Goal: Obtain resource: Obtain resource

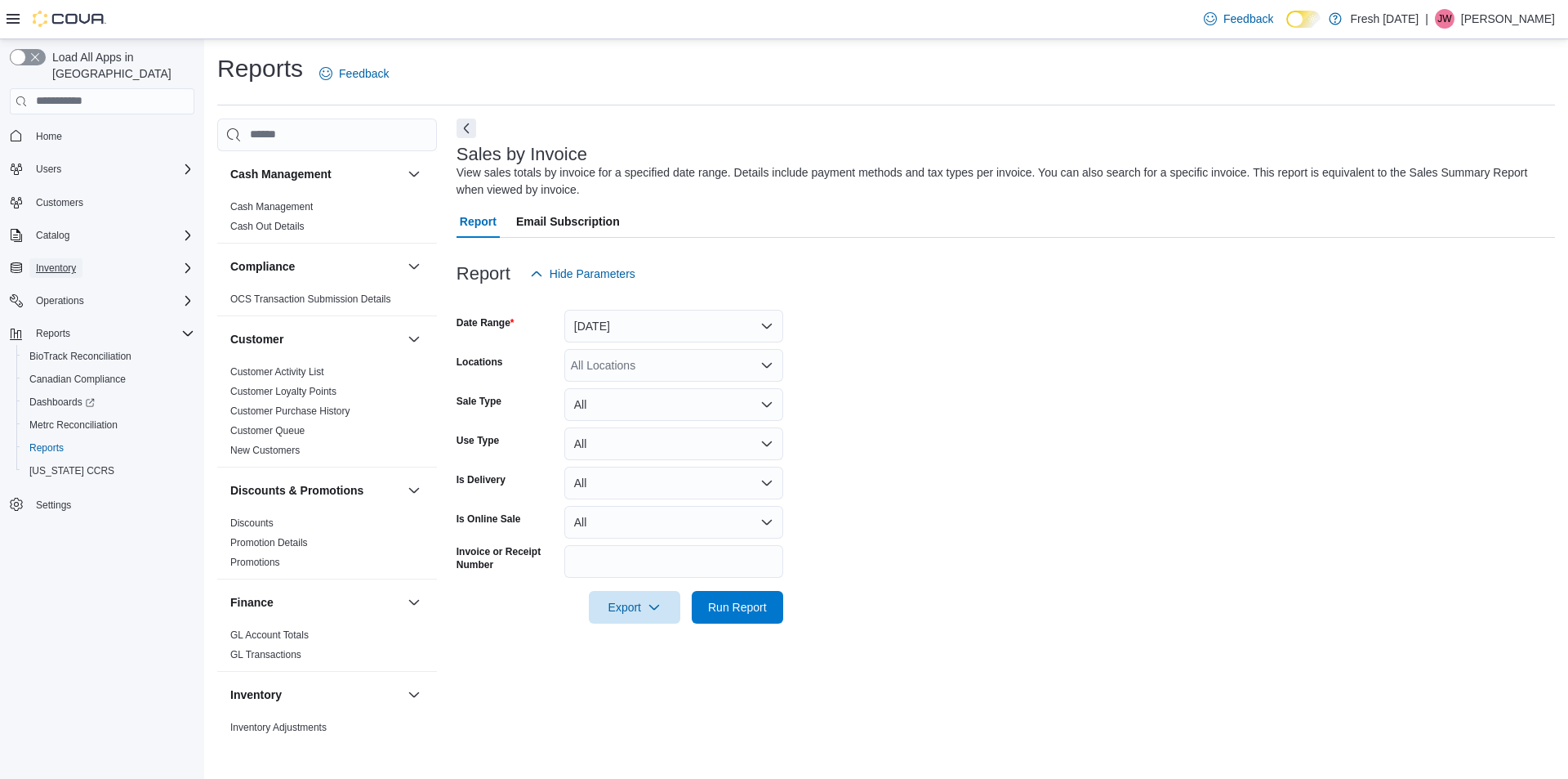
click at [53, 261] on span "Inventory" at bounding box center [56, 268] width 40 height 13
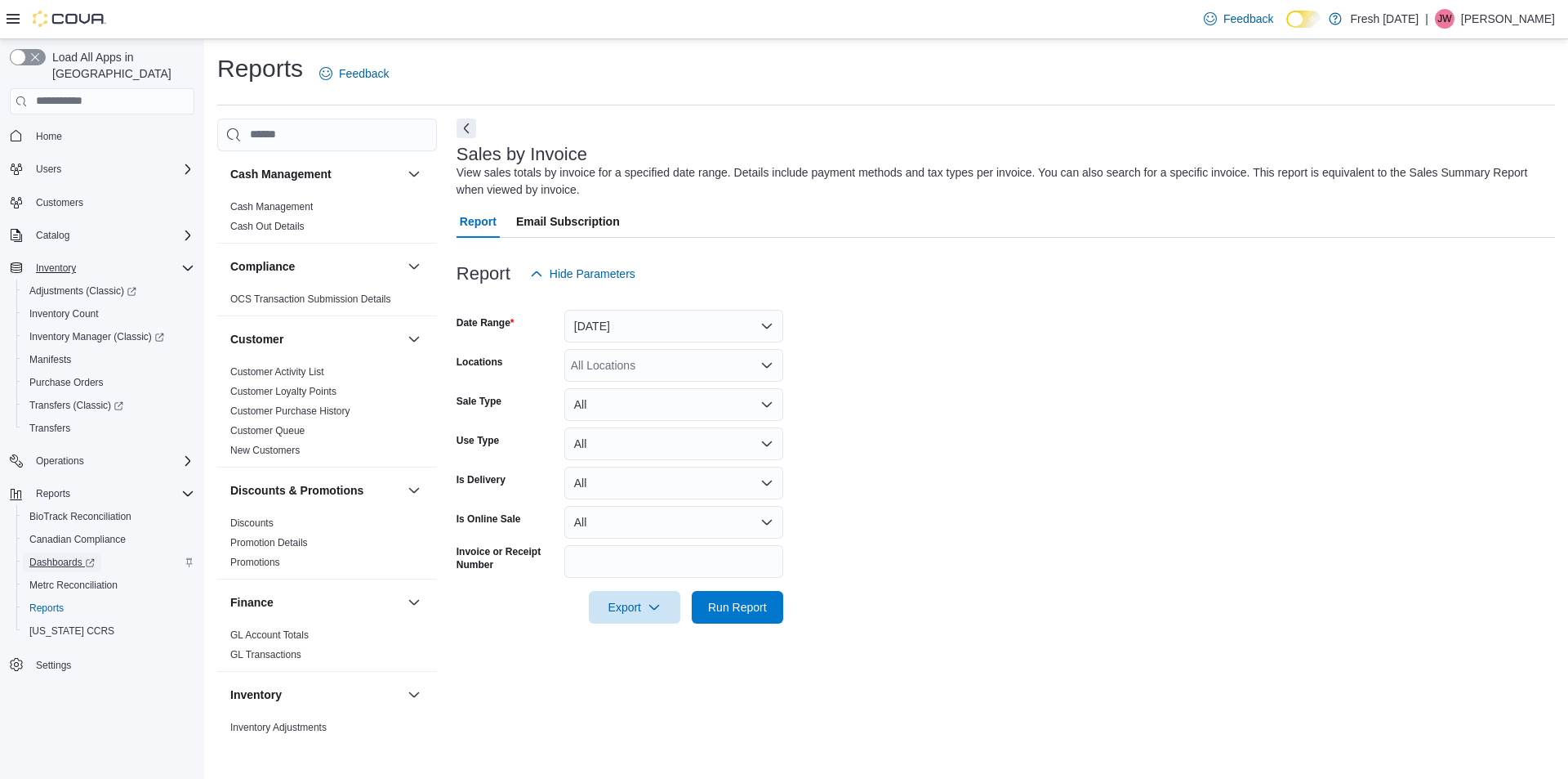
click at [50, 556] on span "Dashboards" at bounding box center [62, 562] width 65 height 13
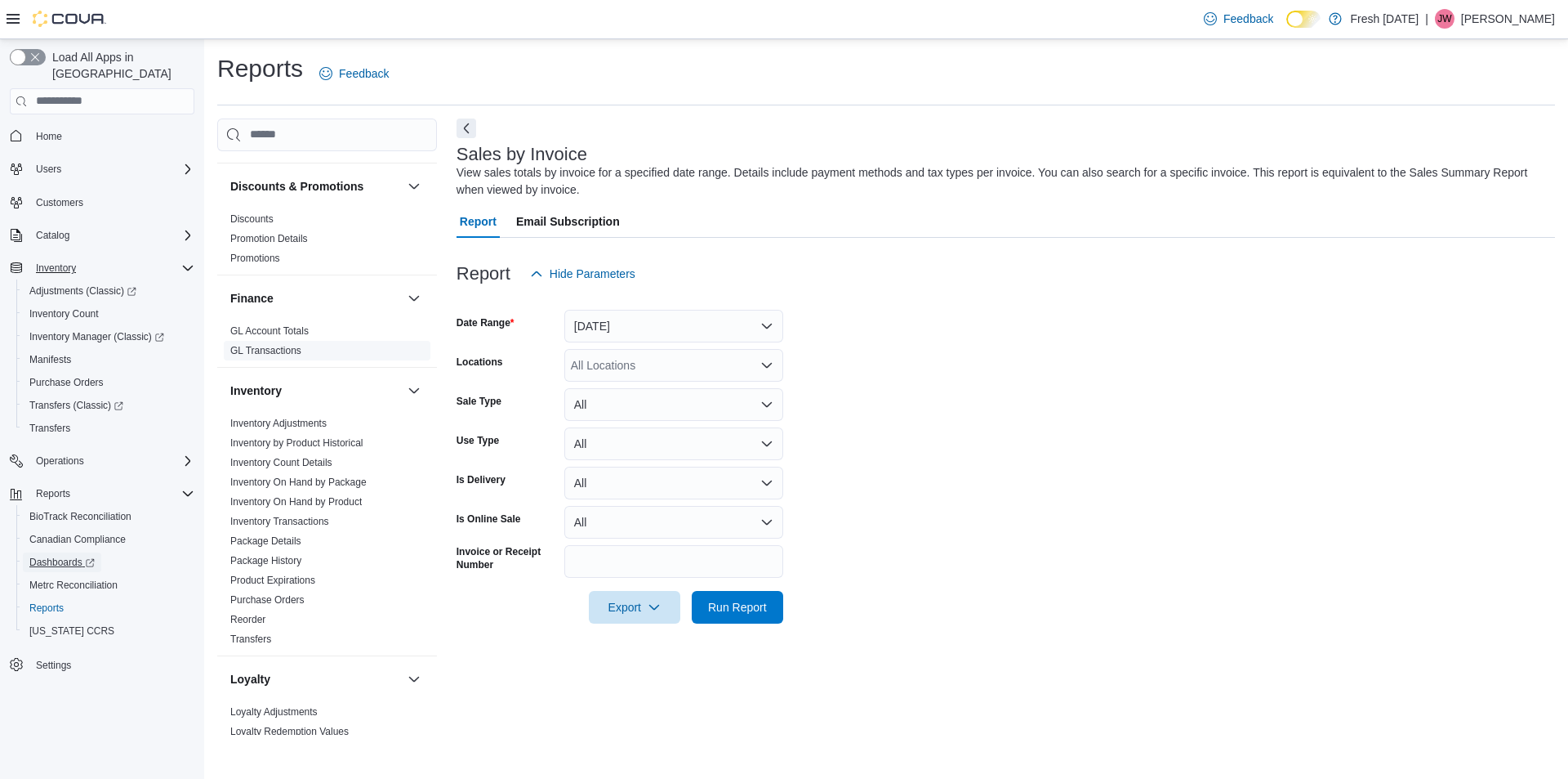
scroll to position [327, 0]
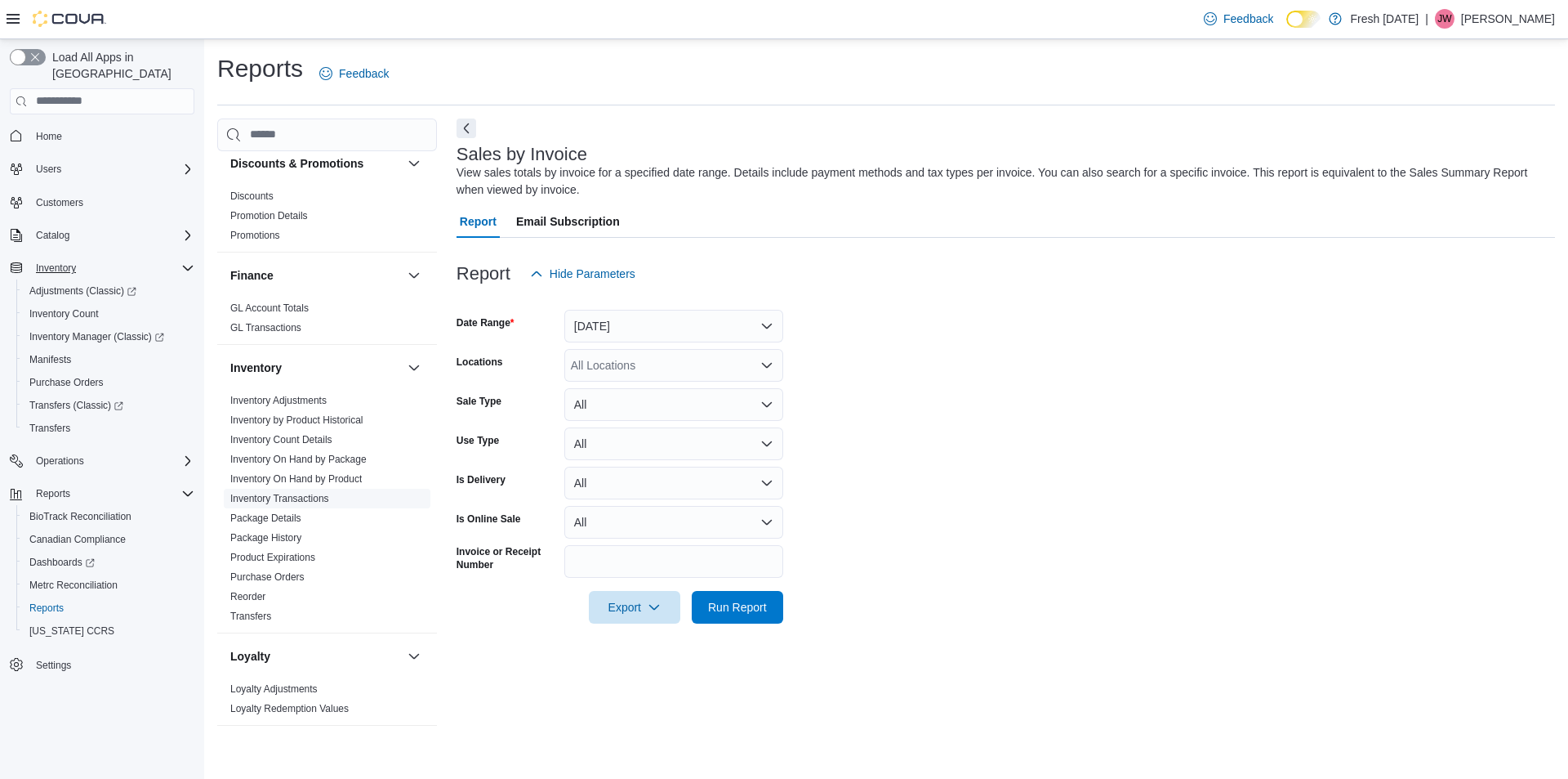
click at [313, 496] on link "Inventory Transactions" at bounding box center [279, 499] width 99 height 12
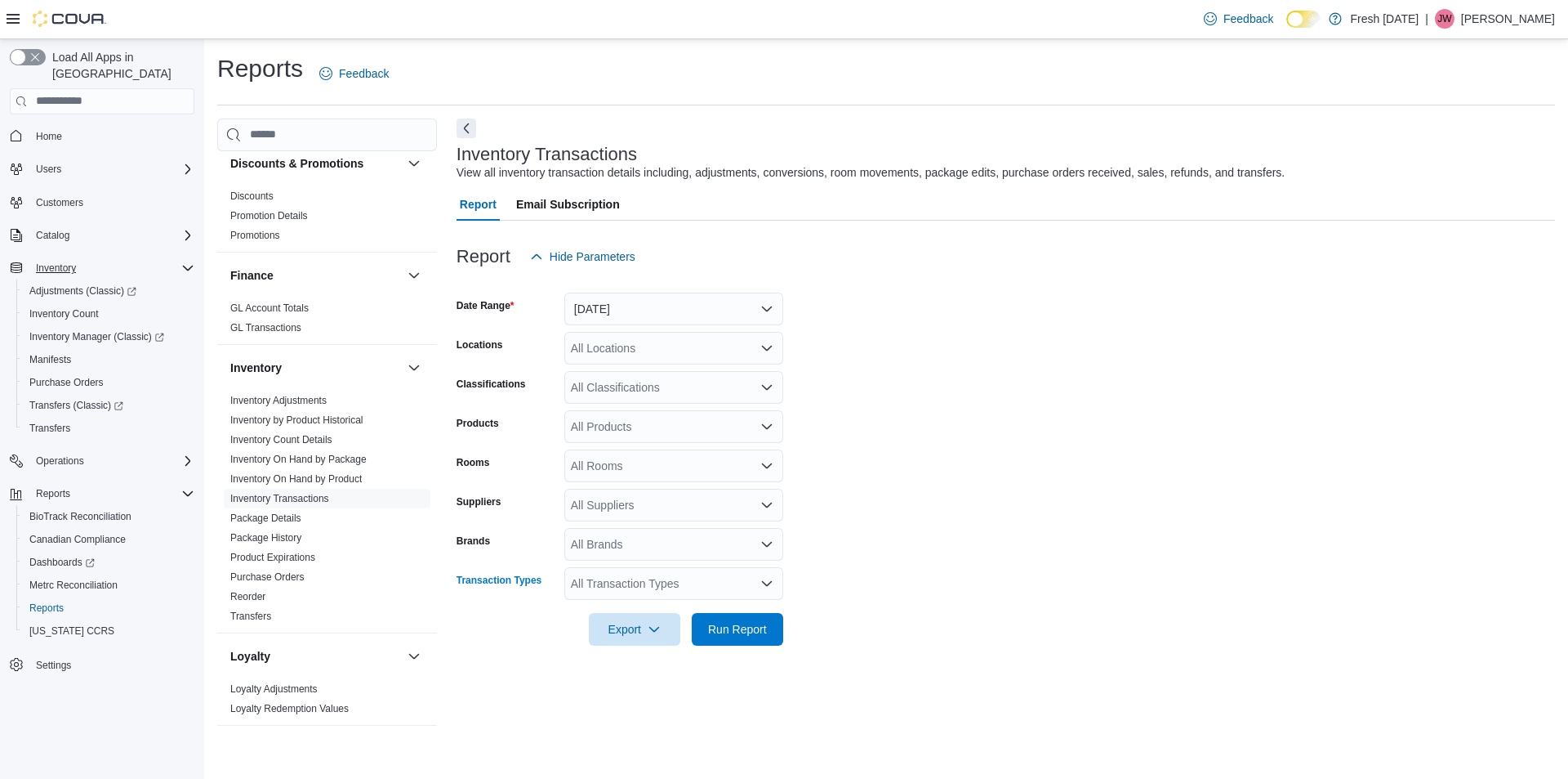
click at [772, 584] on icon "Open list of options" at bounding box center [767, 583] width 13 height 13
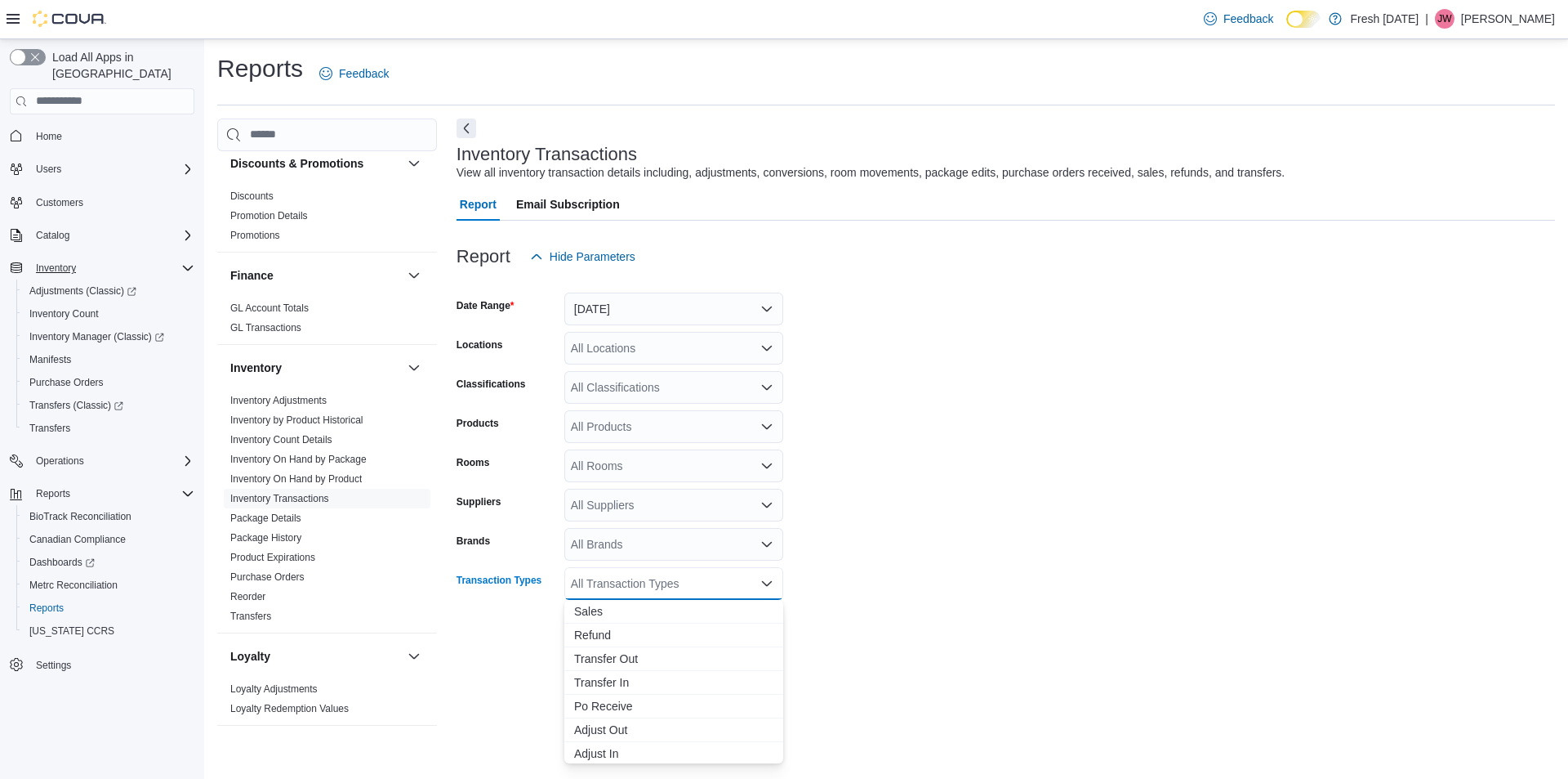
click at [949, 593] on form "Date Range Yesterday Locations All Locations Classifications All Classification…" at bounding box center [1005, 459] width 1098 height 372
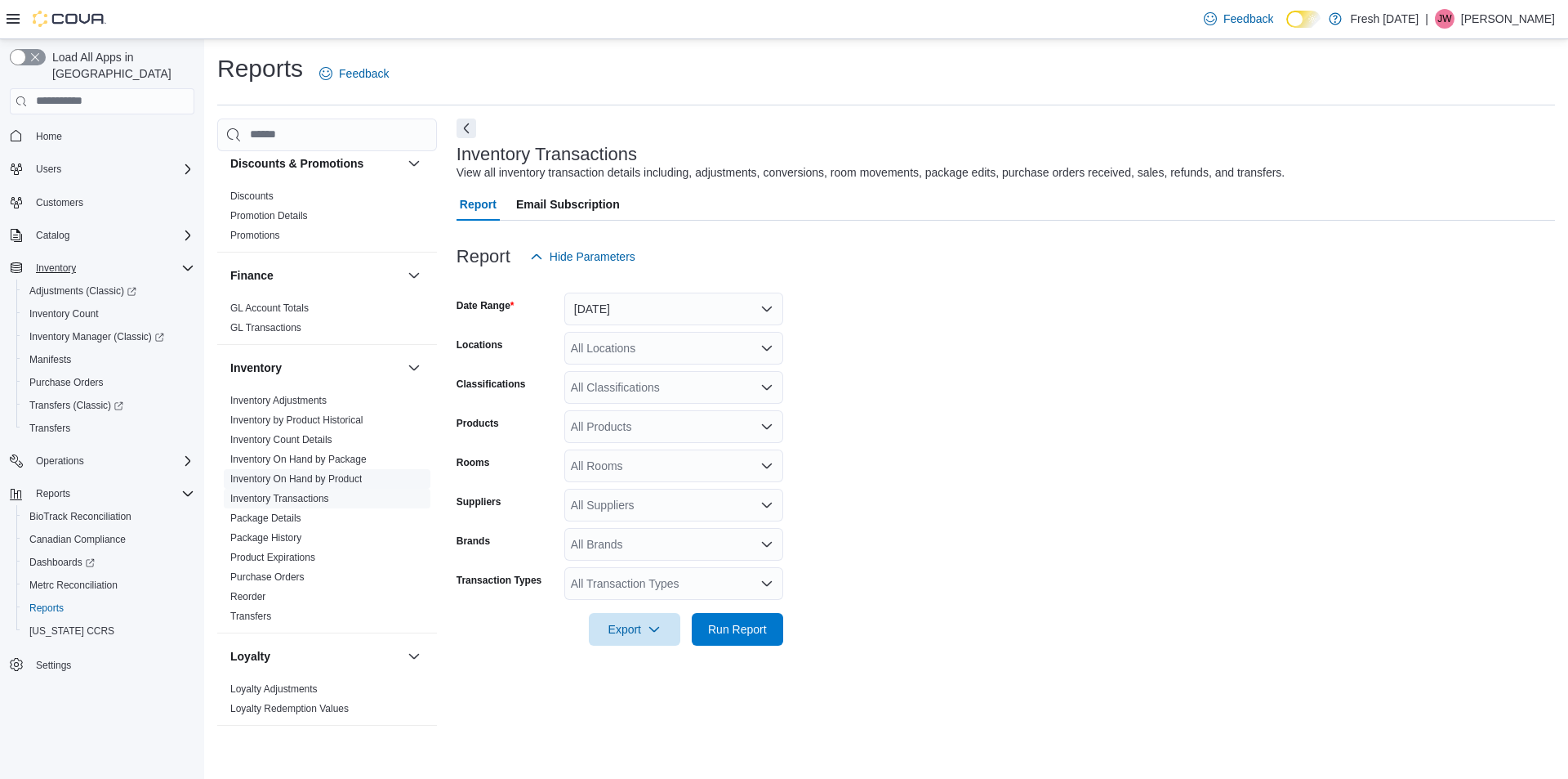
click at [308, 478] on link "Inventory On Hand by Product" at bounding box center [295, 479] width 131 height 12
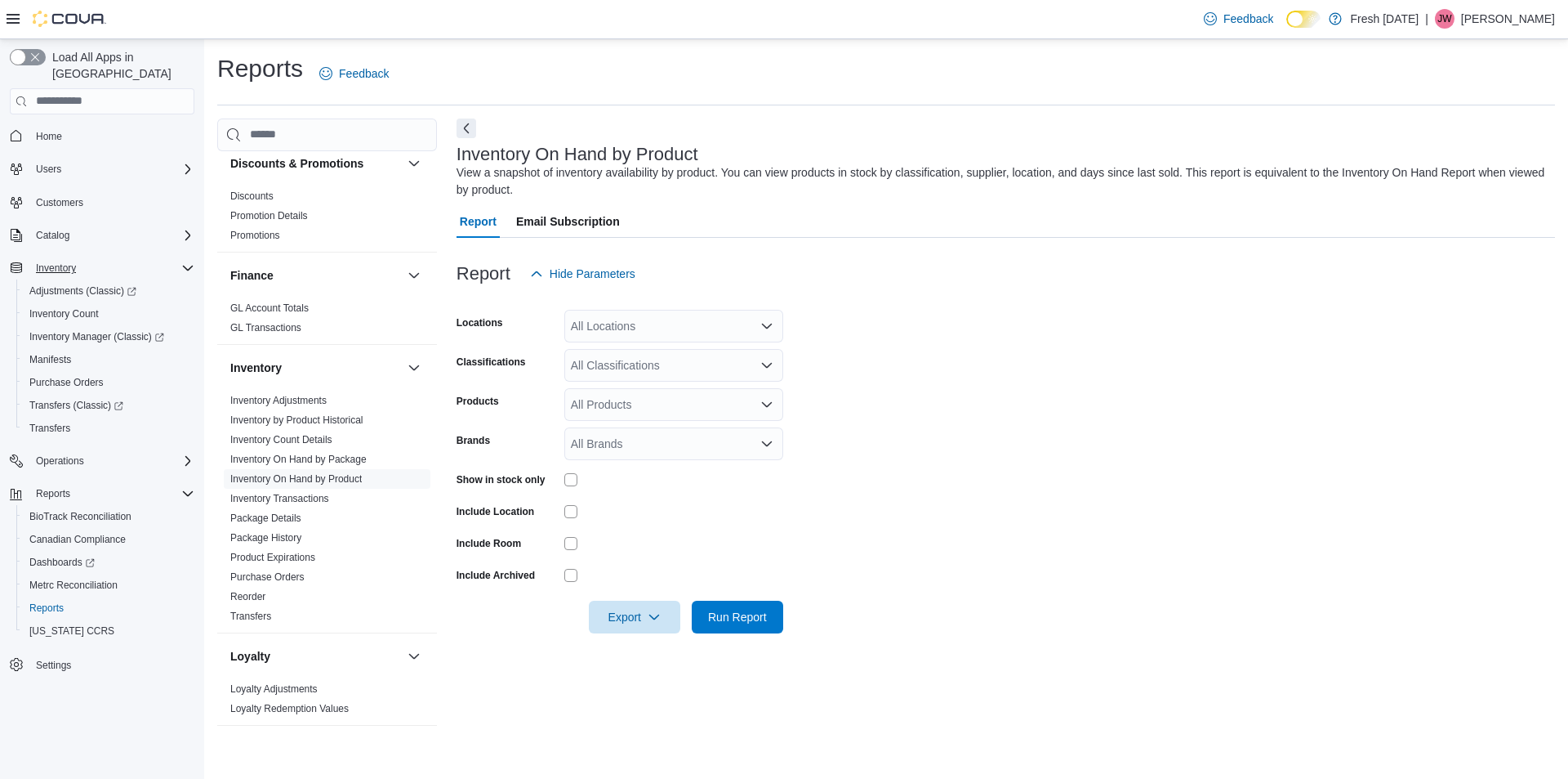
click at [766, 356] on div "All Classifications" at bounding box center [674, 365] width 219 height 33
click at [767, 364] on icon "Close list of options" at bounding box center [767, 366] width 13 height 13
click at [765, 403] on icon "Open list of options" at bounding box center [767, 403] width 10 height 5
click at [765, 403] on icon "Close list of options" at bounding box center [767, 403] width 10 height 5
click at [765, 403] on icon "Open list of options" at bounding box center [767, 403] width 10 height 5
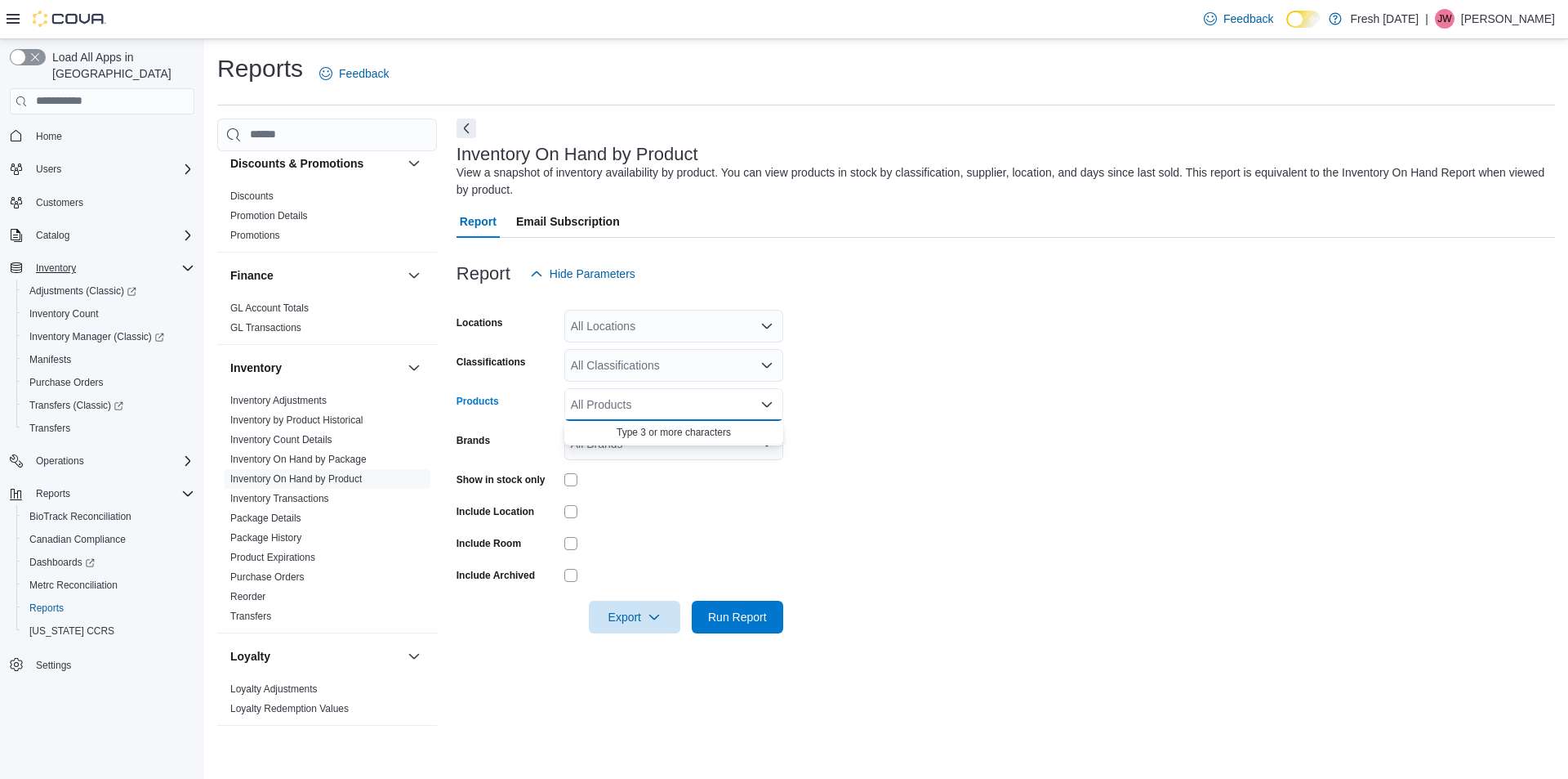
click at [765, 403] on icon "Close list of options" at bounding box center [767, 403] width 10 height 5
click at [335, 458] on link "Inventory On Hand by Package" at bounding box center [298, 459] width 136 height 12
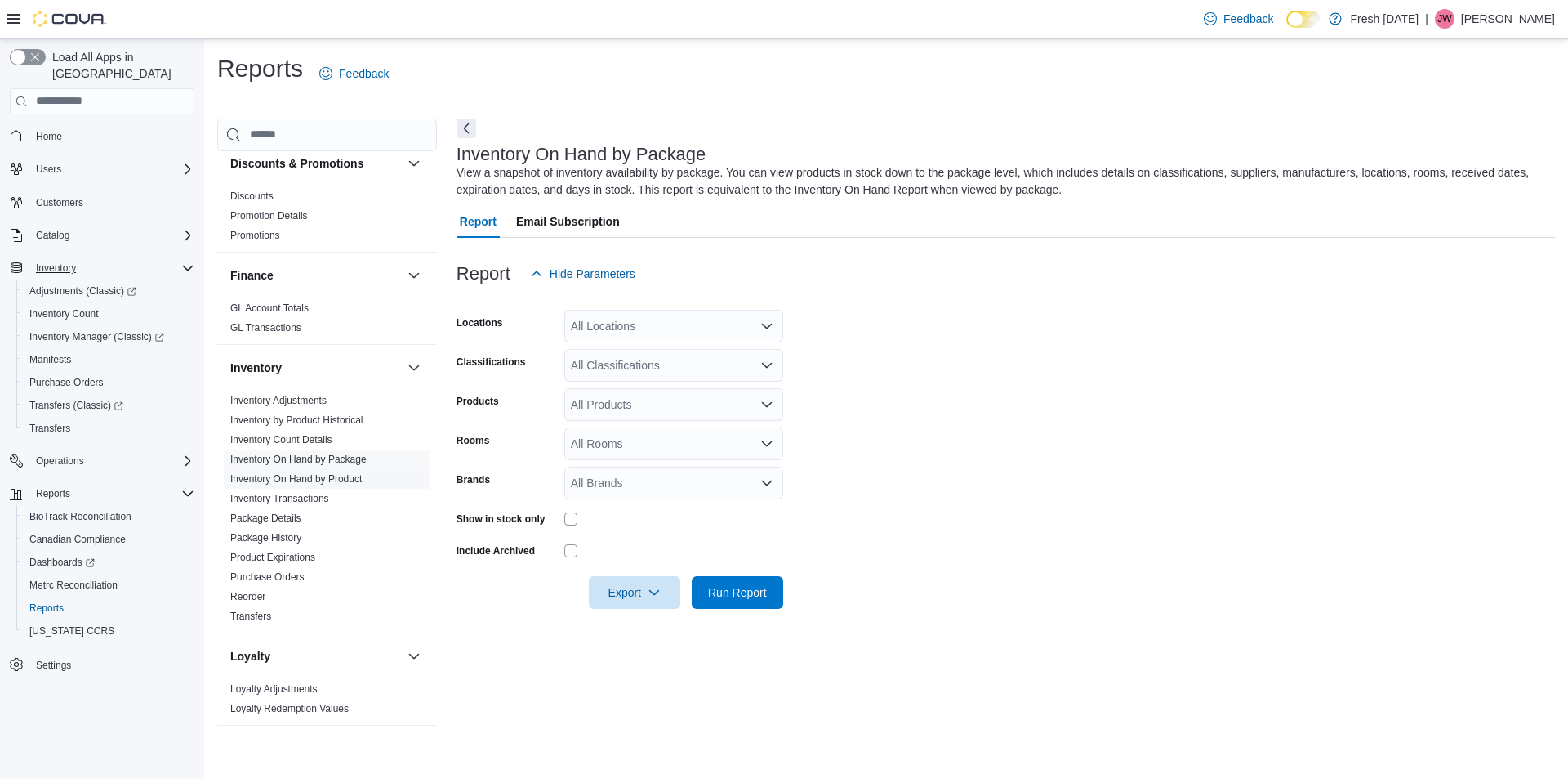
click at [329, 484] on span "Inventory On Hand by Product" at bounding box center [295, 479] width 131 height 13
click at [339, 478] on link "Inventory On Hand by Product" at bounding box center [295, 479] width 131 height 12
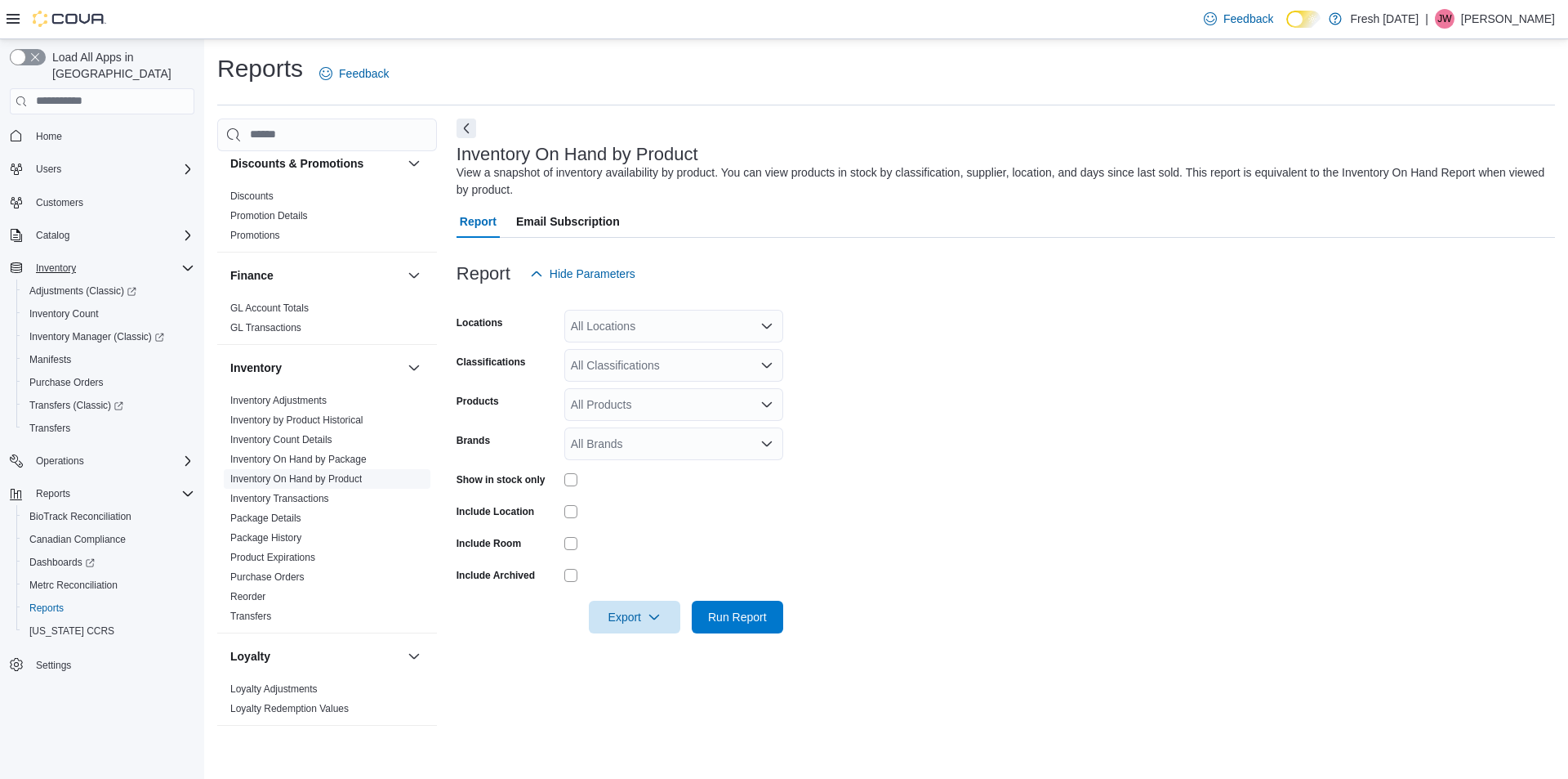
click at [314, 477] on link "Inventory On Hand by Product" at bounding box center [295, 479] width 131 height 12
click at [767, 323] on icon "Open list of options" at bounding box center [767, 326] width 13 height 13
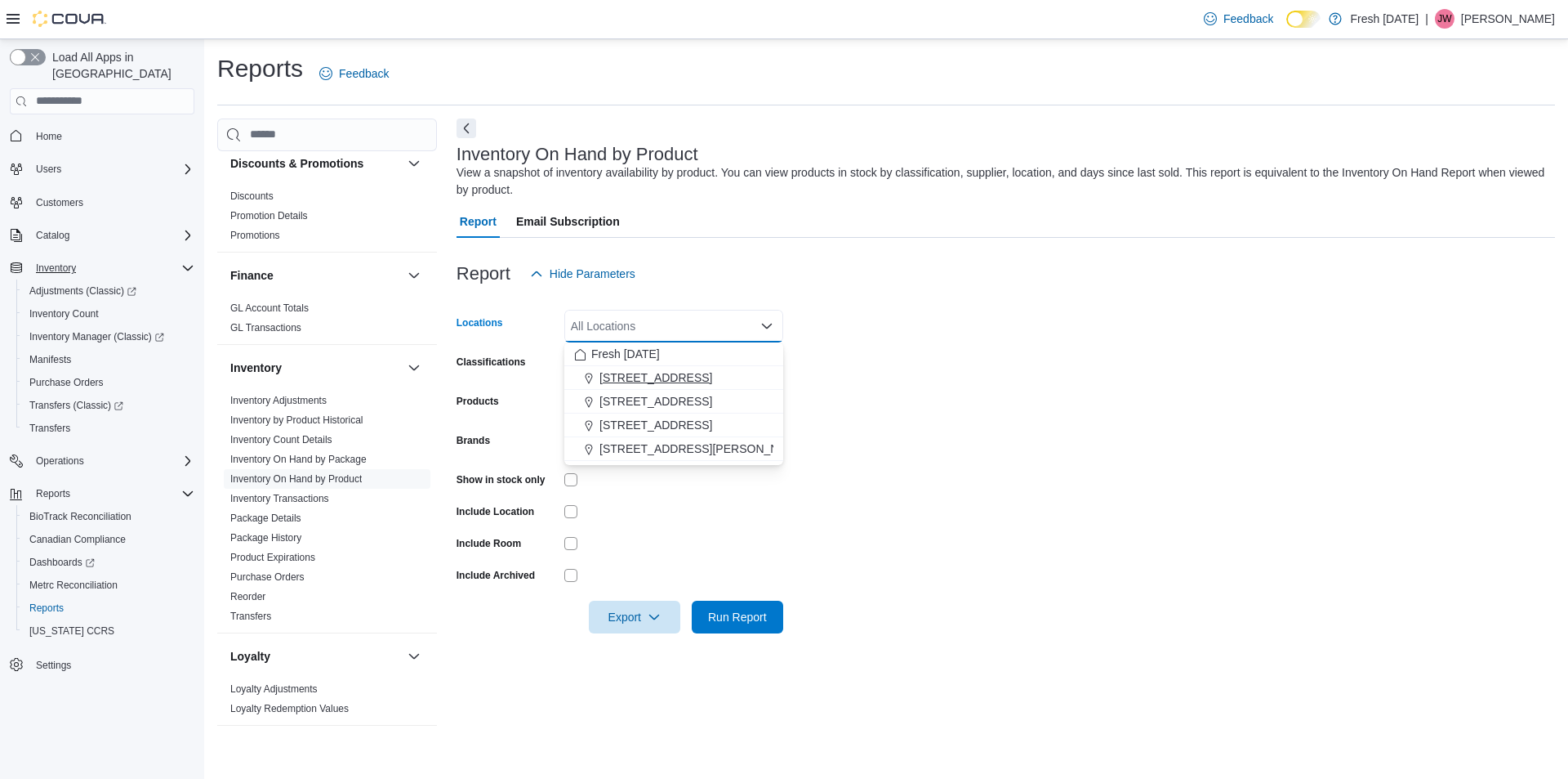
click at [658, 377] on span "[STREET_ADDRESS]" at bounding box center [656, 377] width 113 height 17
click at [654, 398] on span "[STREET_ADDRESS]" at bounding box center [656, 402] width 113 height 17
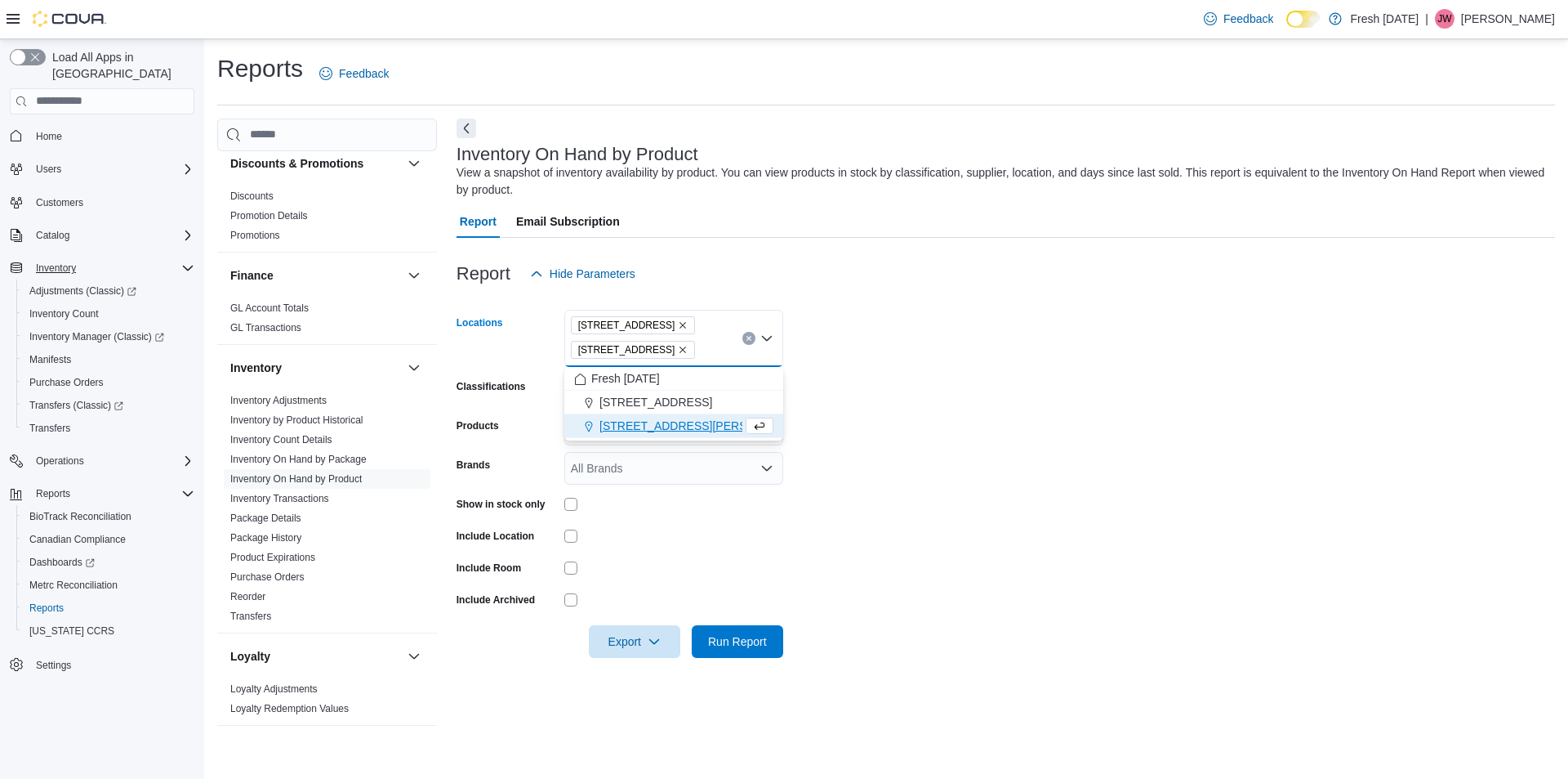
click at [653, 423] on span "[STREET_ADDRESS][PERSON_NAME]" at bounding box center [703, 426] width 207 height 17
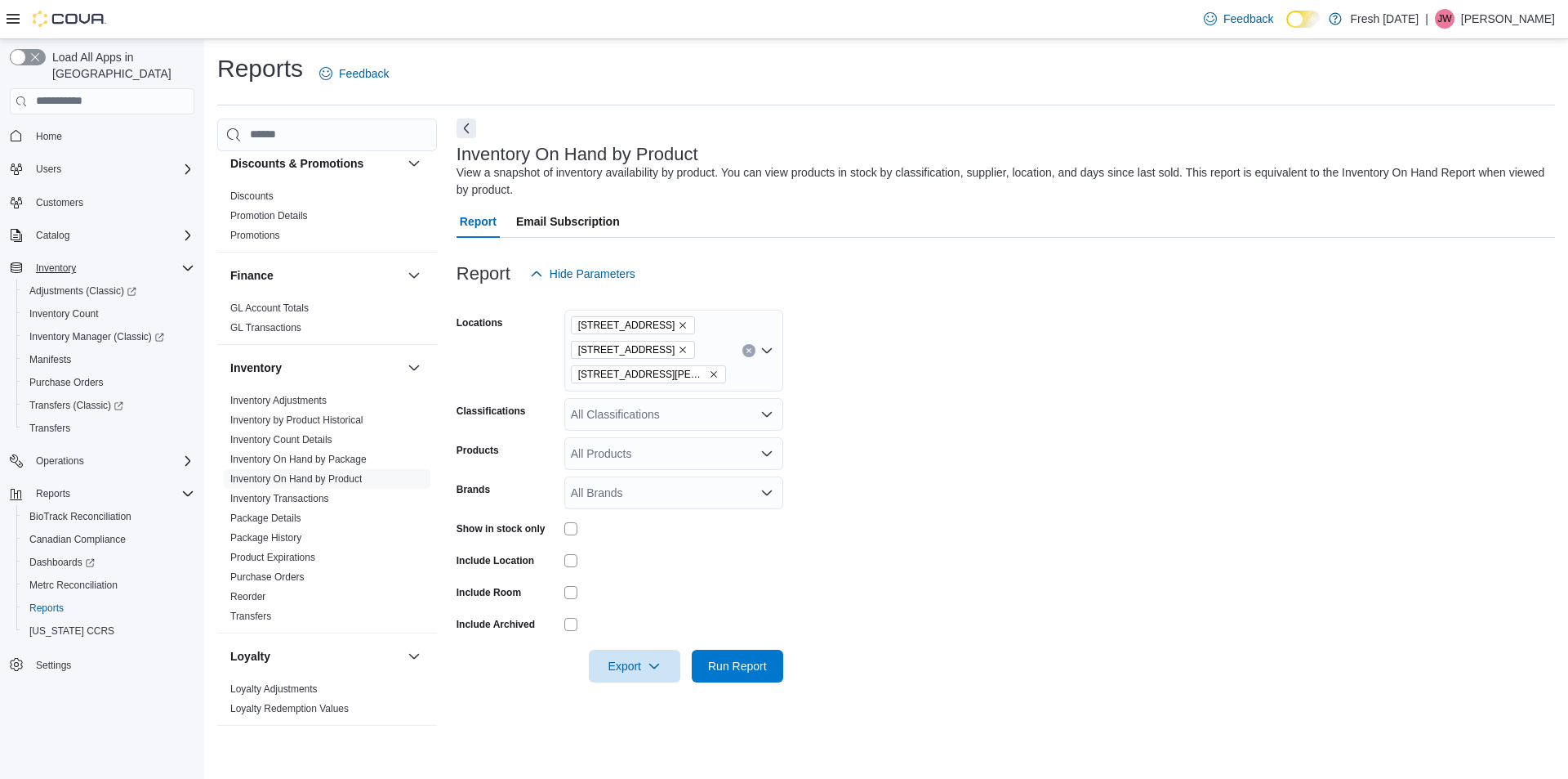
click at [984, 440] on form "Locations [STREET_ADDRESS][PERSON_NAME] Classifications All Classifications Pro…" at bounding box center [1005, 486] width 1098 height 392
click at [773, 414] on icon "Open list of options" at bounding box center [767, 414] width 13 height 13
click at [773, 414] on icon "Close list of options" at bounding box center [767, 414] width 13 height 13
click at [766, 453] on icon "Open list of options" at bounding box center [767, 454] width 13 height 13
click at [766, 453] on icon "Close list of options" at bounding box center [767, 454] width 13 height 13
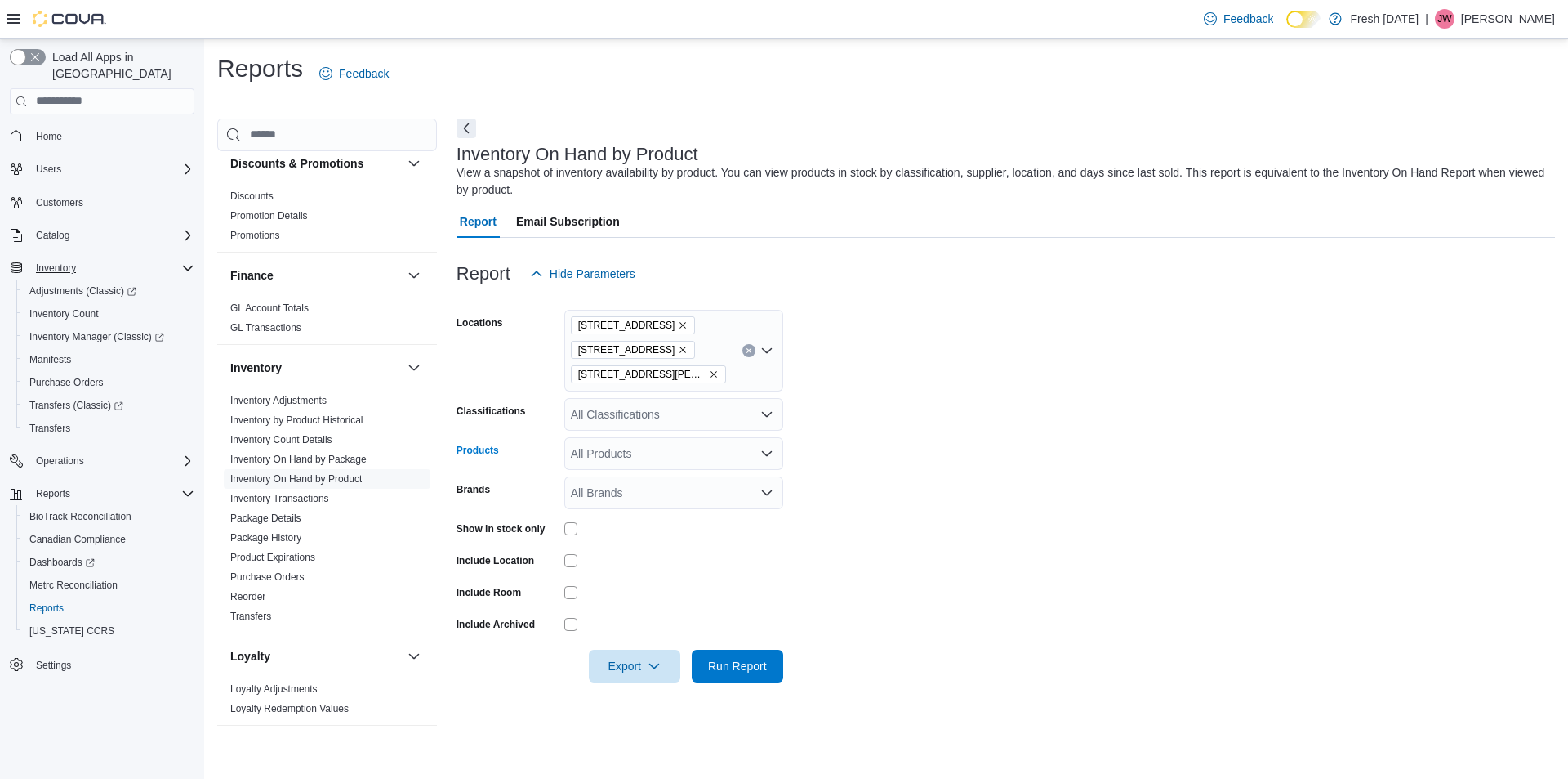
click at [769, 499] on icon "Open list of options" at bounding box center [767, 493] width 13 height 13
click at [769, 499] on icon "Close list of options" at bounding box center [767, 493] width 13 height 13
click at [84, 330] on span "Inventory Manager (Classic)" at bounding box center [96, 336] width 135 height 13
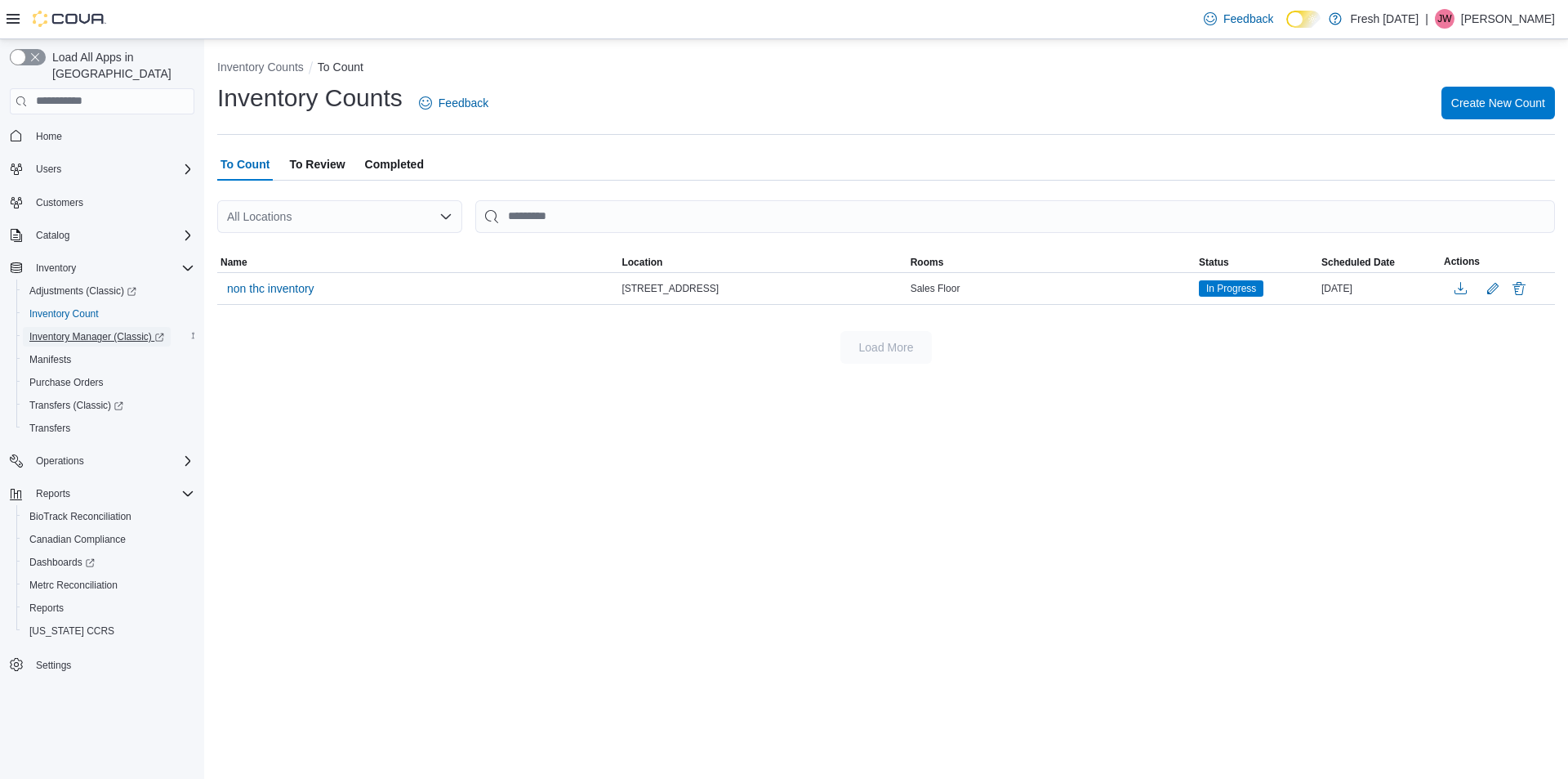
click at [78, 330] on span "Inventory Manager (Classic)" at bounding box center [96, 336] width 135 height 13
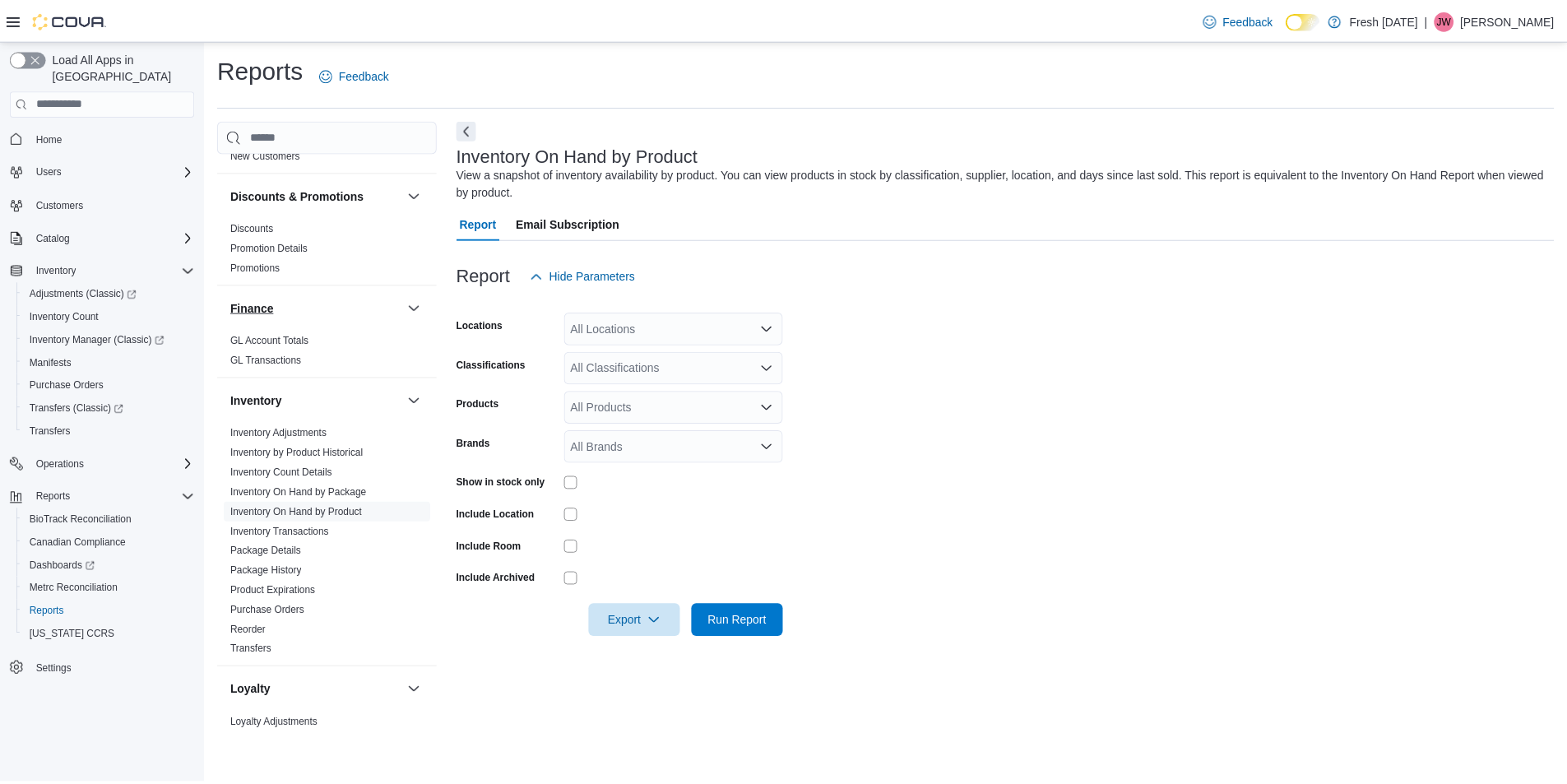
scroll to position [493, 0]
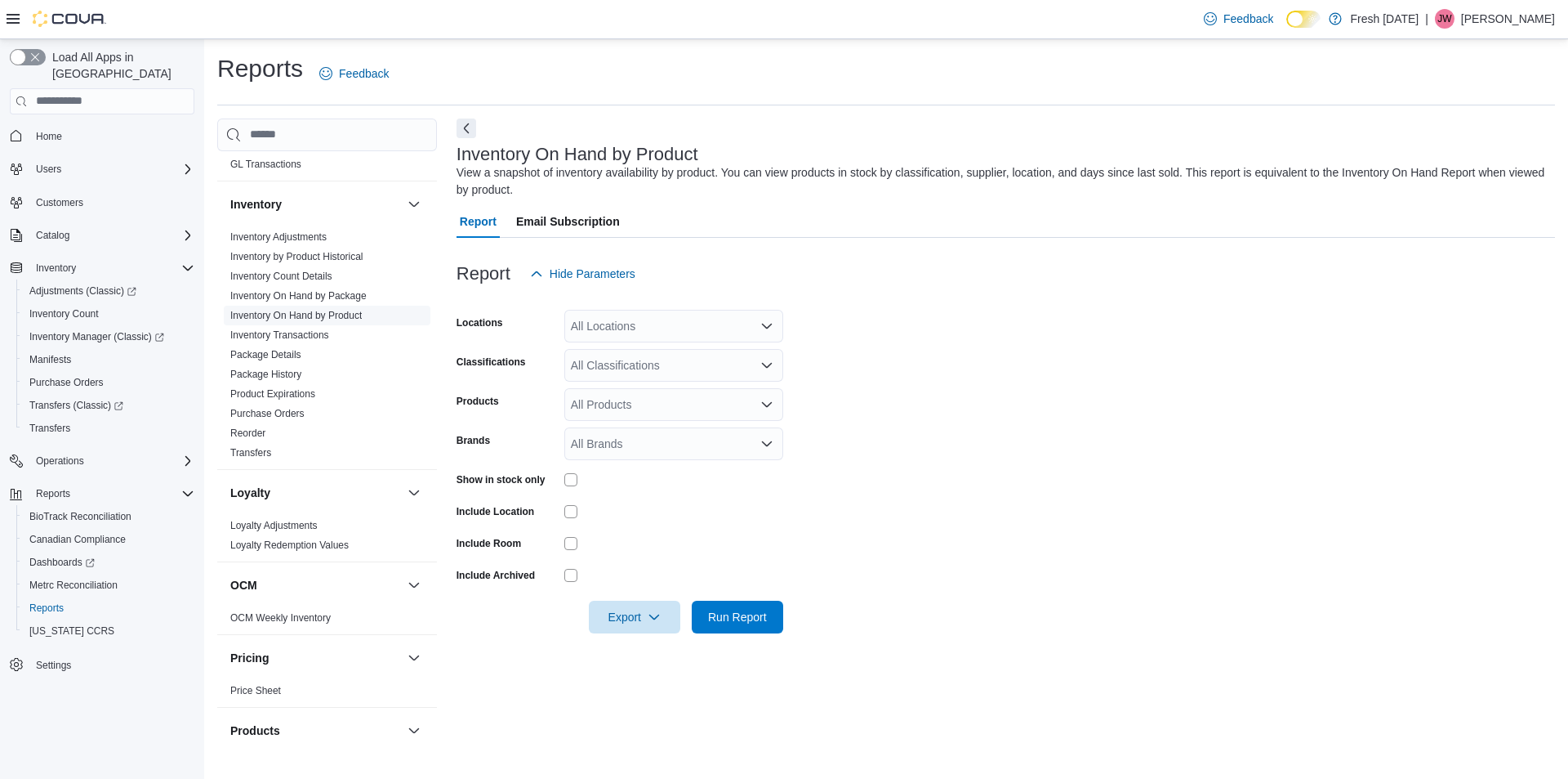
click at [344, 315] on link "Inventory On Hand by Product" at bounding box center [295, 315] width 131 height 12
click at [764, 325] on icon "Open list of options" at bounding box center [767, 325] width 10 height 5
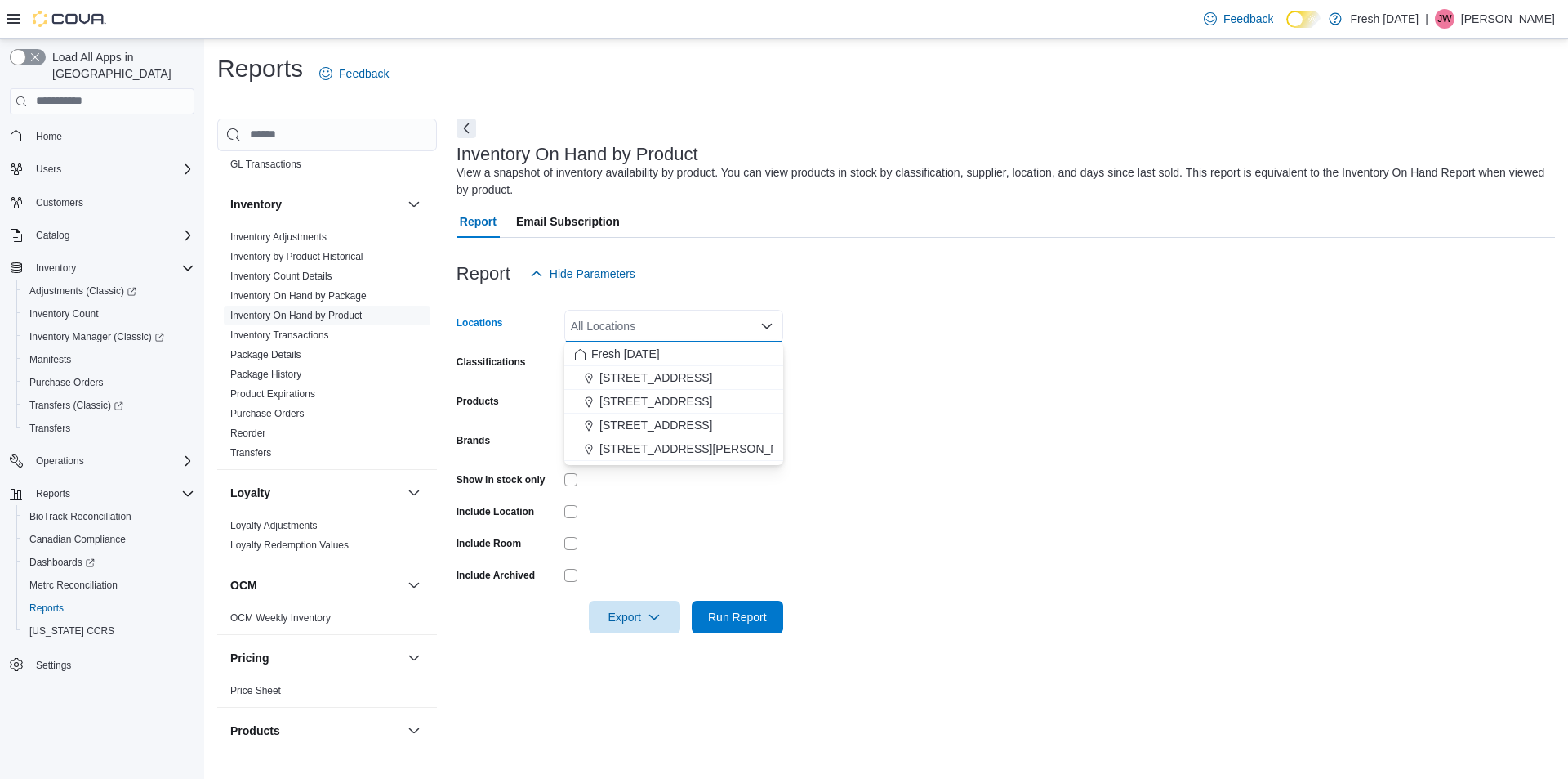
click at [633, 377] on span "[STREET_ADDRESS]" at bounding box center [656, 377] width 113 height 17
click at [664, 400] on span "[STREET_ADDRESS]" at bounding box center [656, 402] width 113 height 17
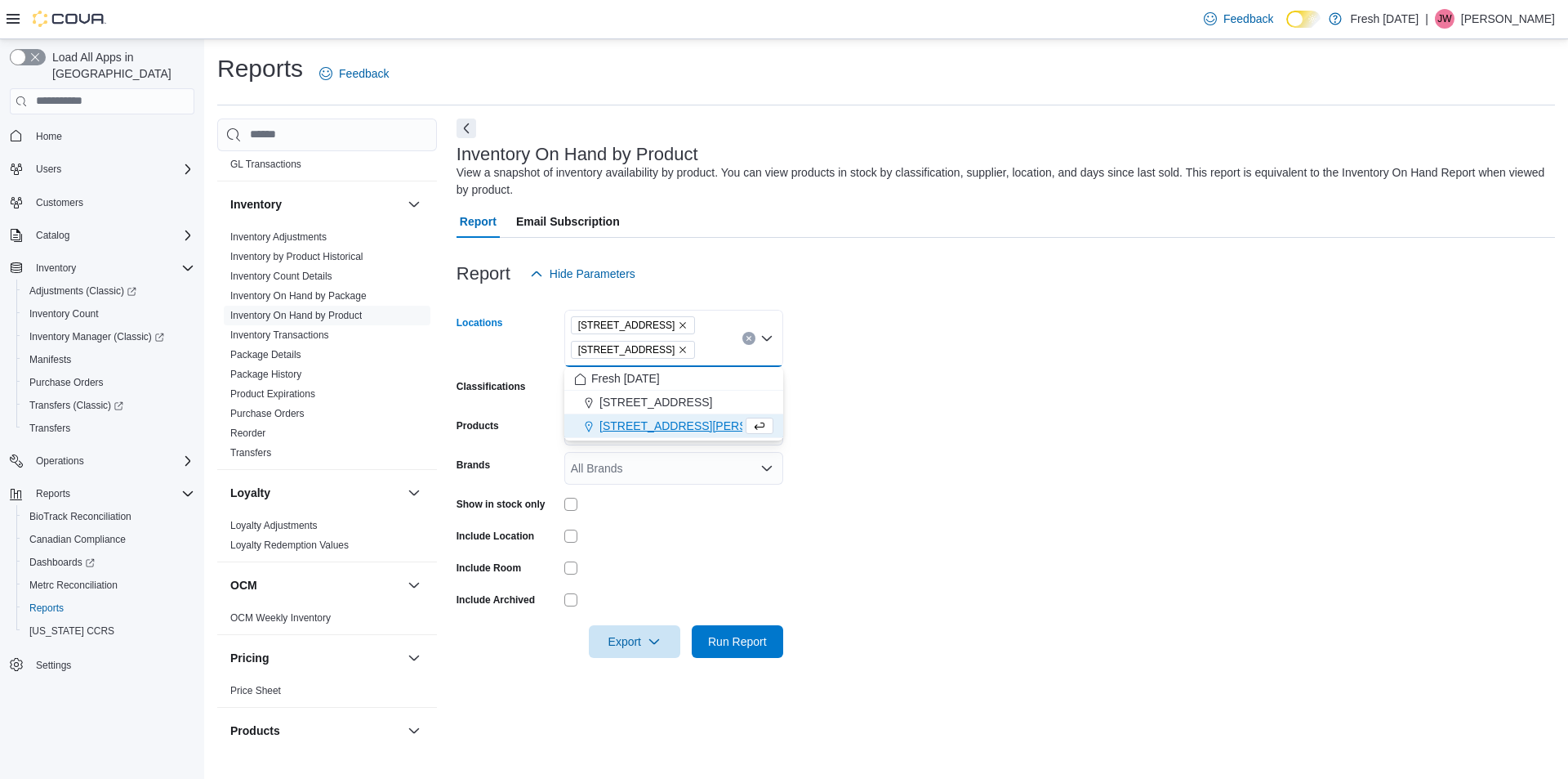
click at [661, 425] on span "[STREET_ADDRESS][PERSON_NAME]" at bounding box center [703, 426] width 207 height 17
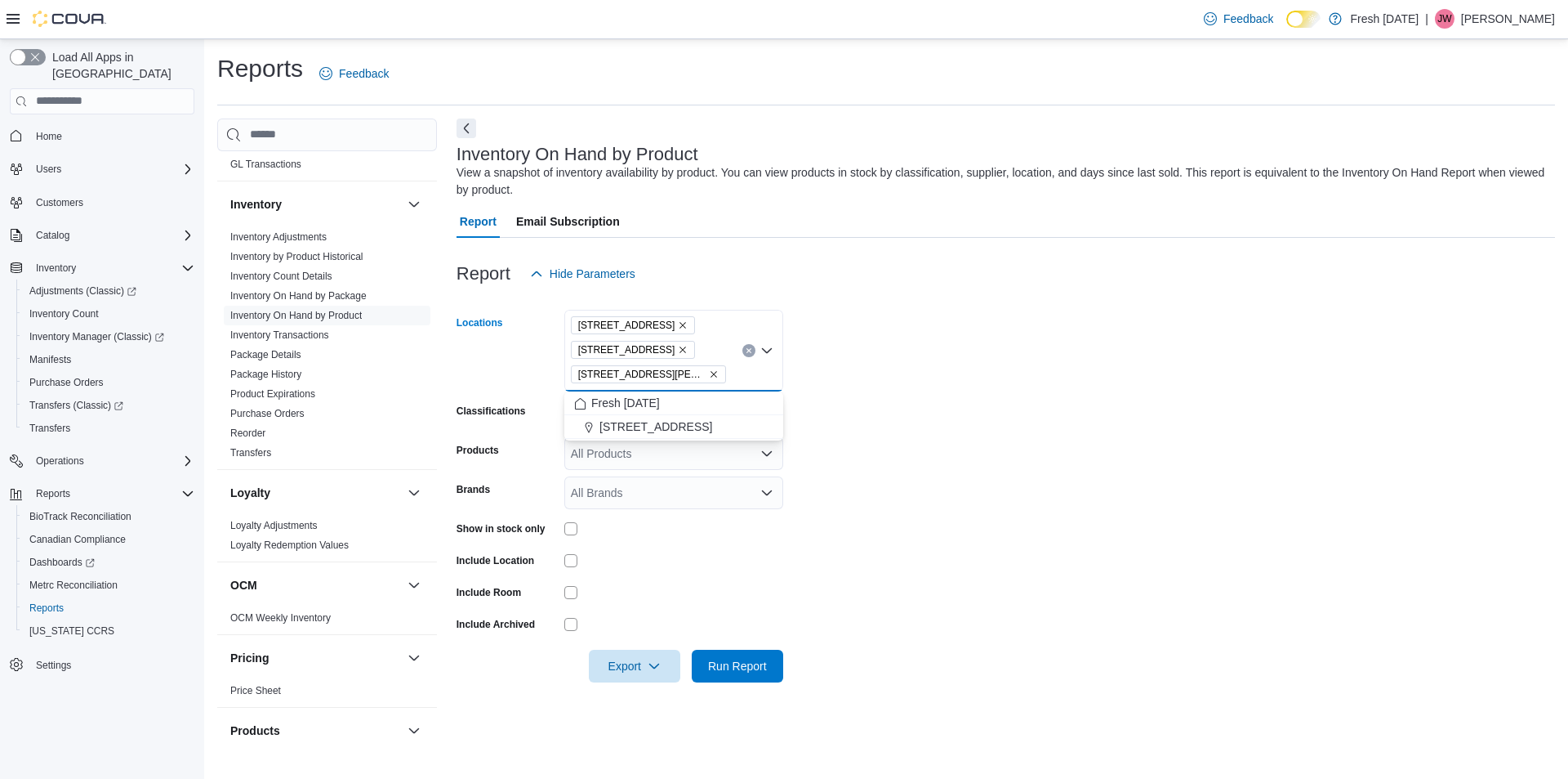
click at [961, 415] on form "Locations [STREET_ADDRESS][PERSON_NAME] Combo box. Selected. [STREET_ADDRESS][P…" at bounding box center [1005, 486] width 1098 height 392
click at [755, 671] on span "Run Report" at bounding box center [738, 665] width 59 height 17
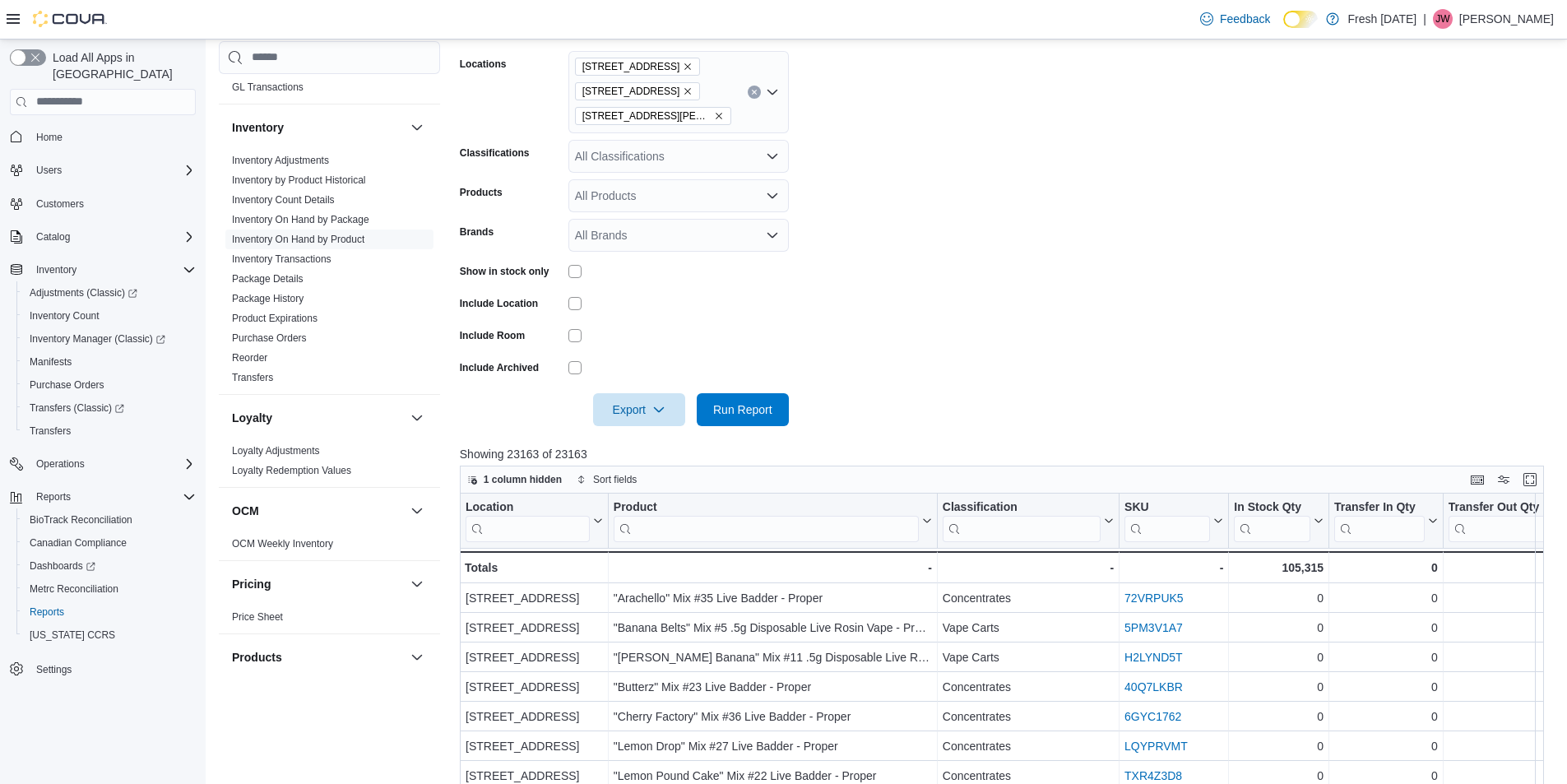
scroll to position [411, 0]
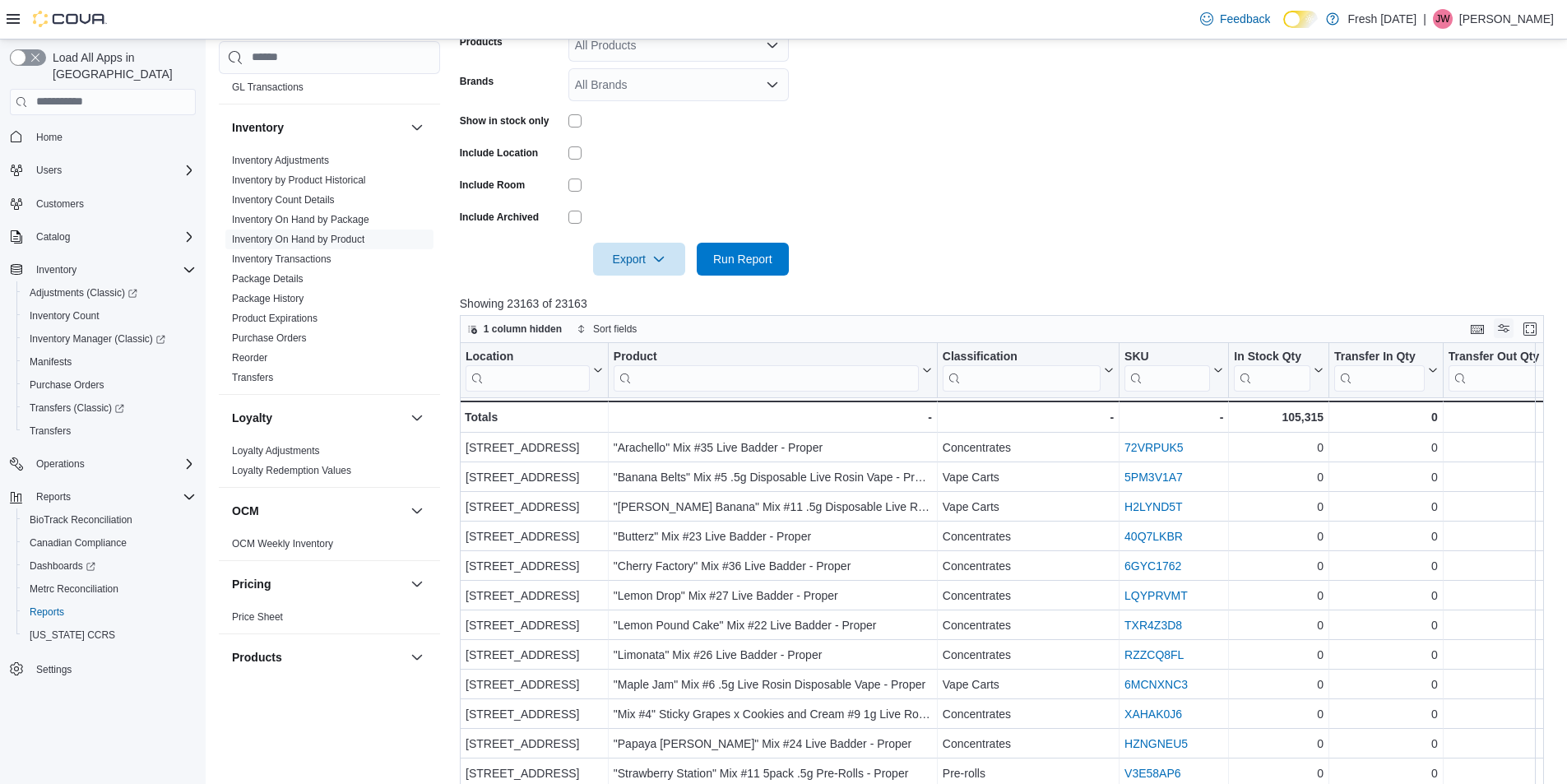
click at [1514, 328] on button "Display options" at bounding box center [1503, 328] width 19 height 19
click at [1367, 227] on form "Locations [STREET_ADDRESS][PERSON_NAME] Classifications All Classifications Pro…" at bounding box center [1008, 77] width 1096 height 395
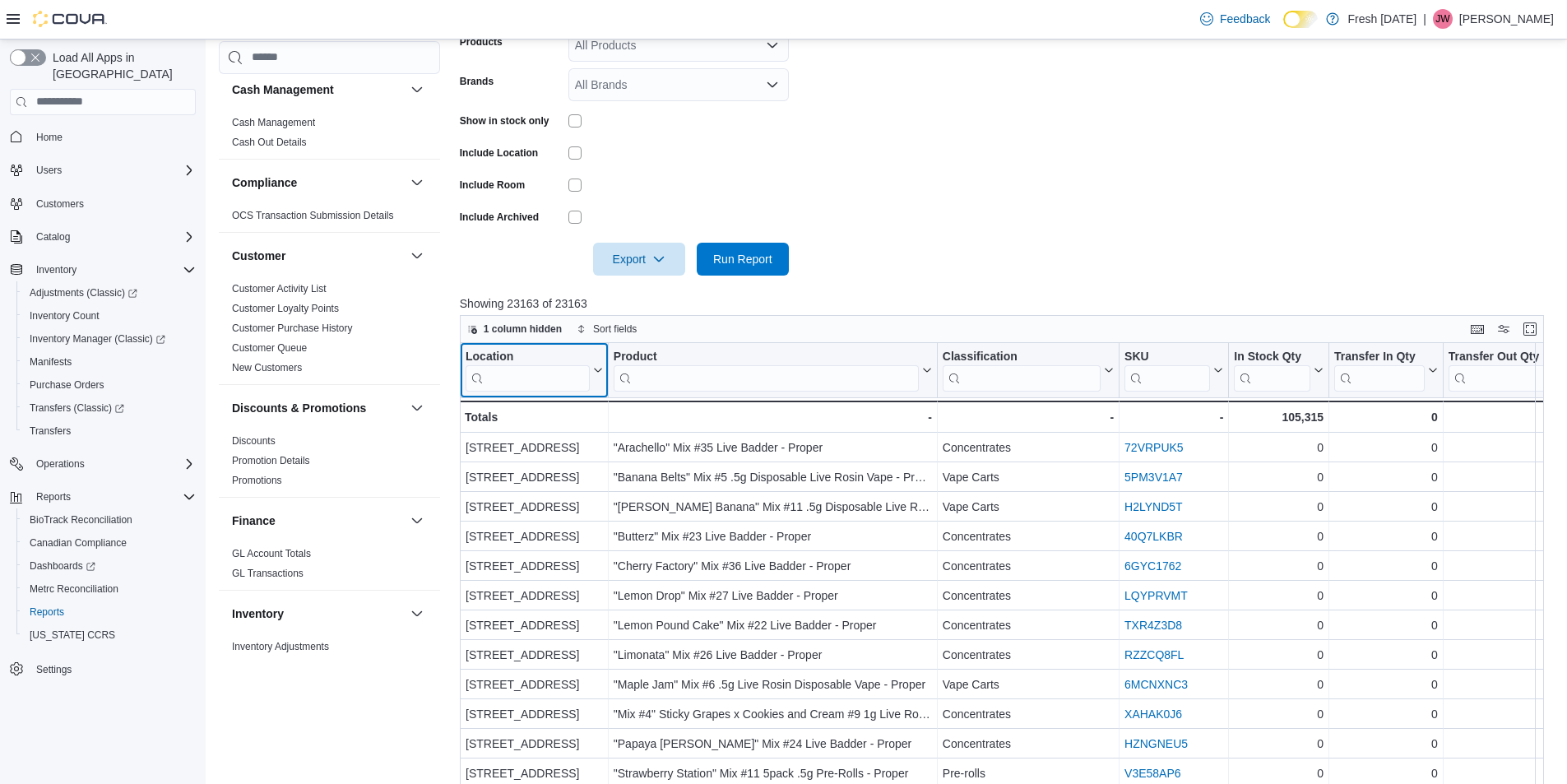
scroll to position [0, 0]
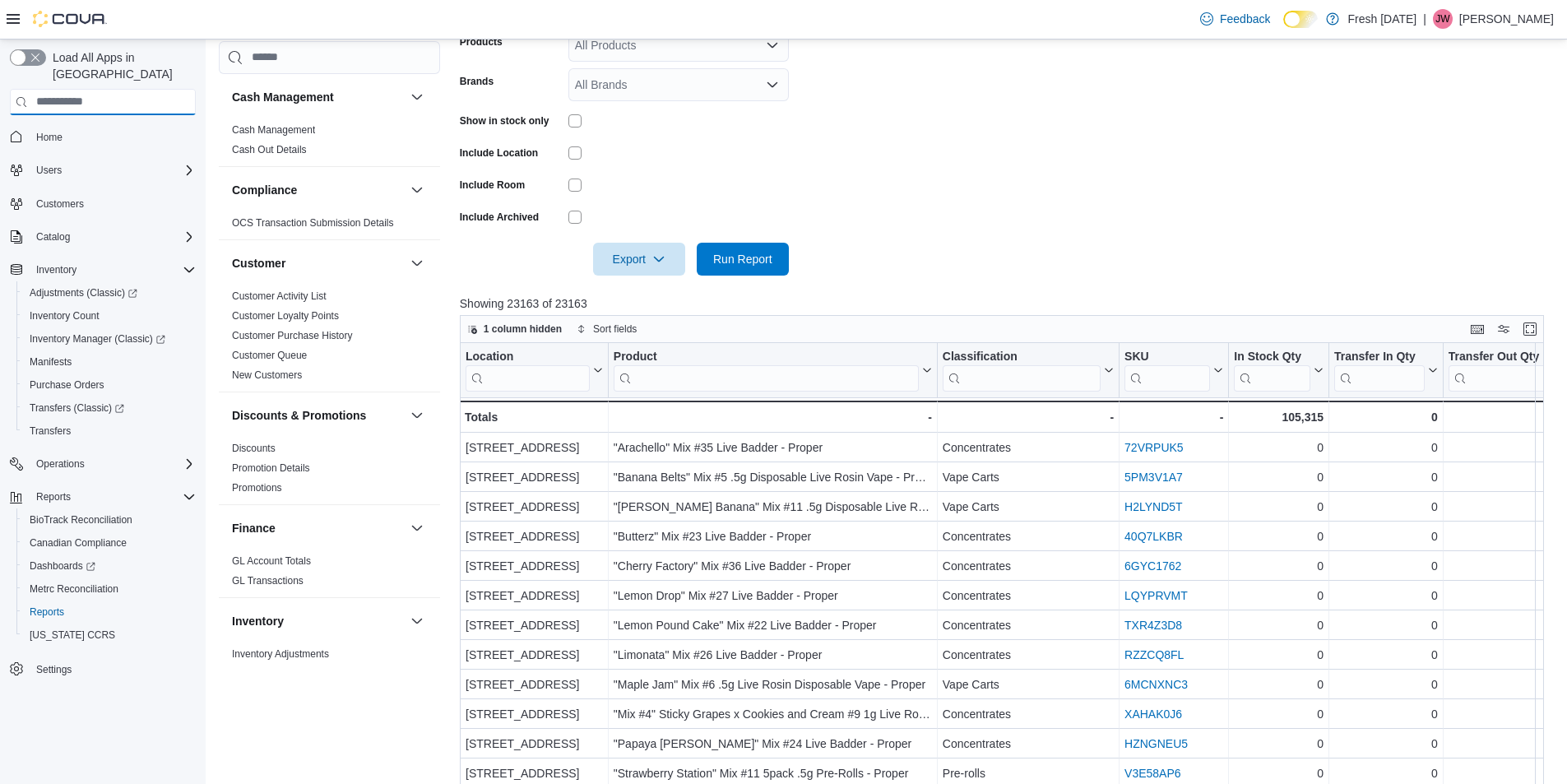
click at [77, 88] on input "search" at bounding box center [103, 101] width 186 height 26
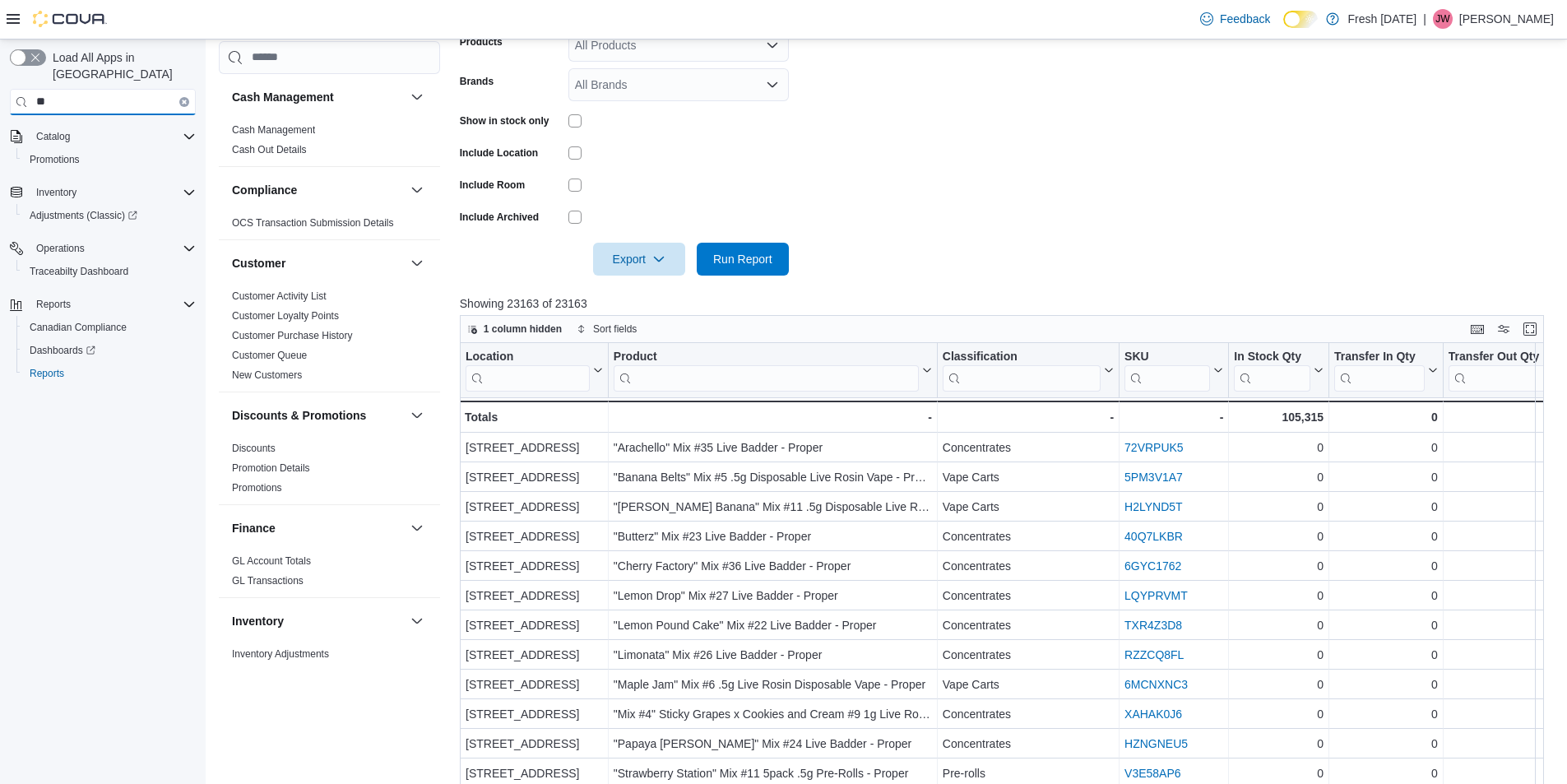
type input "*"
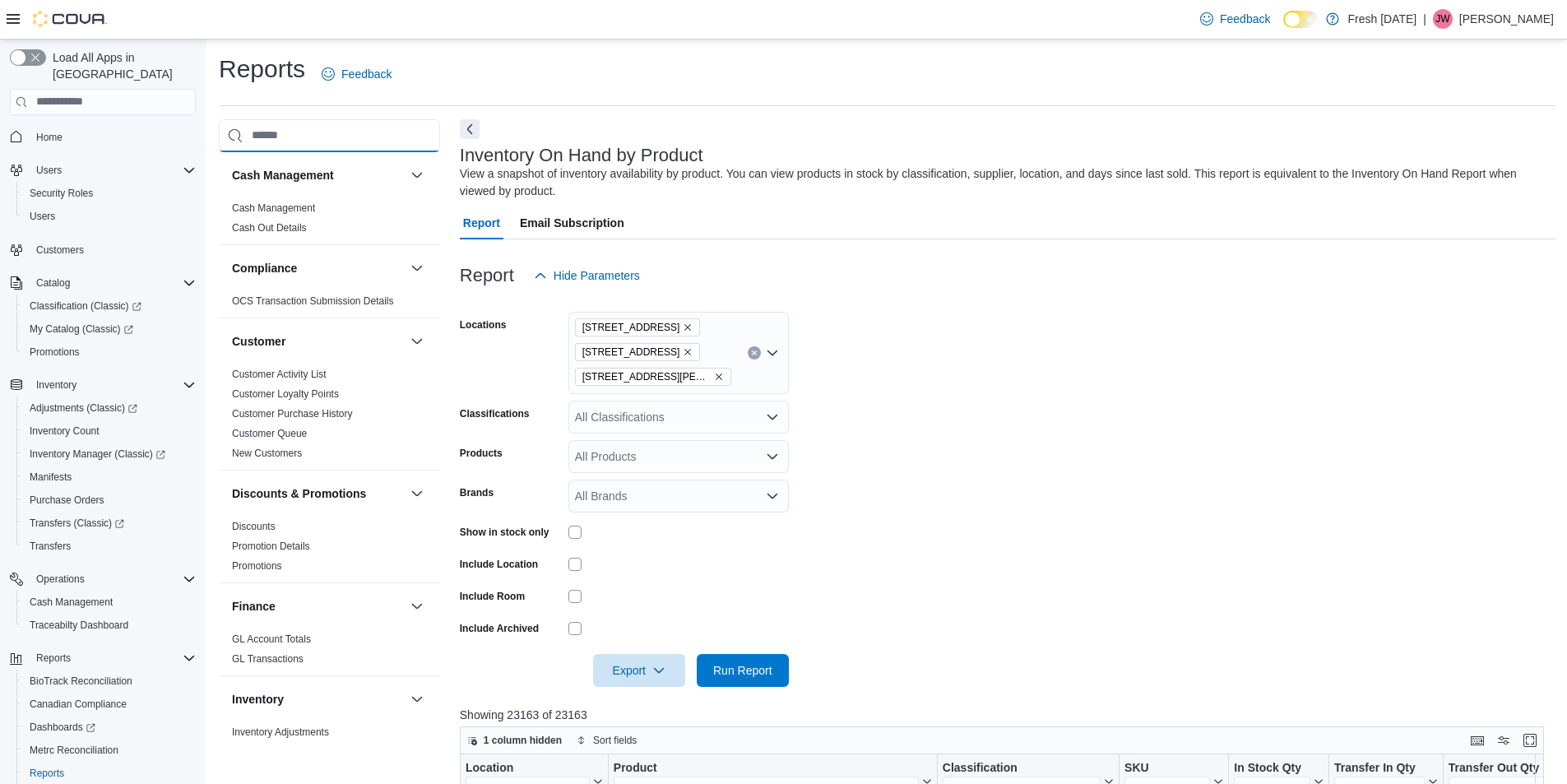
click at [361, 128] on input "search" at bounding box center [329, 136] width 222 height 33
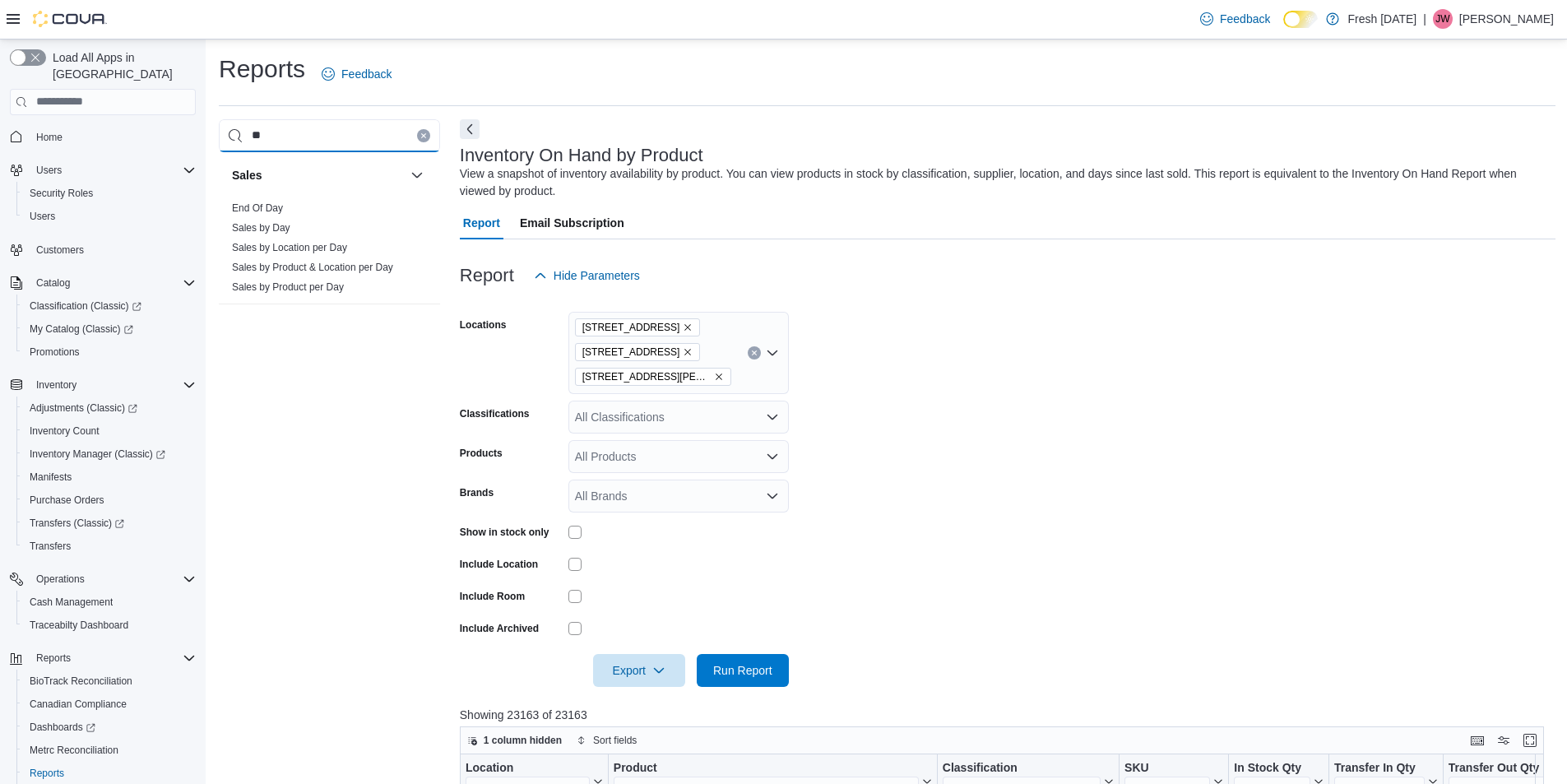
type input "*"
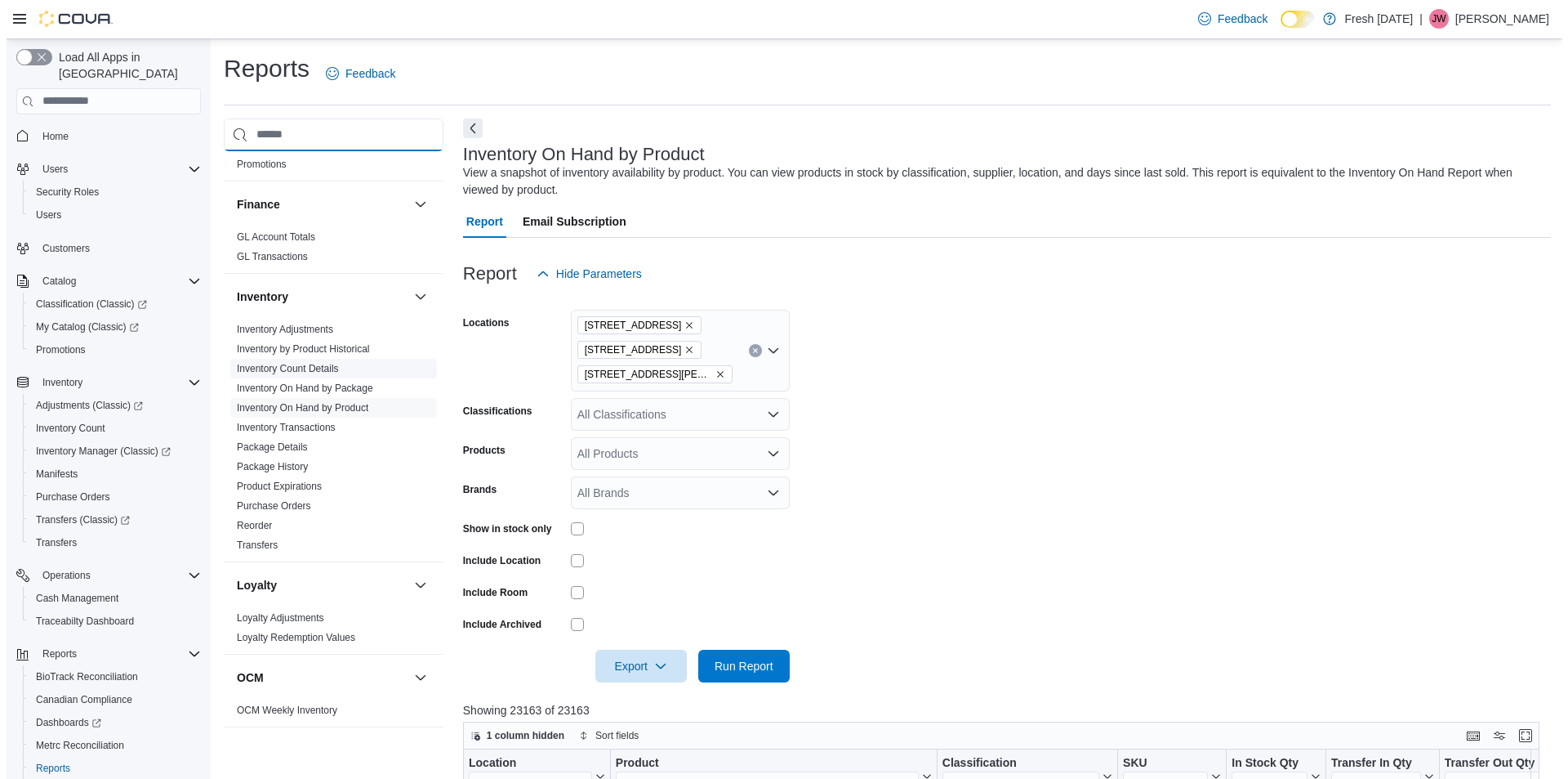
scroll to position [408, 0]
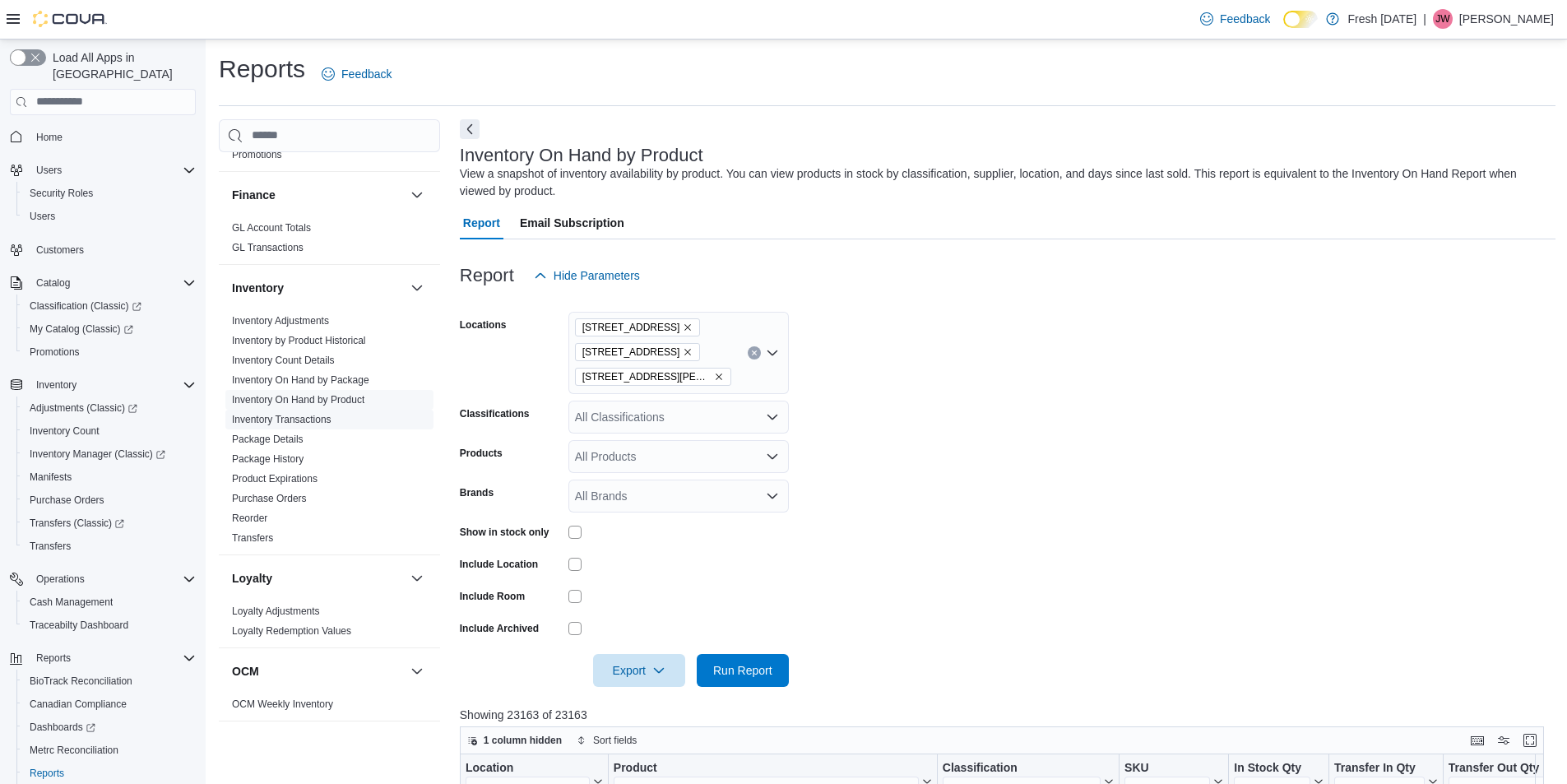
click at [315, 419] on link "Inventory Transactions" at bounding box center [281, 419] width 99 height 12
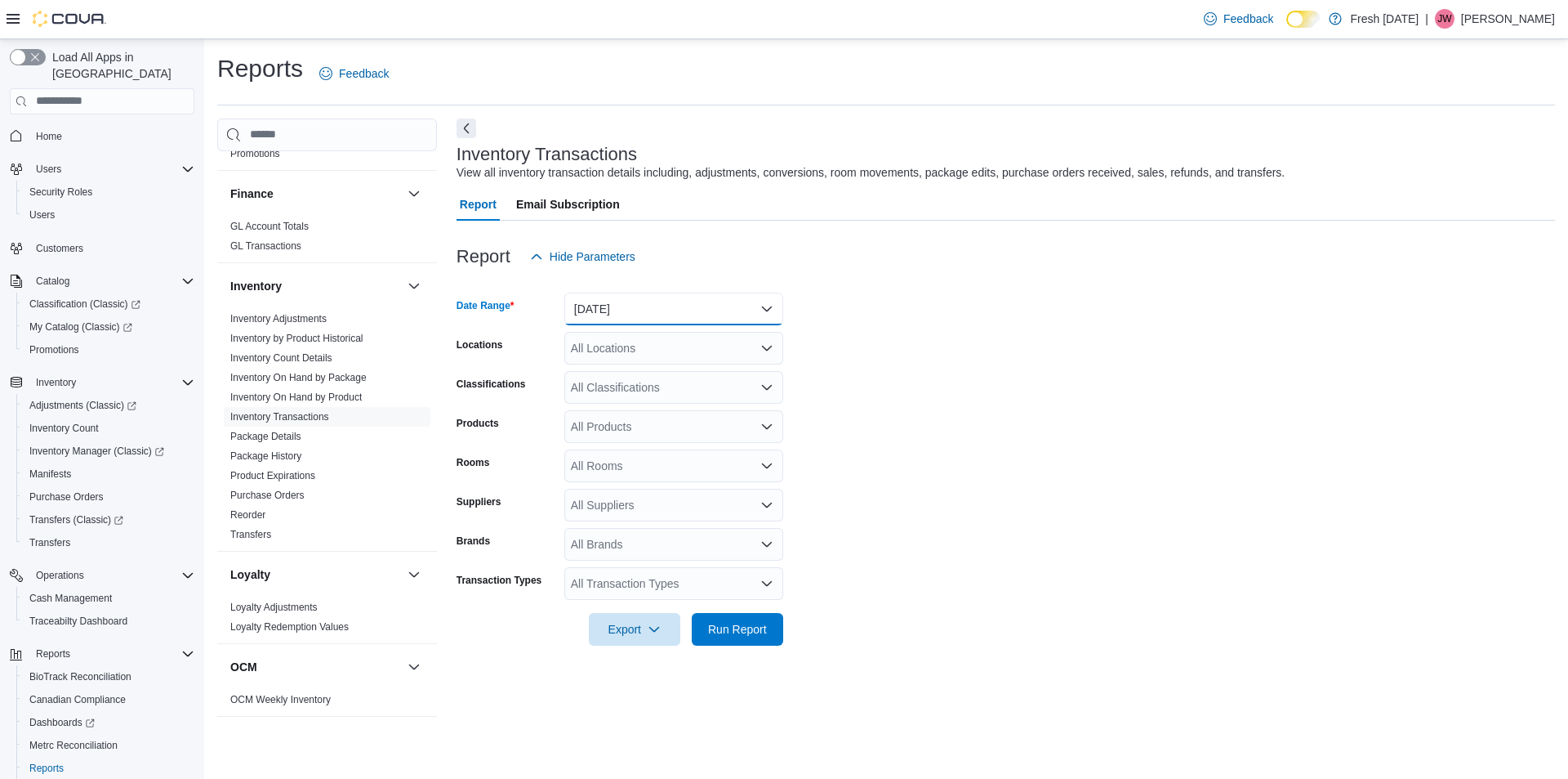
click at [762, 311] on button "[DATE]" at bounding box center [674, 309] width 219 height 33
click at [902, 485] on form "Date Range [DATE] Locations All Locations Classifications All Classifications P…" at bounding box center [1005, 459] width 1098 height 372
click at [687, 315] on button "[DATE]" at bounding box center [674, 309] width 219 height 33
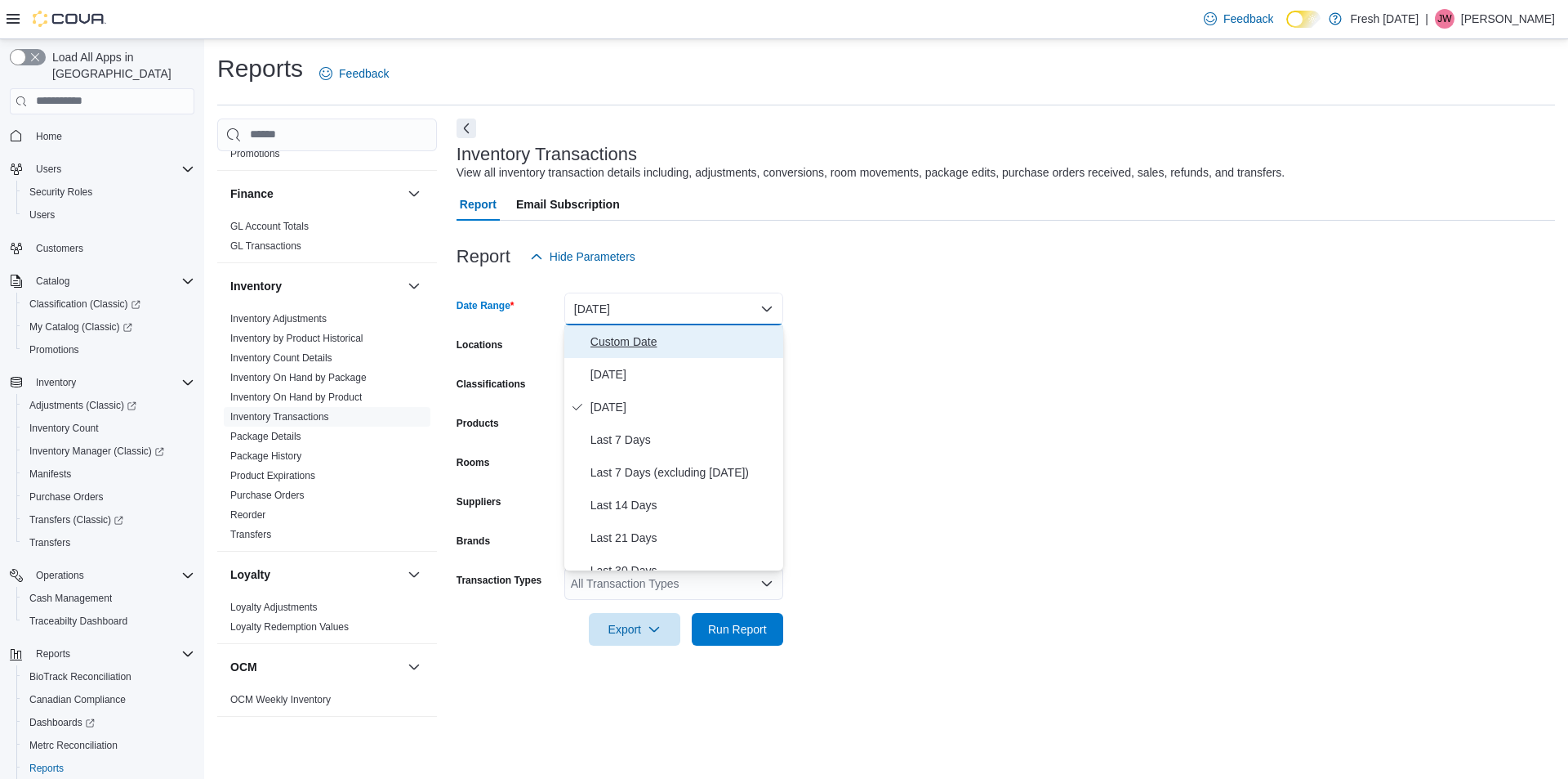
click at [620, 345] on span "Custom Date" at bounding box center [683, 341] width 186 height 19
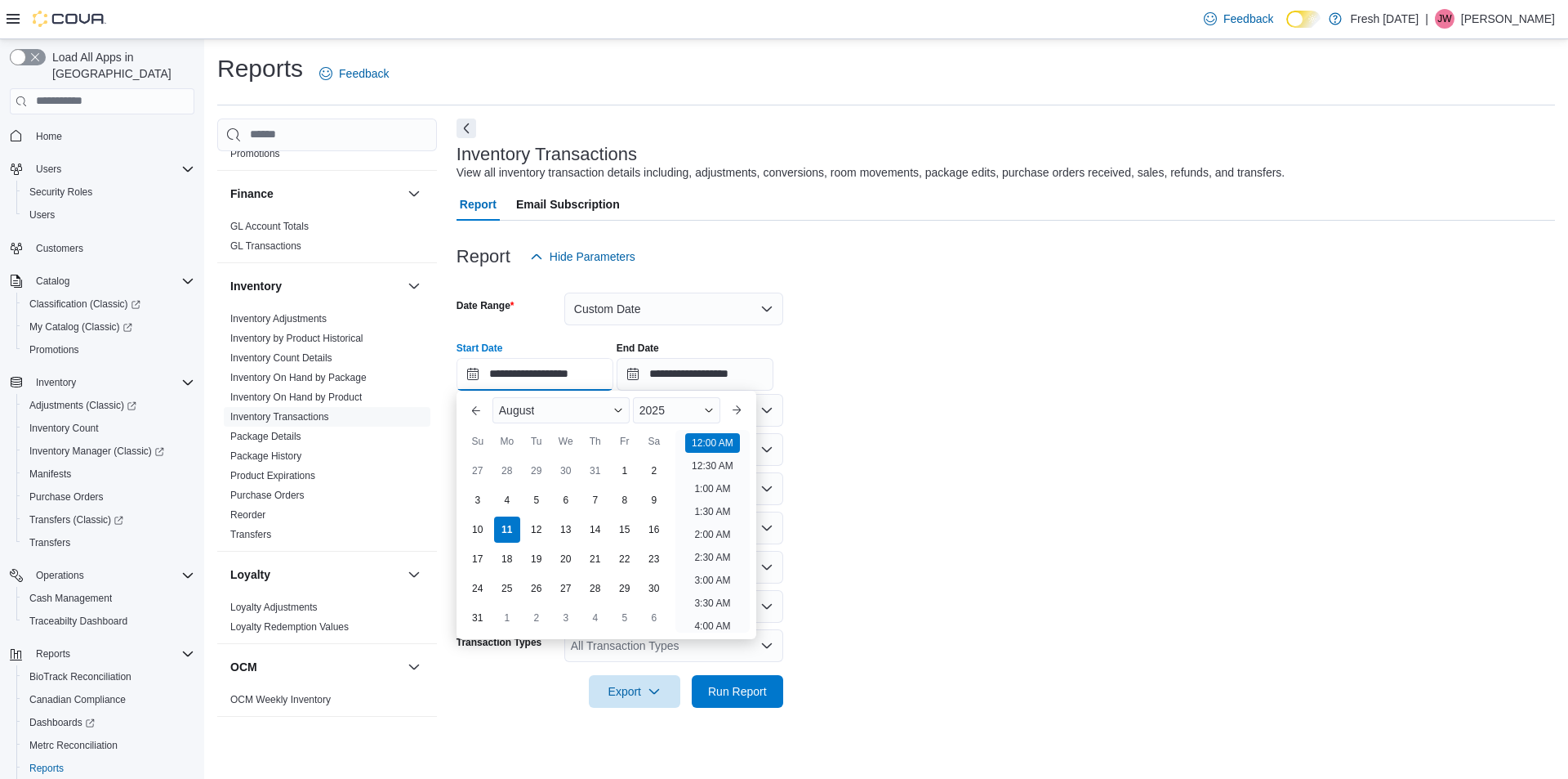
click at [500, 374] on input "**********" at bounding box center [534, 374] width 156 height 33
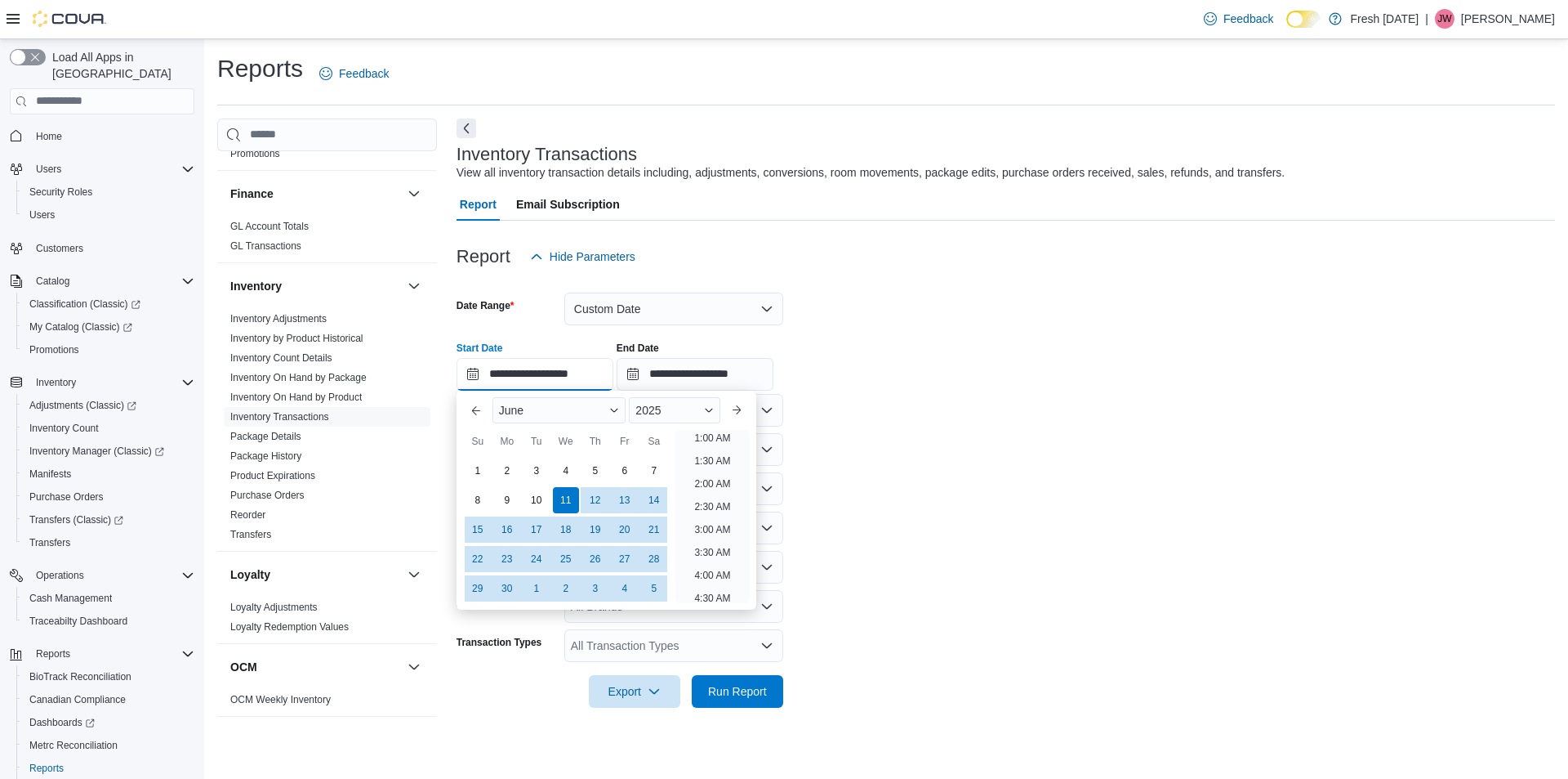
scroll to position [3, 0]
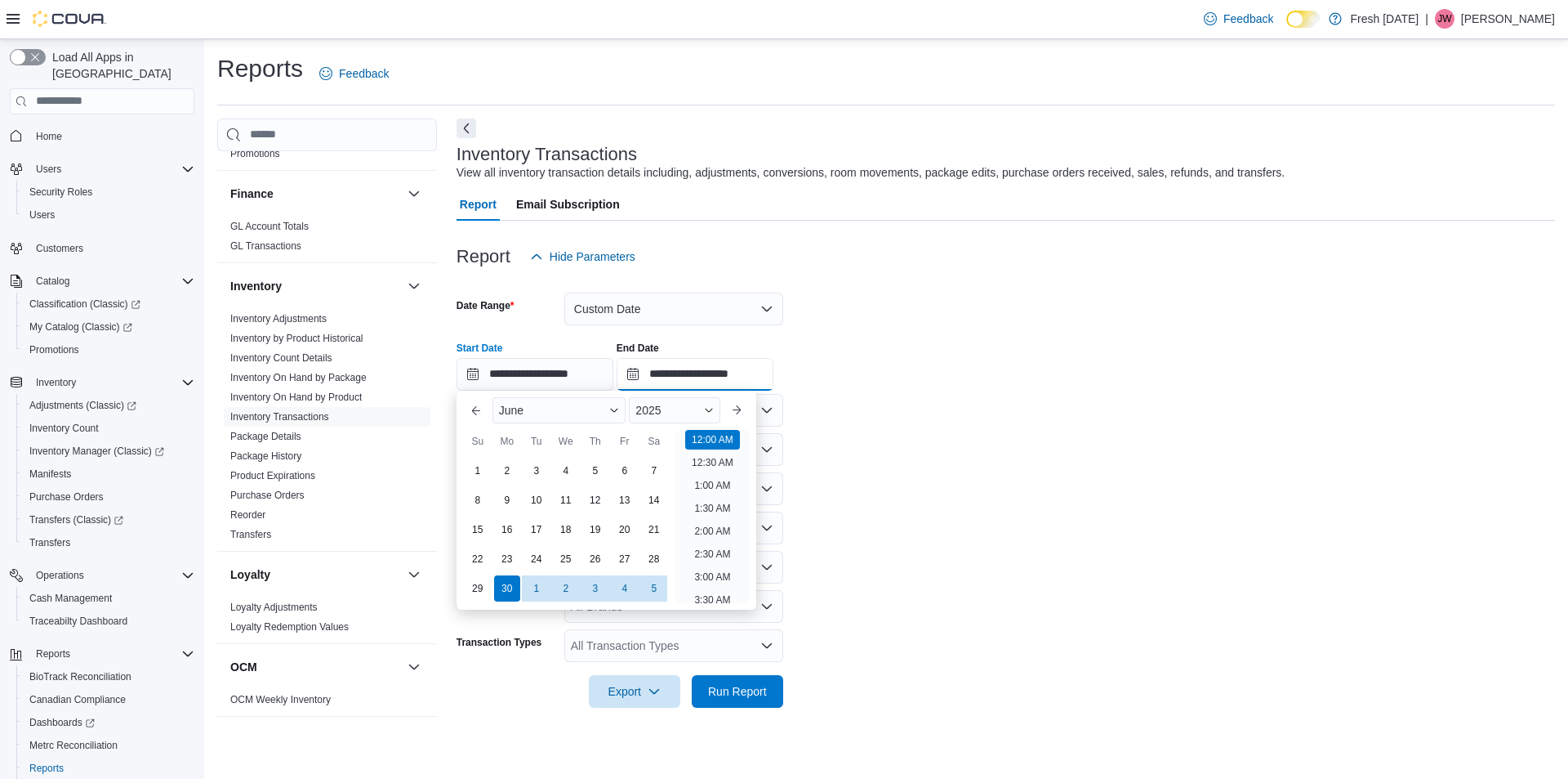
click at [676, 376] on input "**********" at bounding box center [694, 374] width 156 height 33
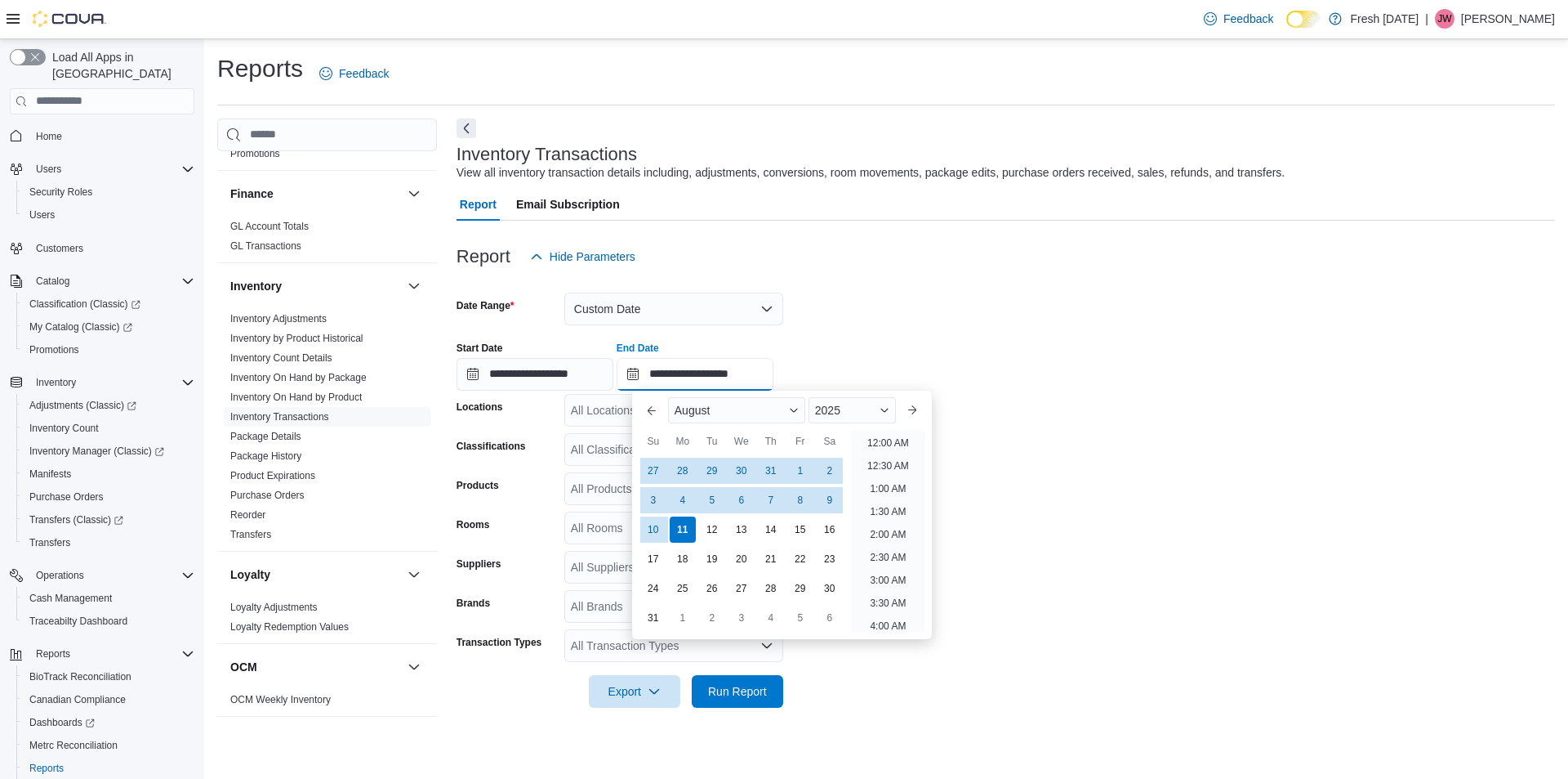
scroll to position [899, 0]
type input "**********"
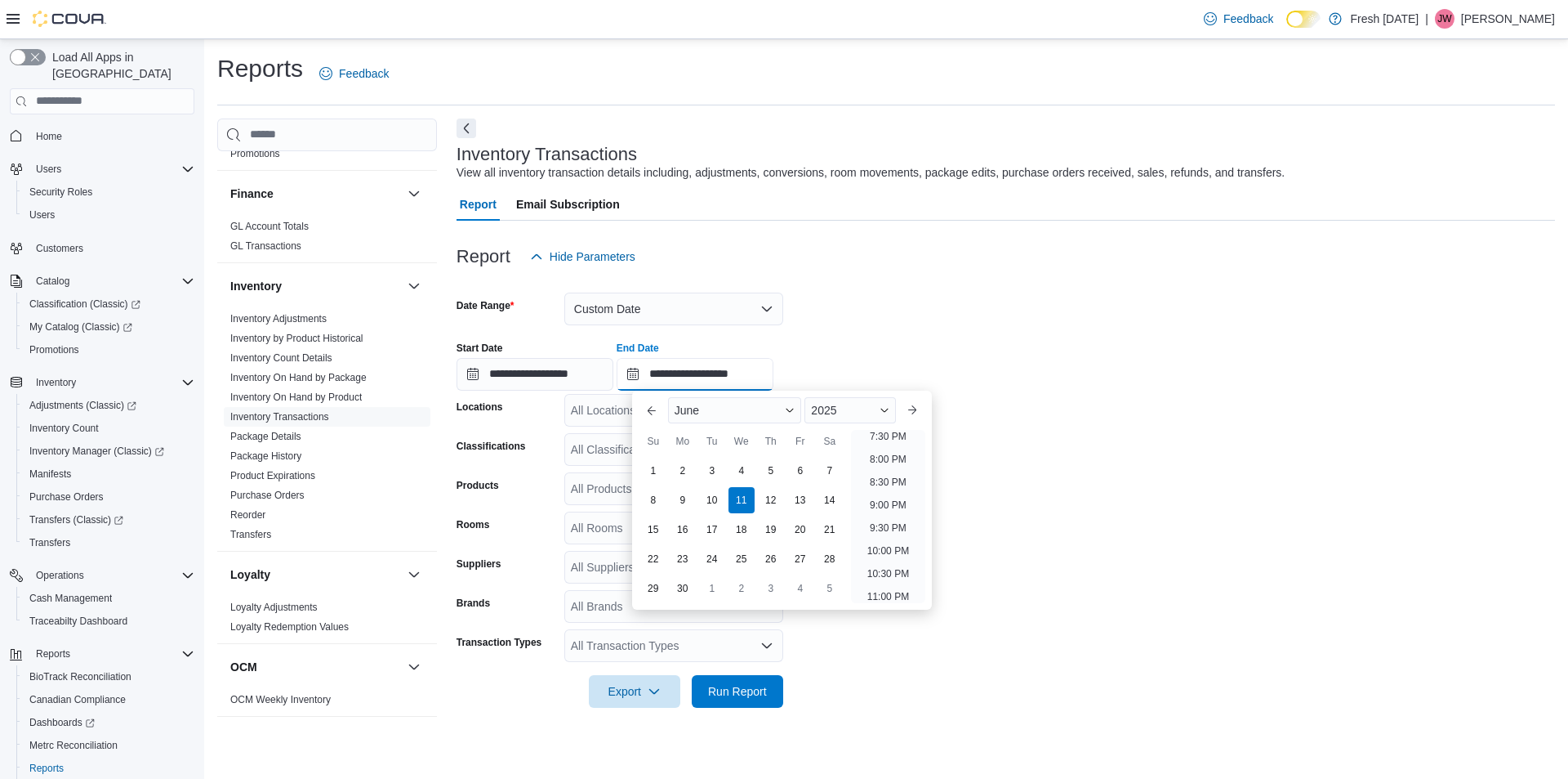
type input "**********"
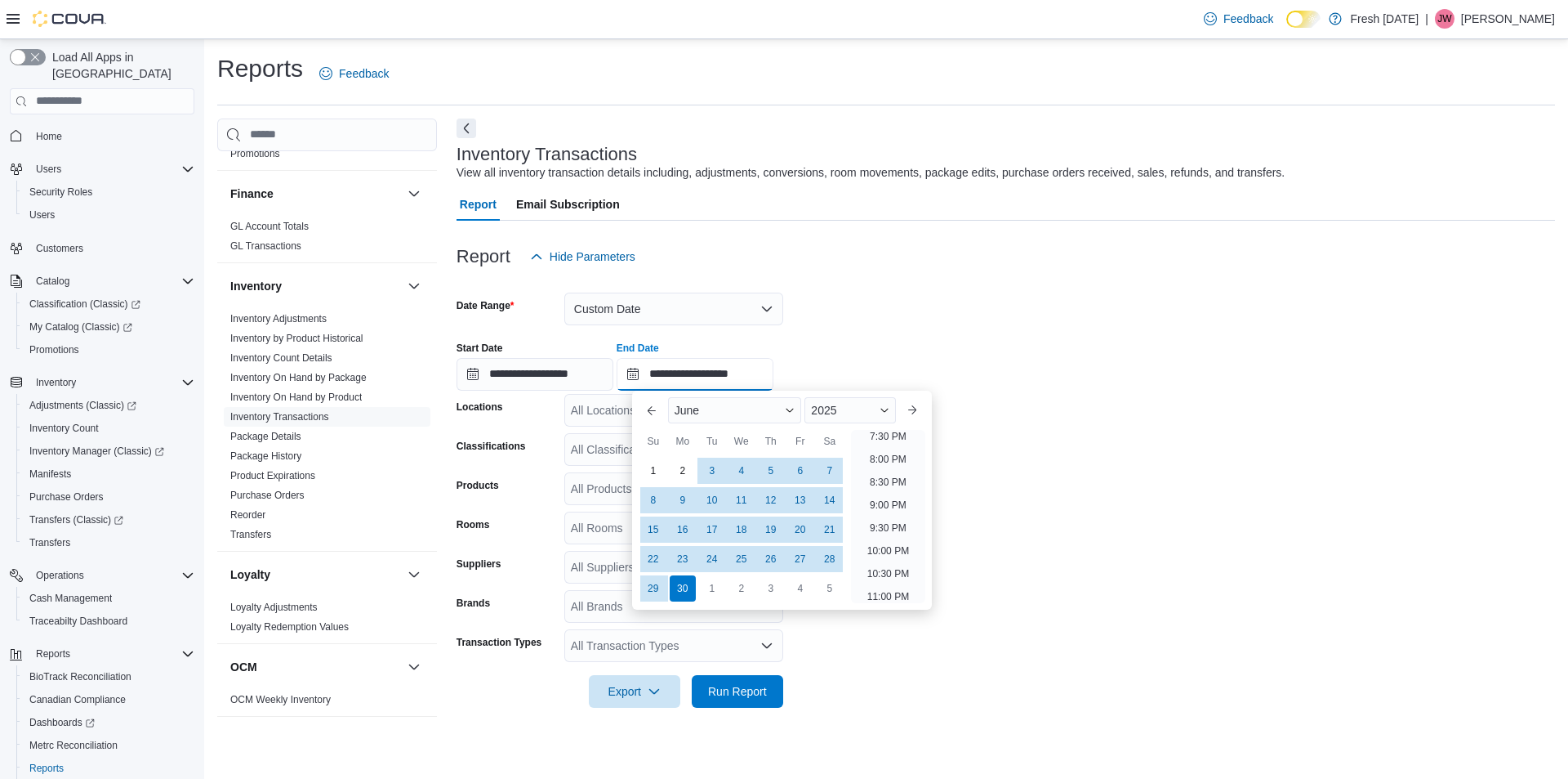
type input "**********"
click at [519, 371] on input "**********" at bounding box center [534, 374] width 156 height 33
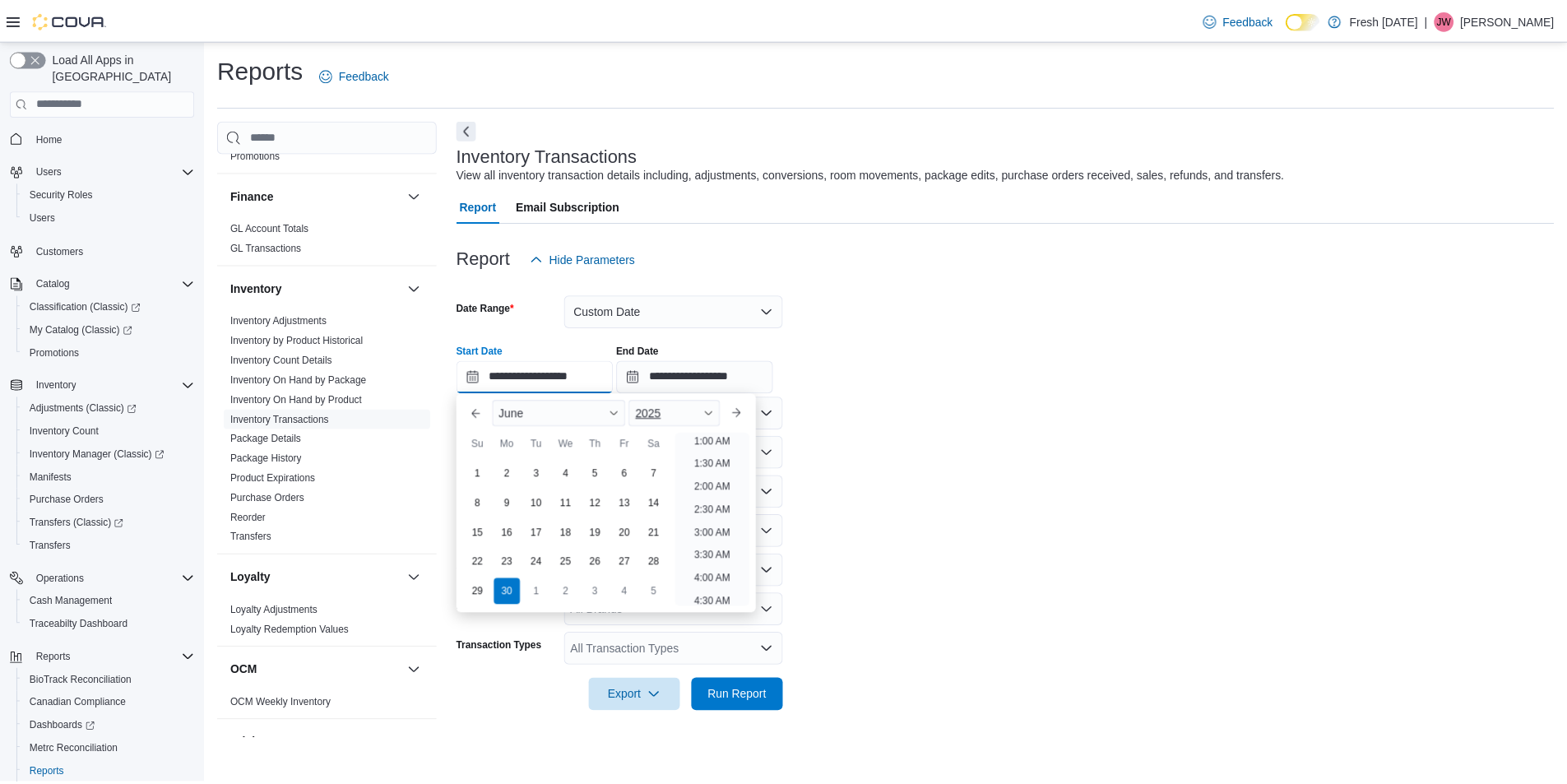
scroll to position [3, 0]
type input "**********"
click at [1236, 517] on form "**********" at bounding box center [1013, 493] width 1106 height 437
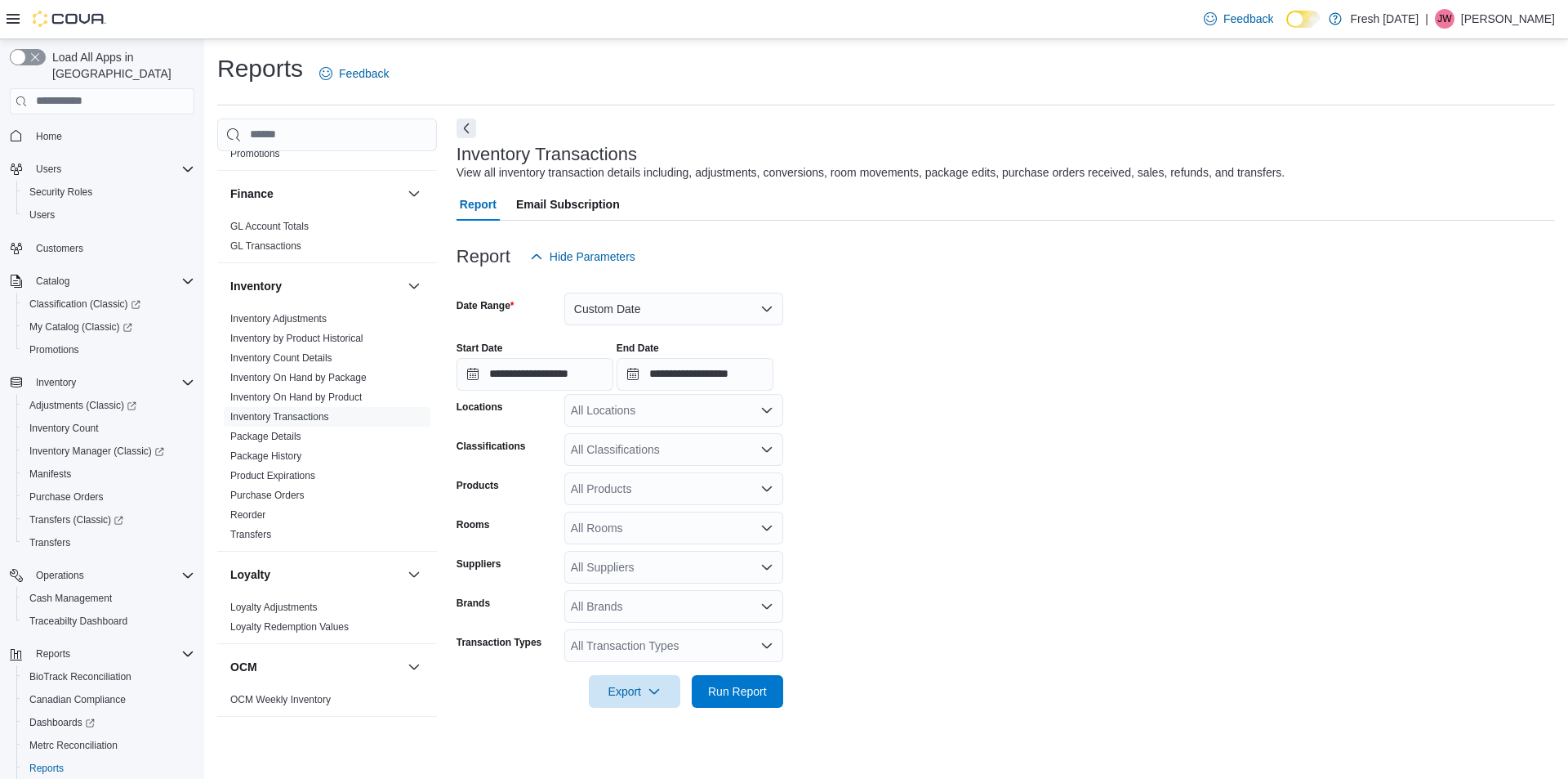
click at [767, 408] on icon "Open list of options" at bounding box center [767, 410] width 13 height 13
click at [628, 458] on span "[STREET_ADDRESS]" at bounding box center [656, 462] width 113 height 17
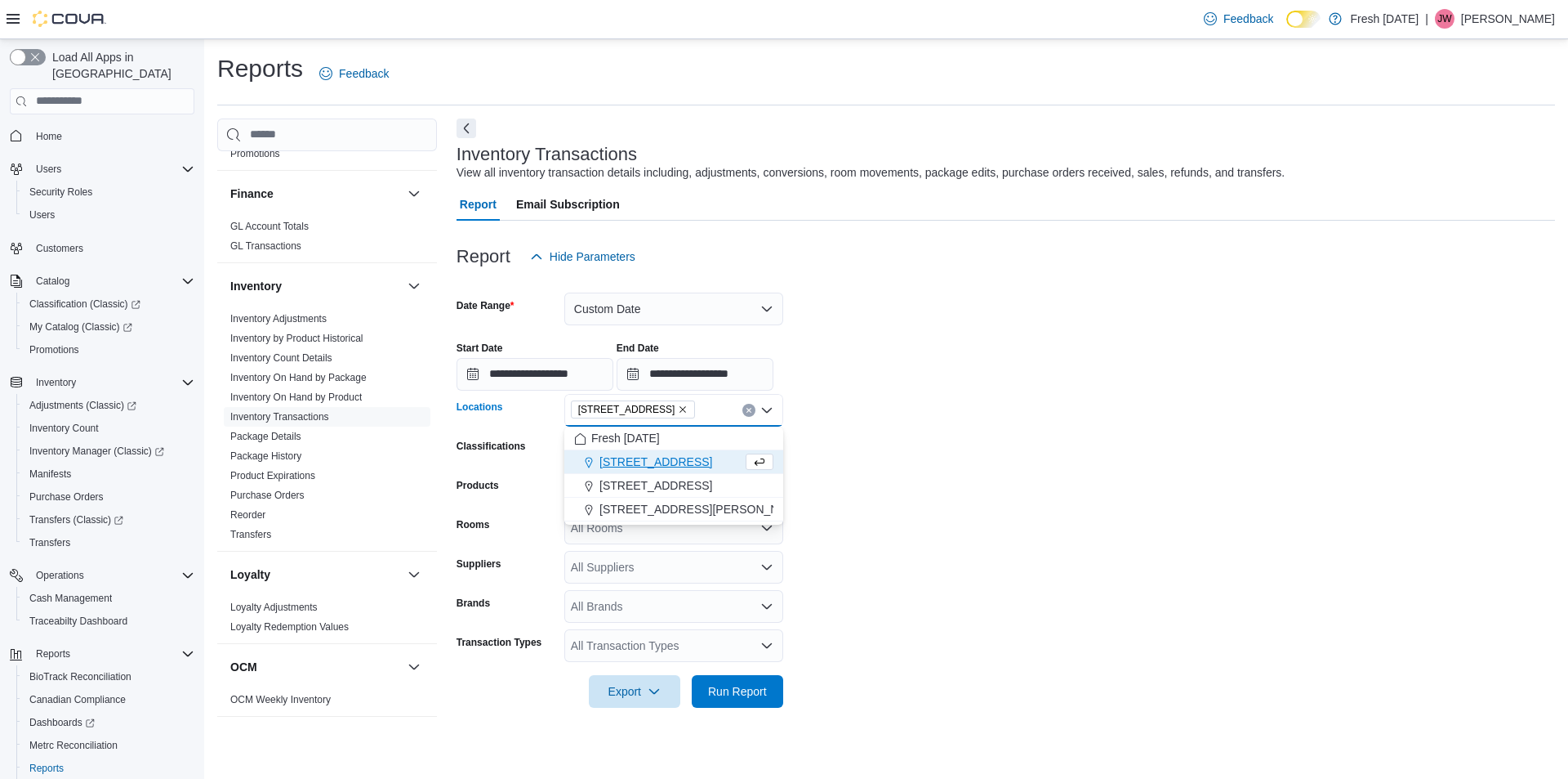
click at [1055, 536] on form "**********" at bounding box center [1005, 489] width 1098 height 434
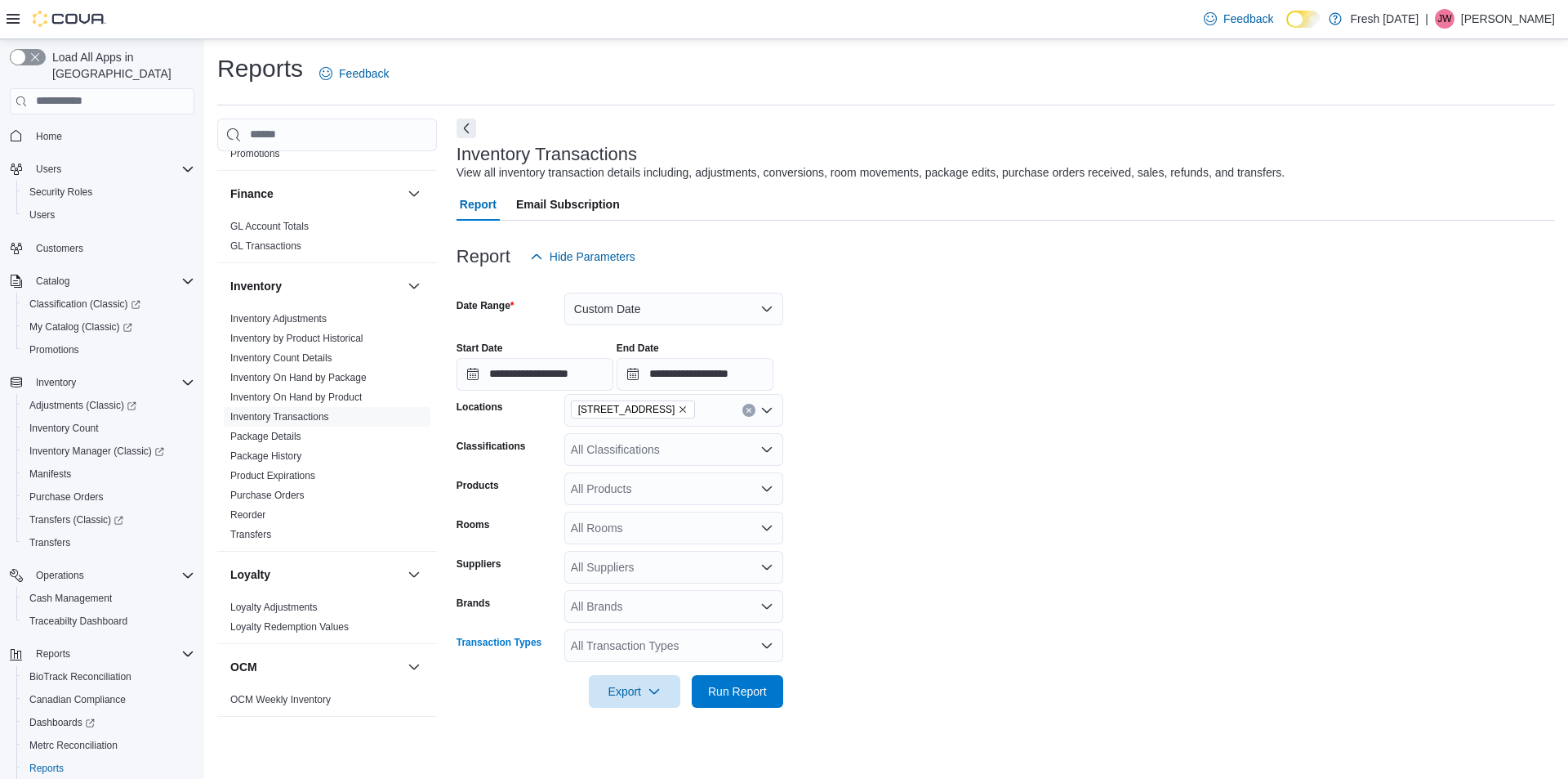
click at [764, 646] on icon "Open list of options" at bounding box center [767, 644] width 10 height 5
click at [764, 646] on icon "Close list of options" at bounding box center [767, 644] width 10 height 5
click at [731, 696] on span "Run Report" at bounding box center [738, 690] width 59 height 17
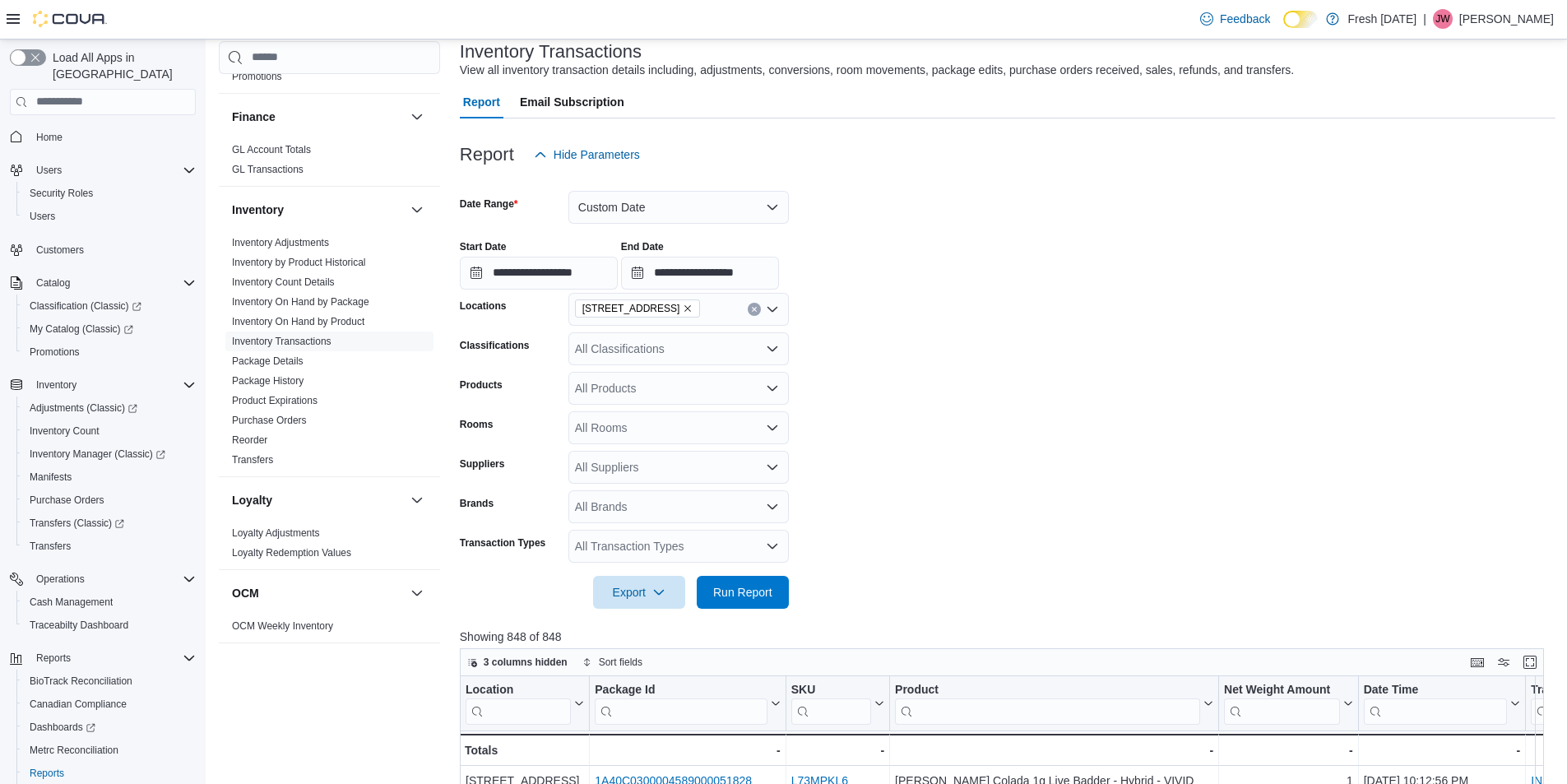
scroll to position [329, 0]
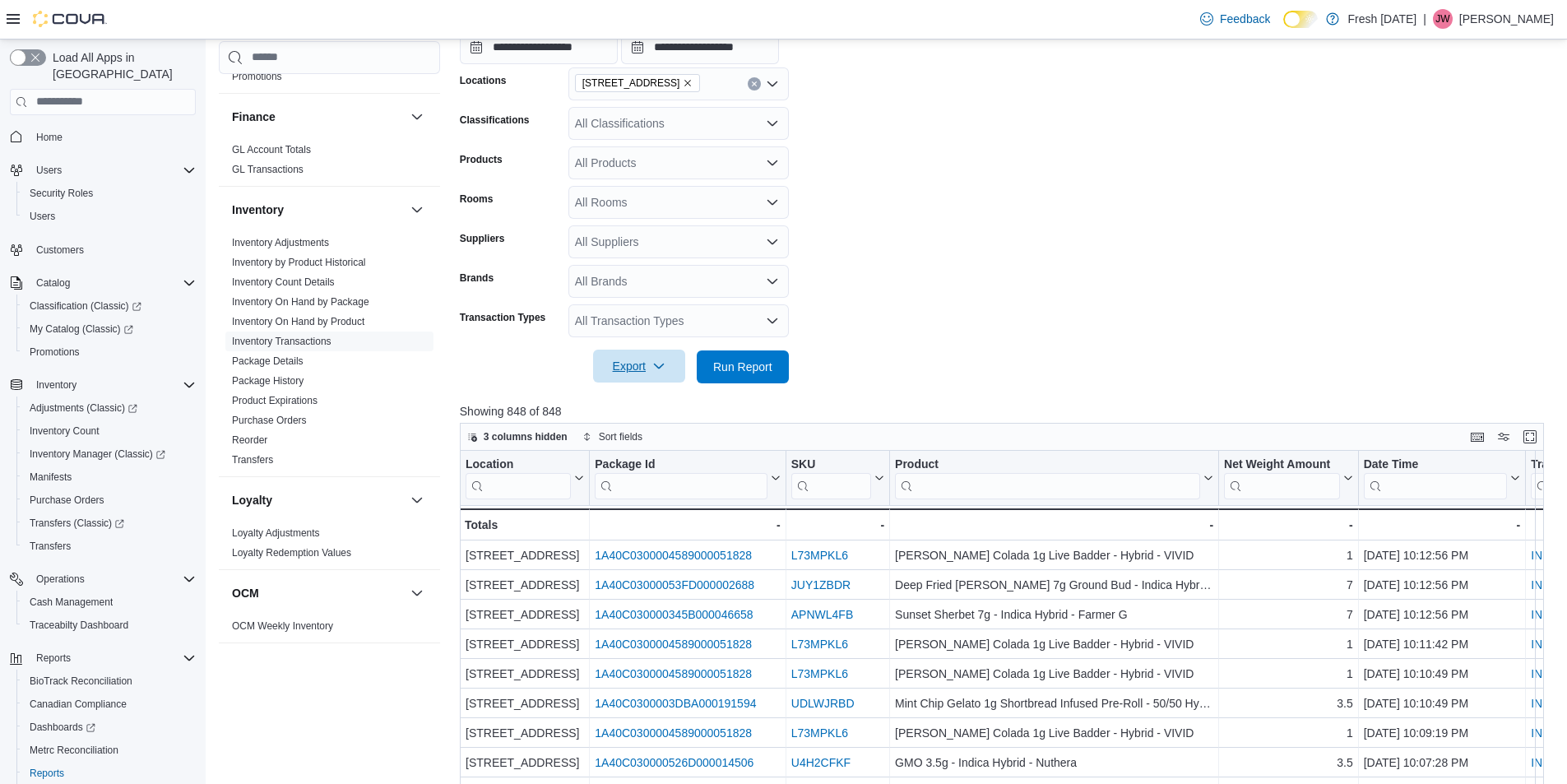
click at [627, 365] on span "Export" at bounding box center [639, 365] width 72 height 33
click at [634, 397] on span "Export to Excel" at bounding box center [642, 400] width 74 height 13
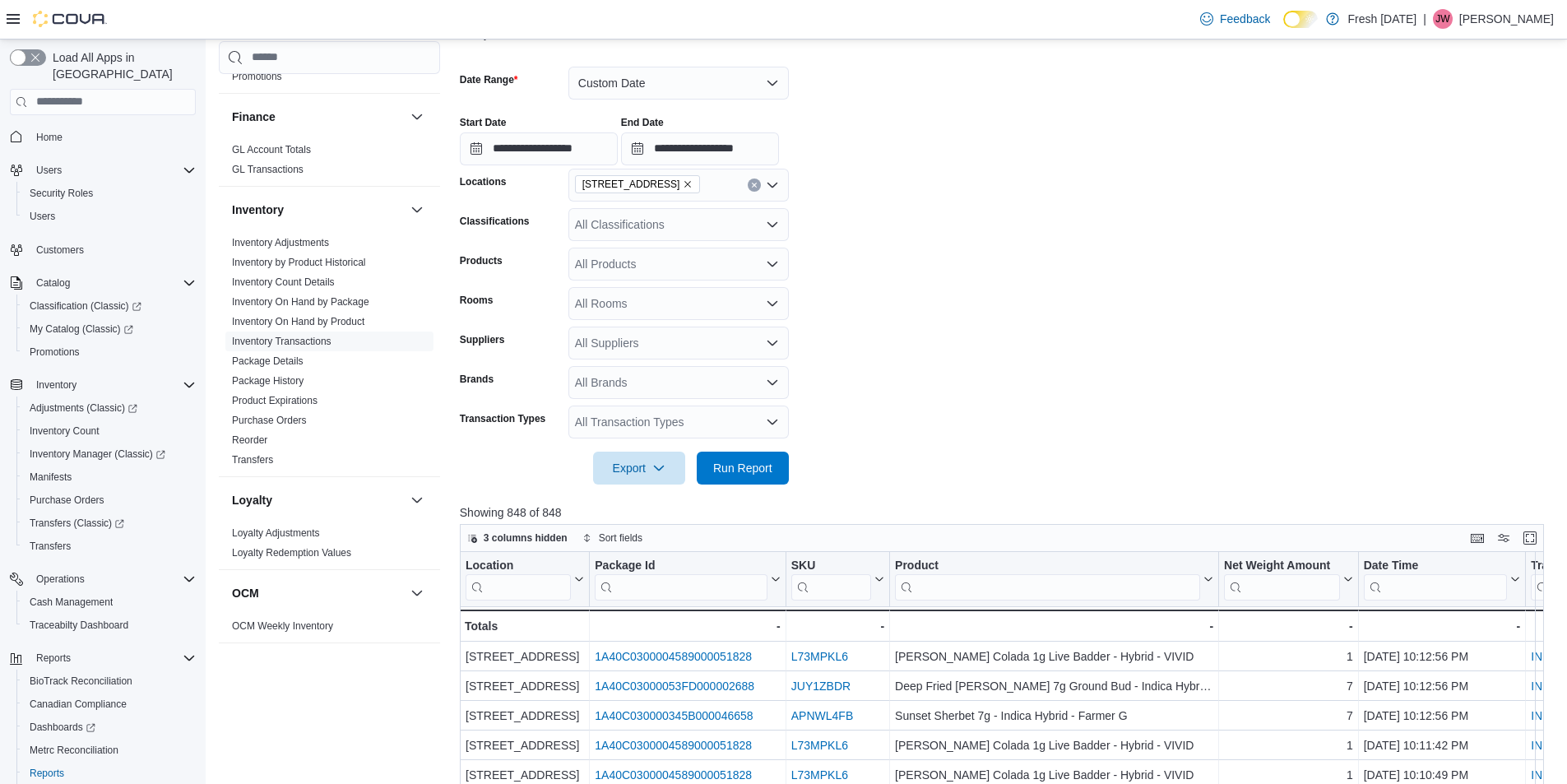
scroll to position [83, 0]
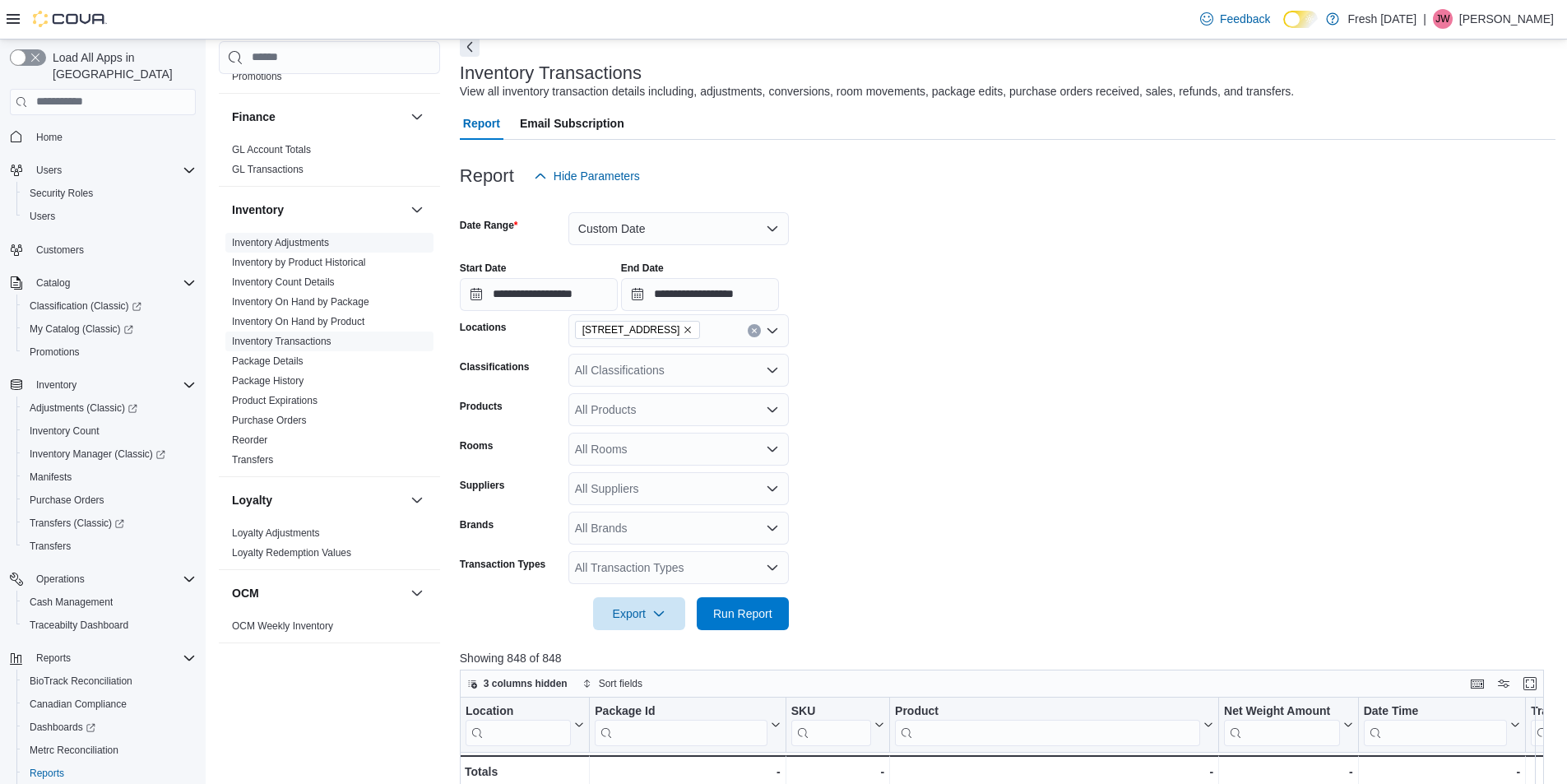
click at [329, 305] on link "Inventory On Hand by Package" at bounding box center [300, 302] width 137 height 12
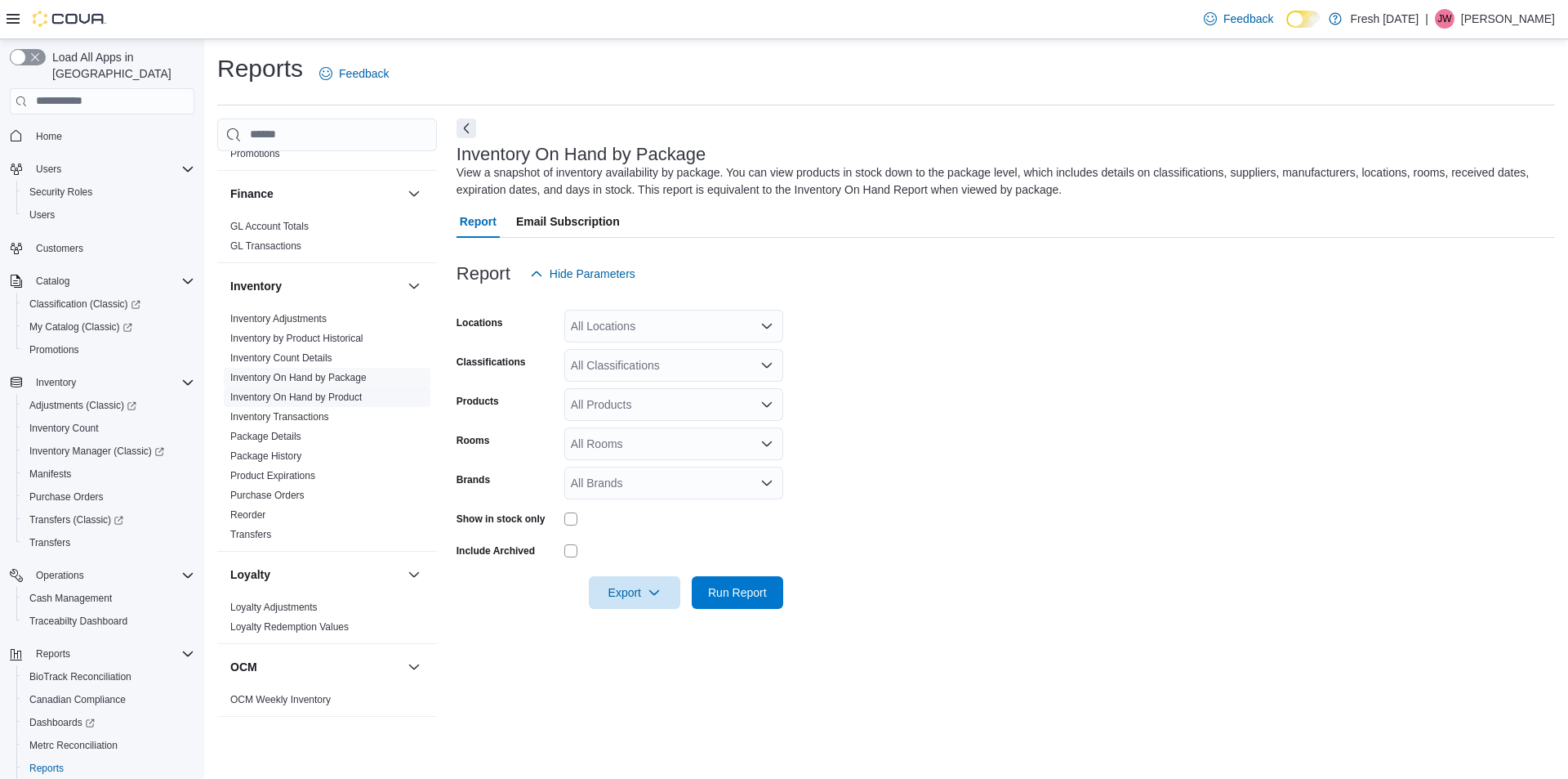
click at [329, 395] on link "Inventory On Hand by Product" at bounding box center [295, 397] width 131 height 12
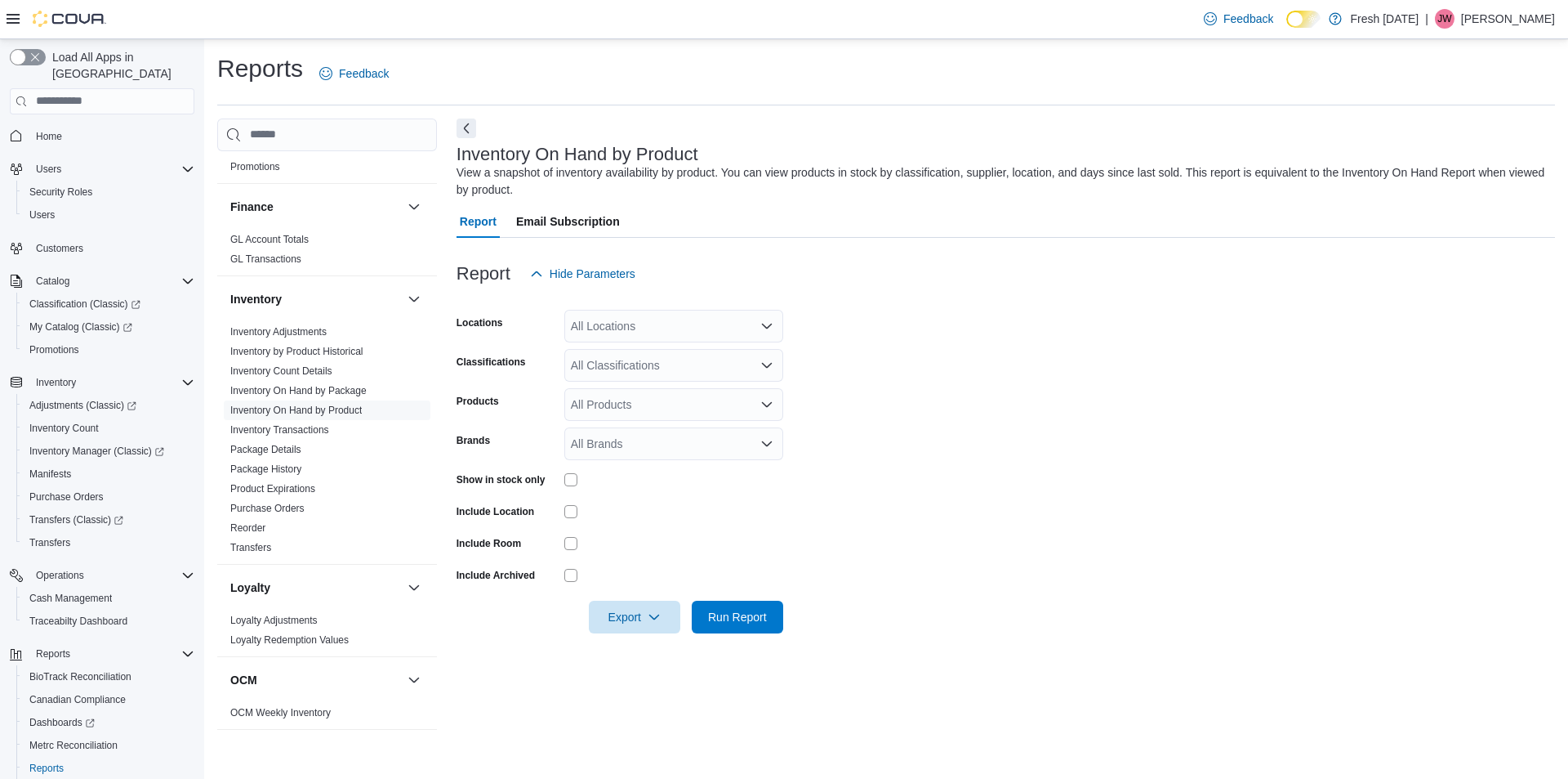
scroll to position [408, 0]
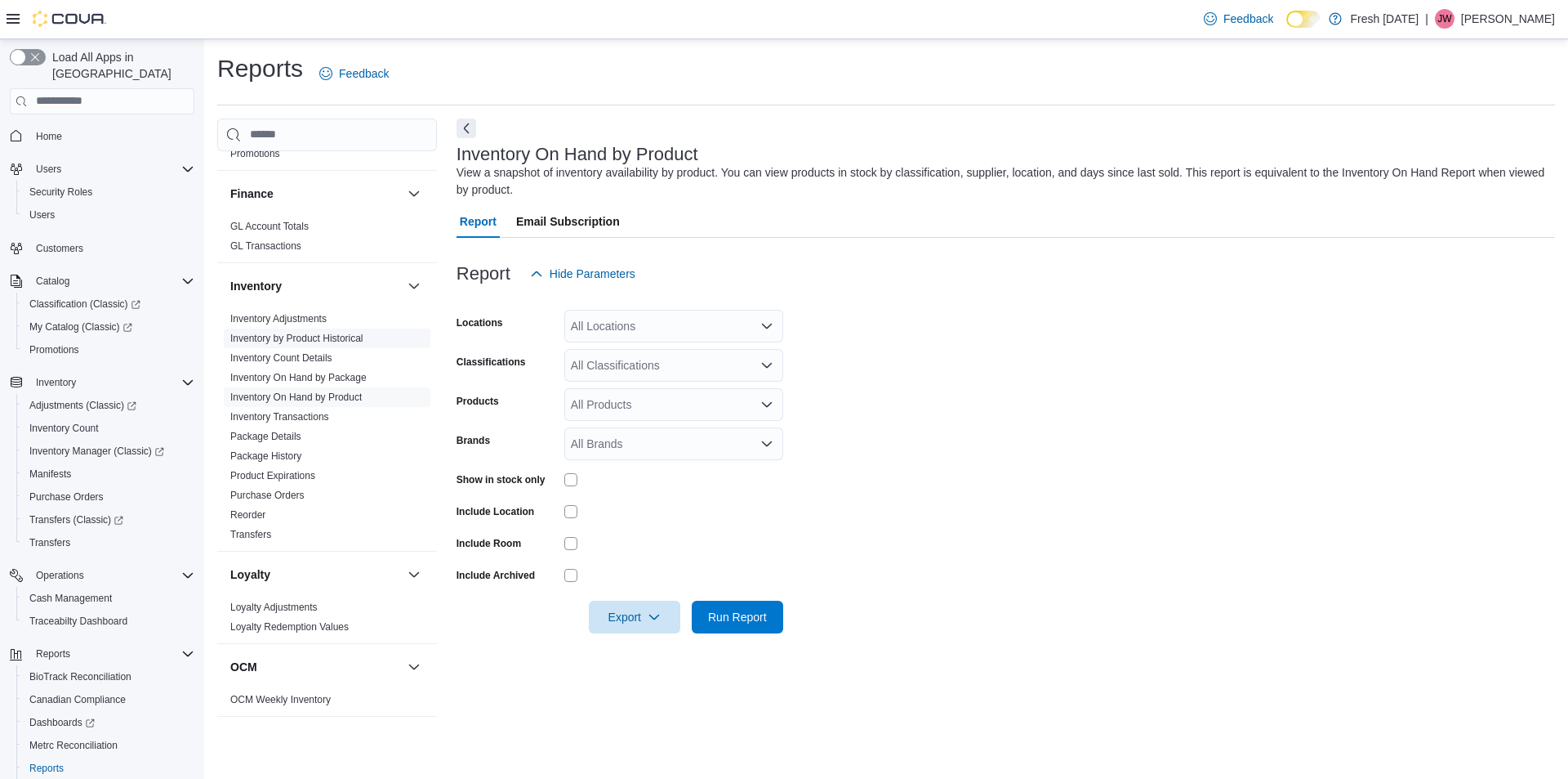
click at [340, 341] on link "Inventory by Product Historical" at bounding box center [296, 338] width 133 height 12
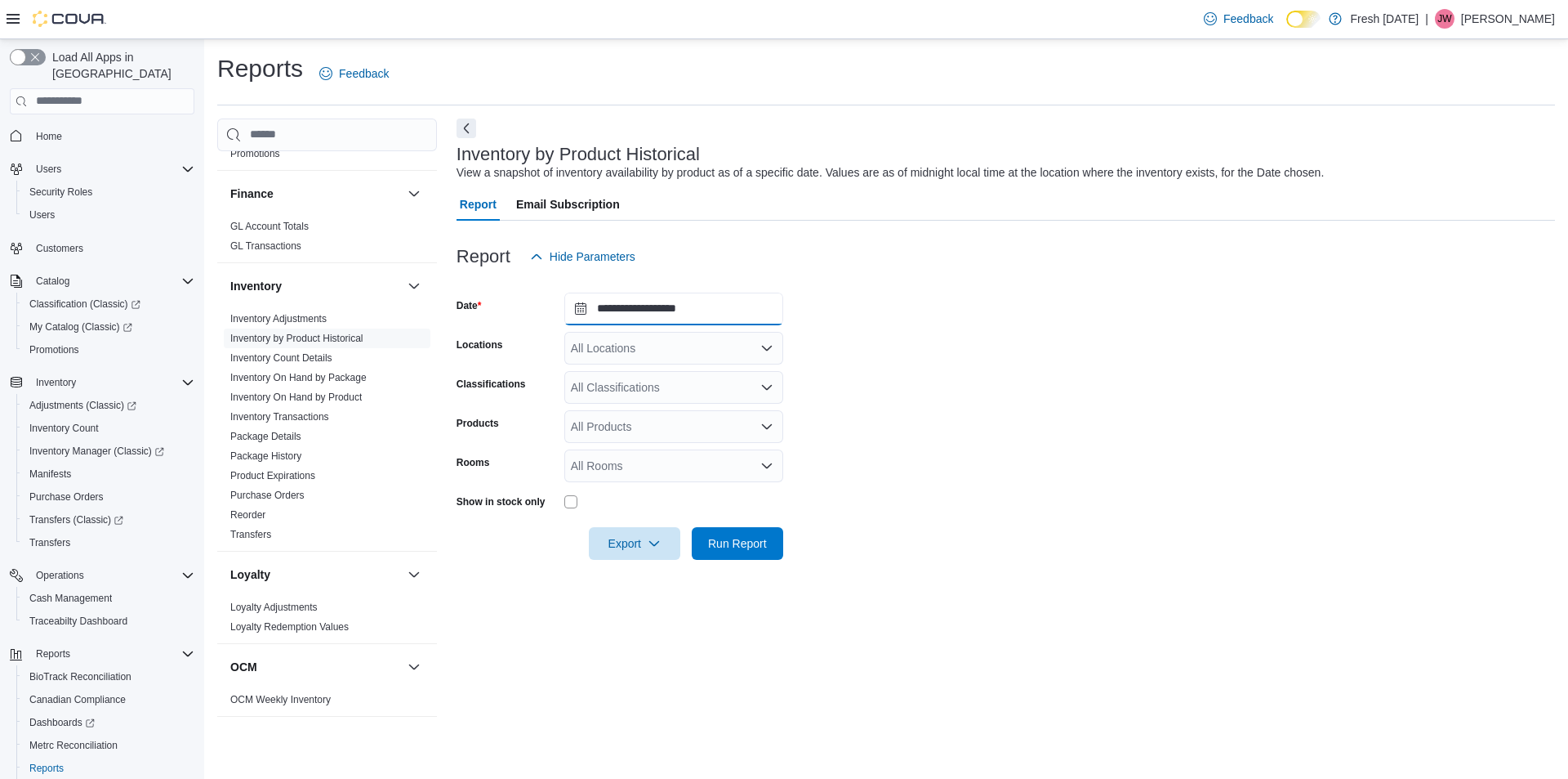
click at [674, 310] on input "**********" at bounding box center [674, 309] width 219 height 33
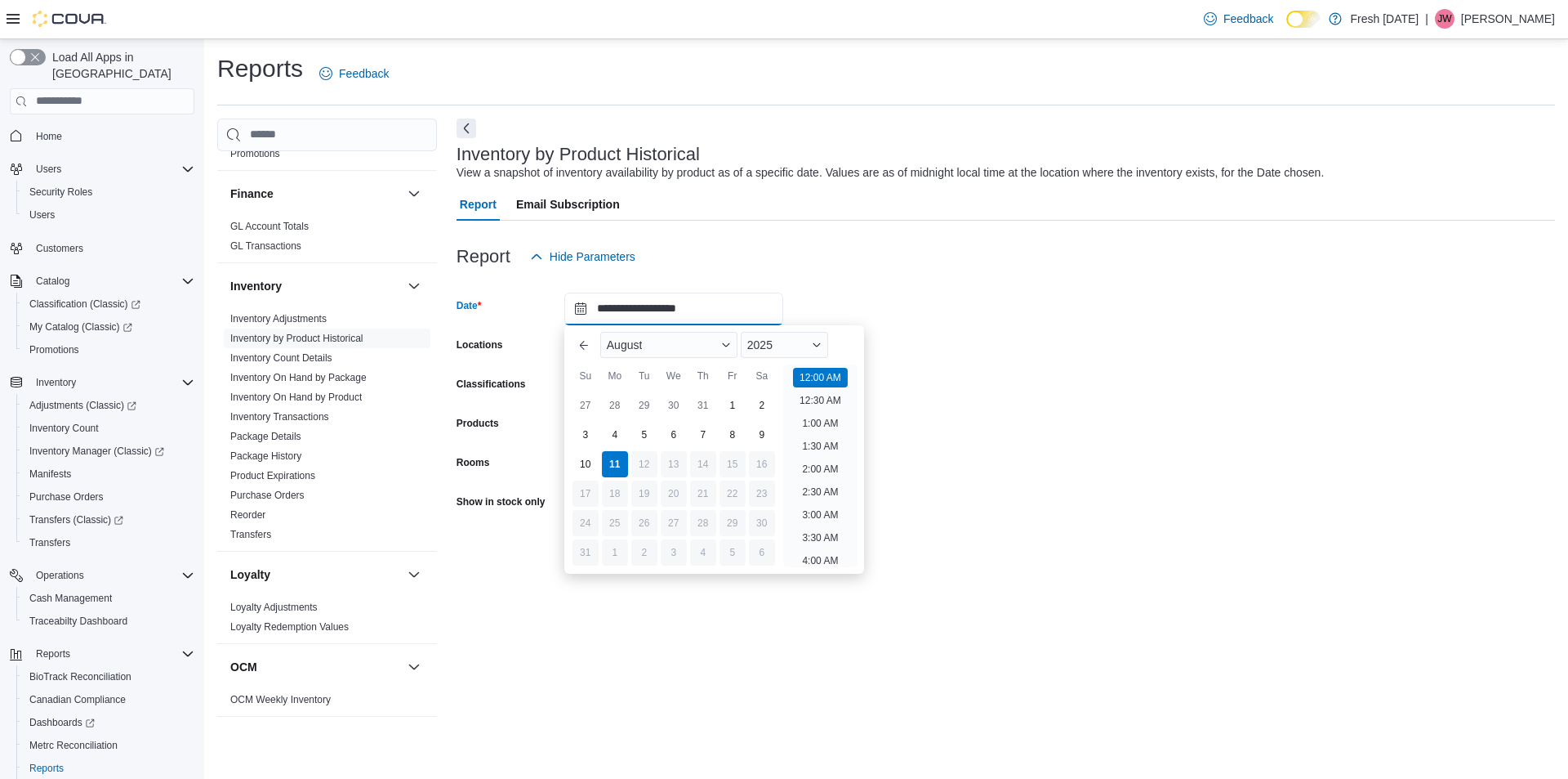
scroll to position [51, 0]
click at [583, 346] on button "Previous Month" at bounding box center [584, 344] width 26 height 26
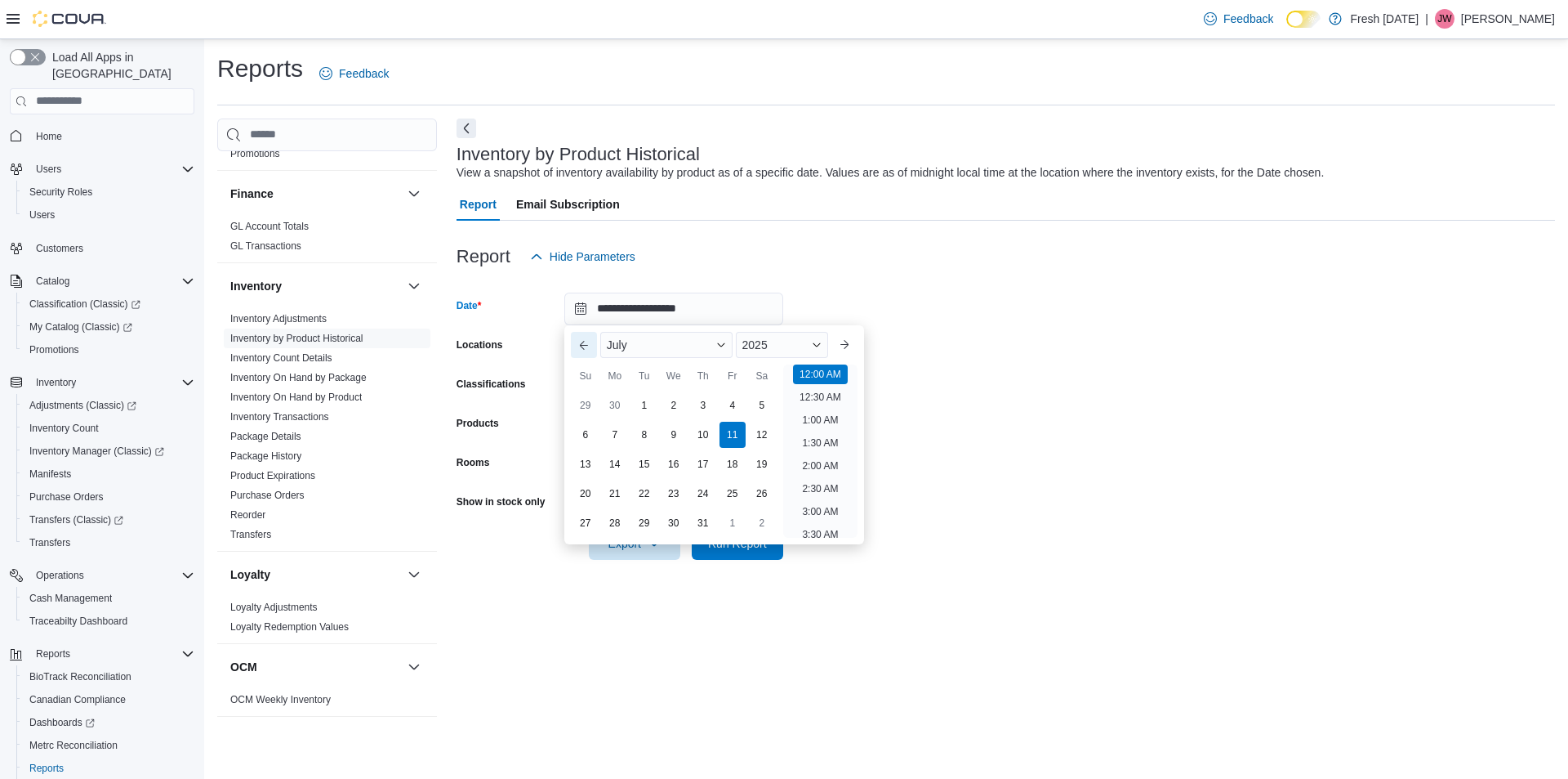
click at [583, 346] on button "Previous Month" at bounding box center [584, 344] width 26 height 26
click at [724, 341] on span "Button. Open the month selector. May is currently selected." at bounding box center [721, 345] width 10 height 10
click at [614, 462] on div "June" at bounding box center [667, 462] width 125 height 19
click at [614, 522] on div "30" at bounding box center [615, 522] width 28 height 28
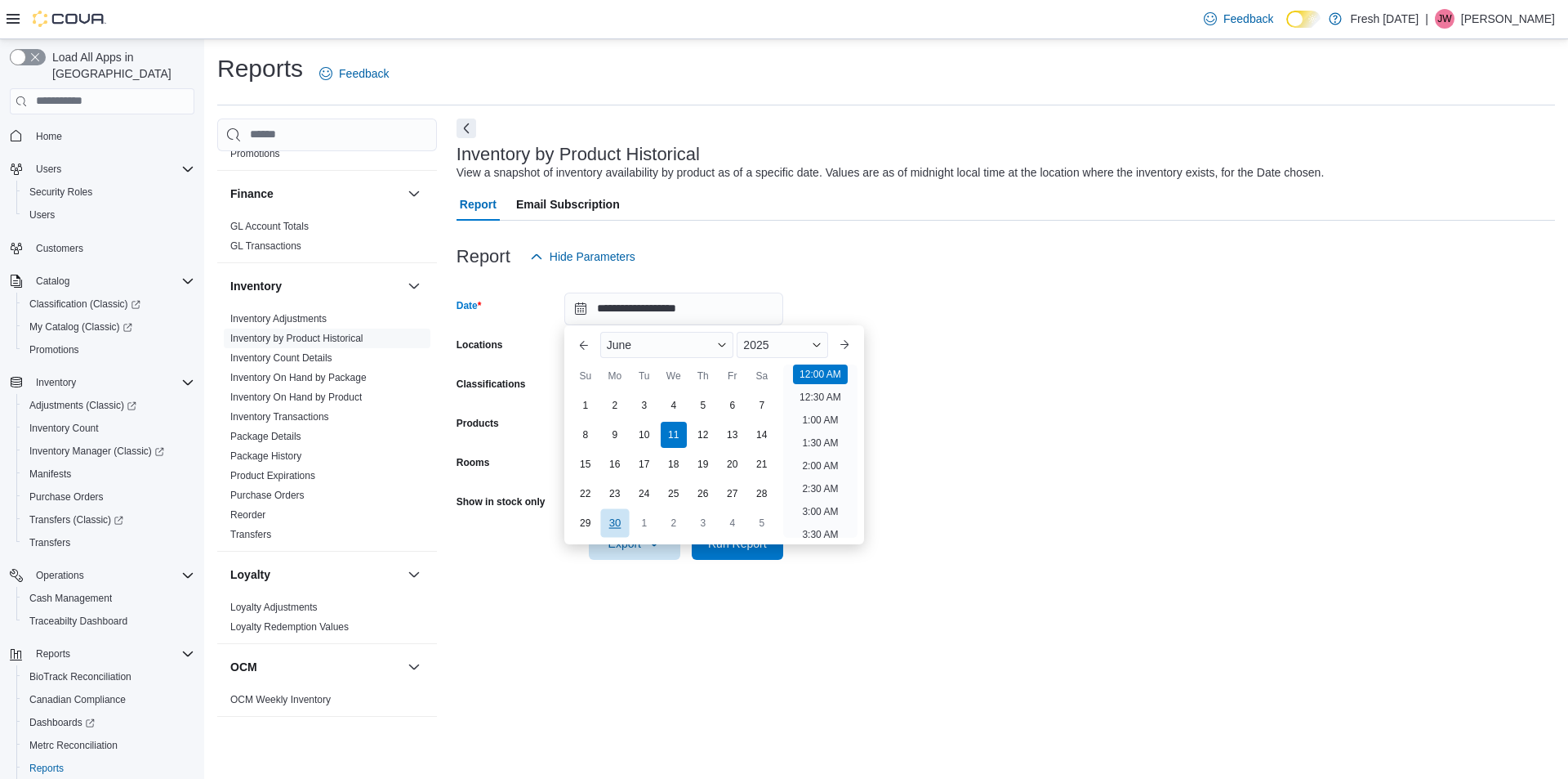
type input "**********"
click at [615, 523] on div "30" at bounding box center [615, 522] width 28 height 28
click at [718, 615] on div "**********" at bounding box center [1005, 427] width 1098 height 617
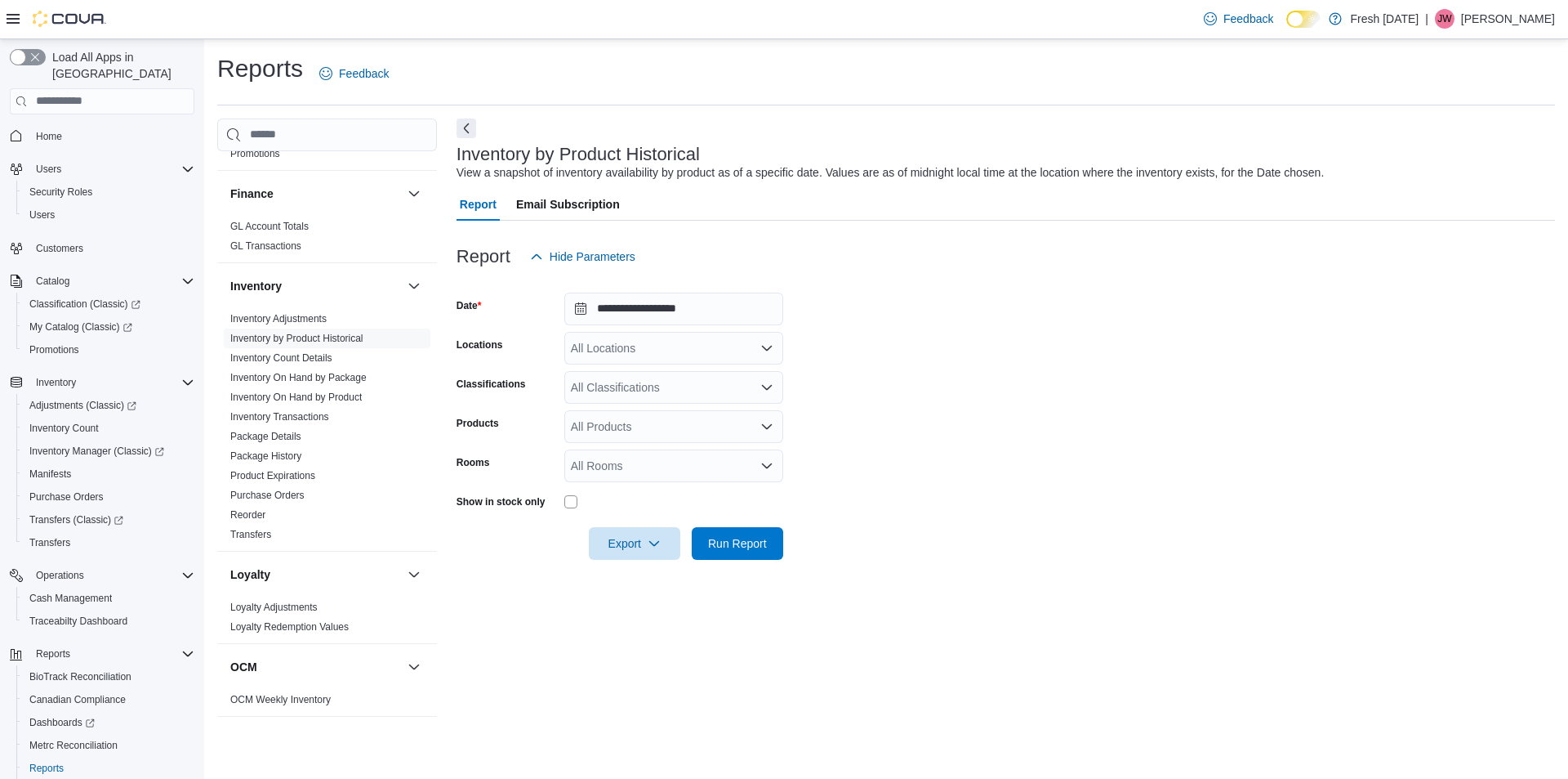
click at [764, 348] on icon "Open list of options" at bounding box center [767, 347] width 10 height 5
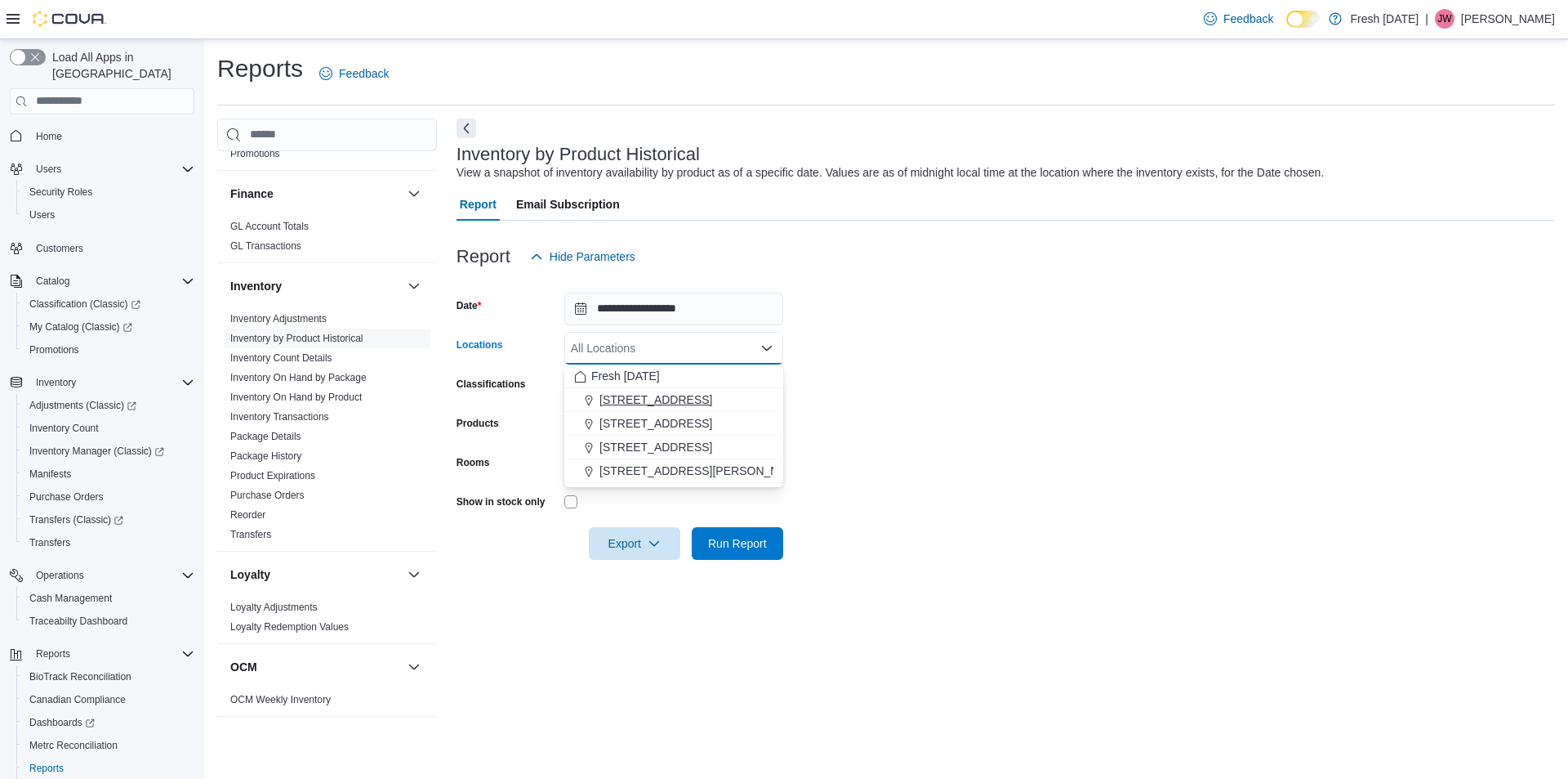
click at [661, 397] on span "[STREET_ADDRESS]" at bounding box center [656, 400] width 113 height 17
click at [661, 423] on span "[STREET_ADDRESS]" at bounding box center [656, 423] width 113 height 17
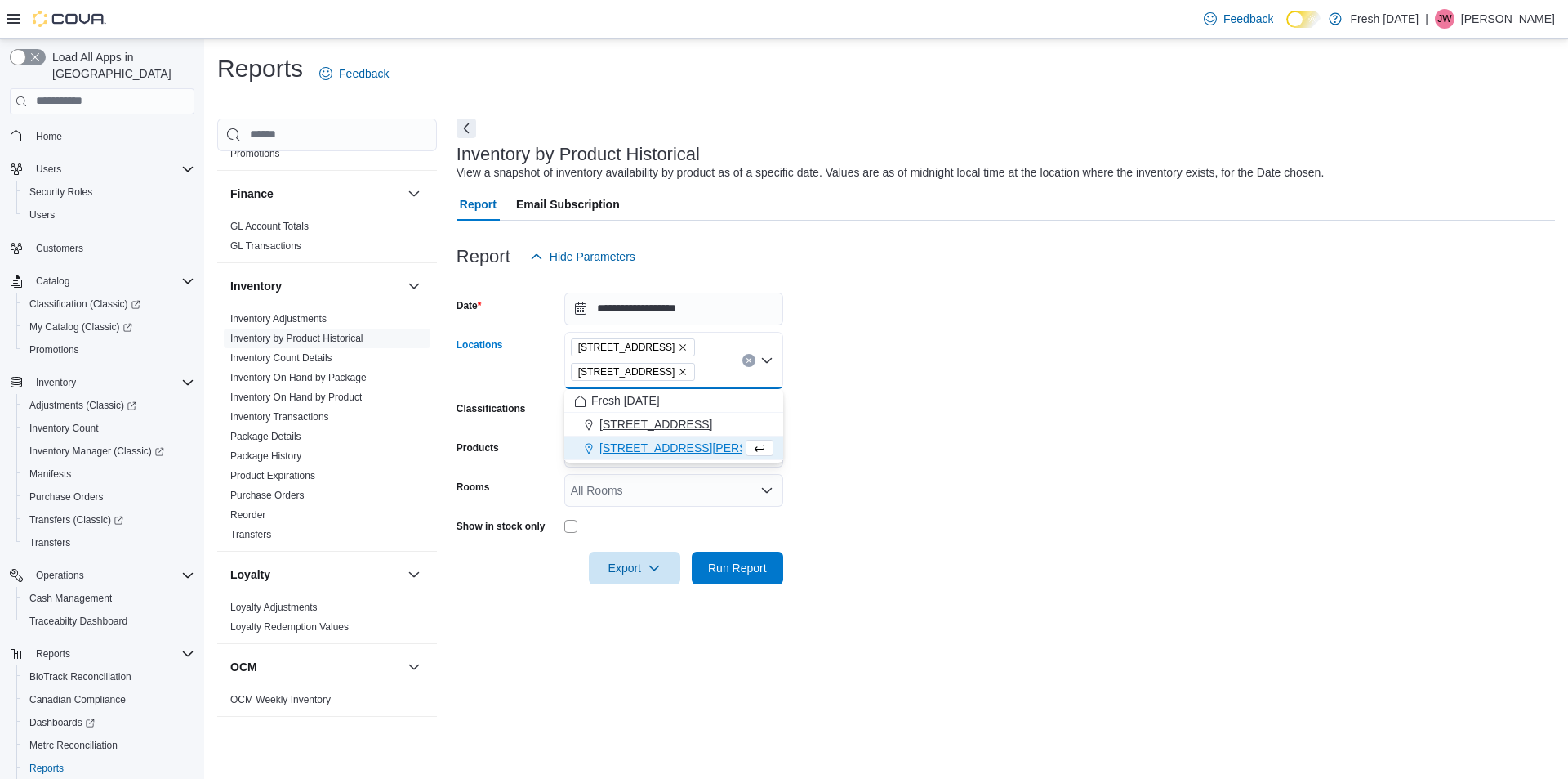
click at [659, 443] on span "[STREET_ADDRESS][PERSON_NAME]" at bounding box center [703, 448] width 207 height 17
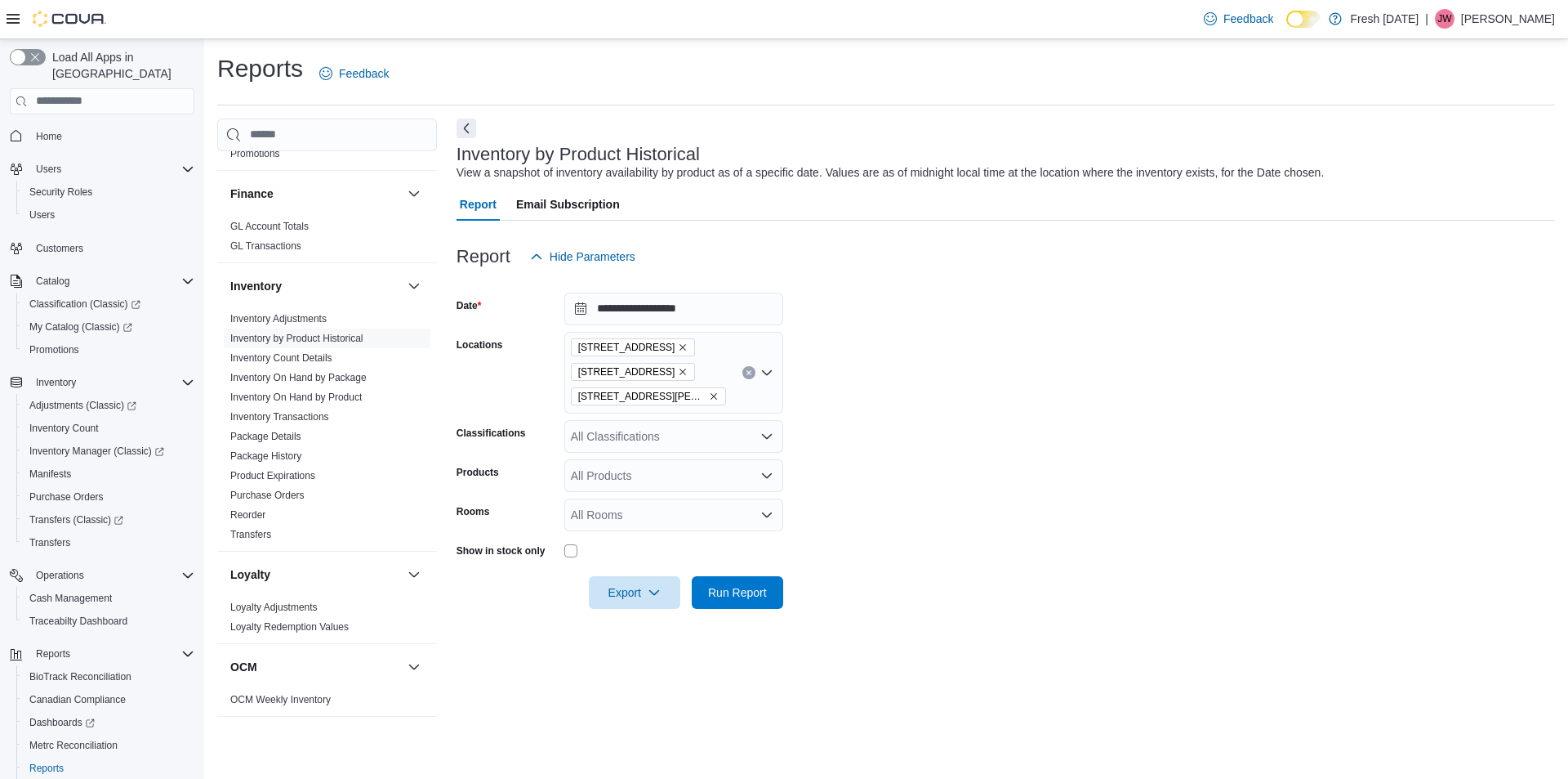
click at [942, 556] on form "**********" at bounding box center [1005, 440] width 1098 height 336
click at [746, 587] on span "Run Report" at bounding box center [738, 592] width 59 height 17
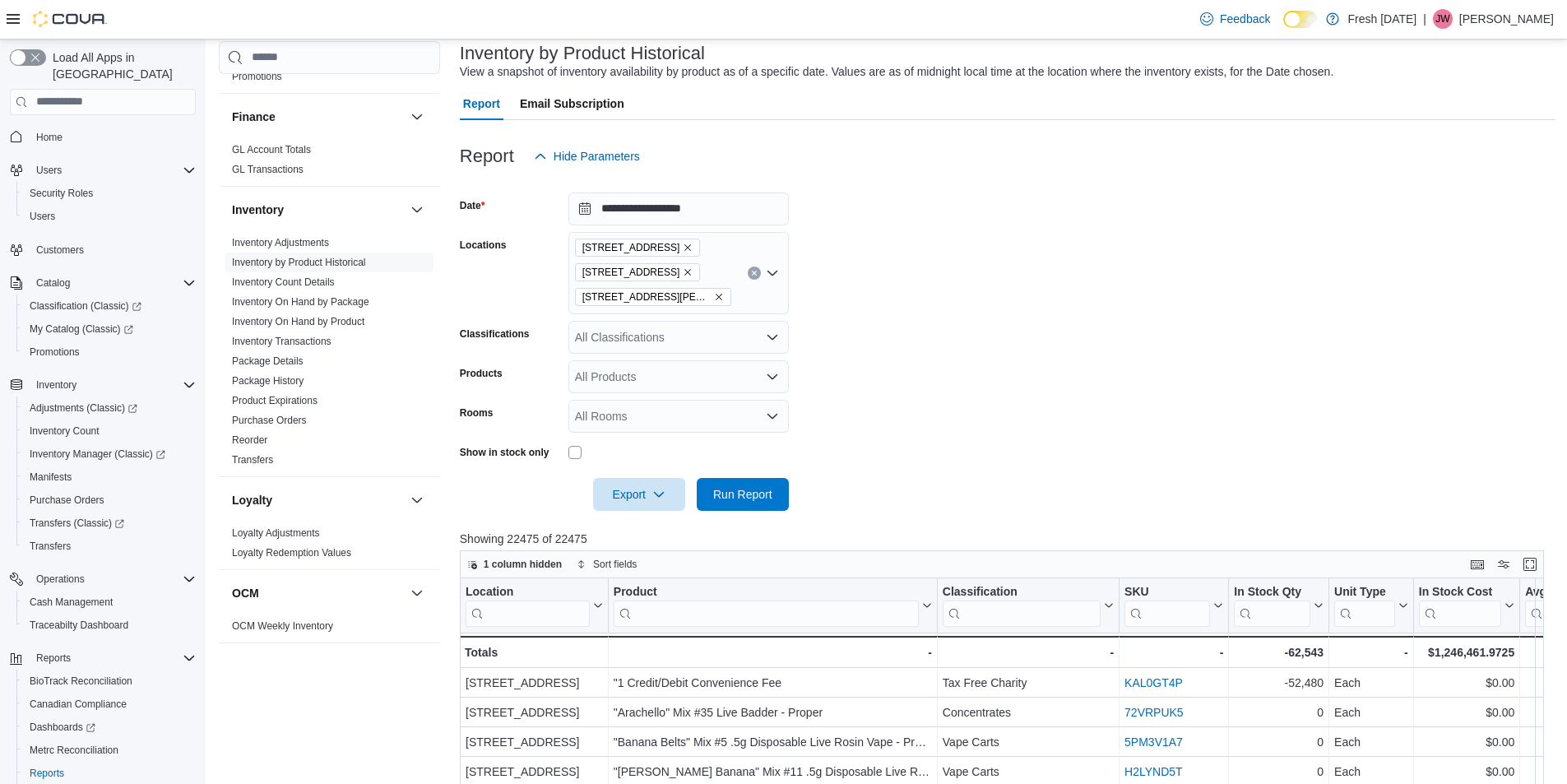
scroll to position [247, 0]
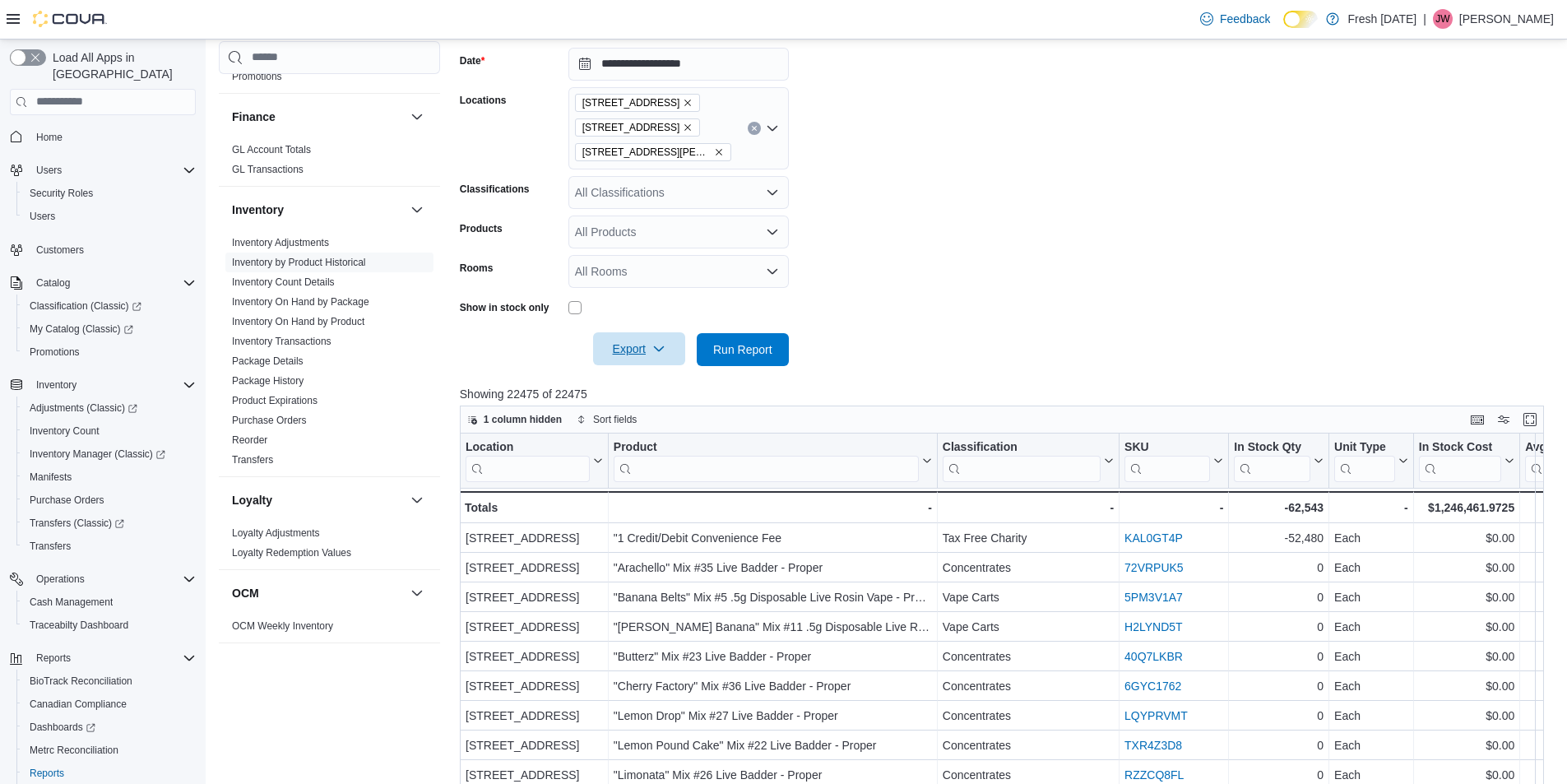
click at [634, 349] on span "Export" at bounding box center [639, 348] width 72 height 33
click at [649, 382] on span "Export to Excel" at bounding box center [642, 382] width 74 height 13
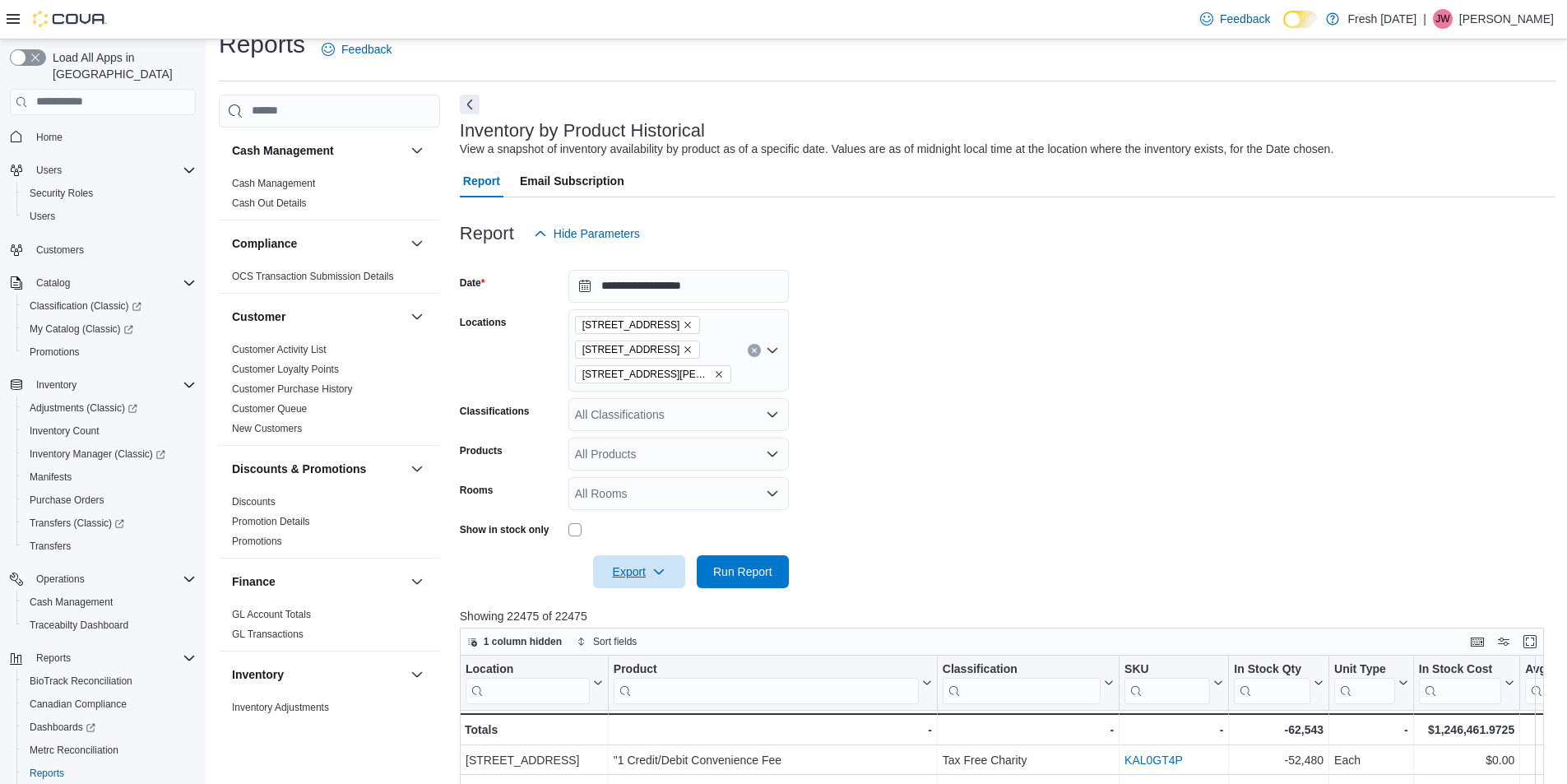
scroll to position [0, 0]
